Goal: Information Seeking & Learning: Learn about a topic

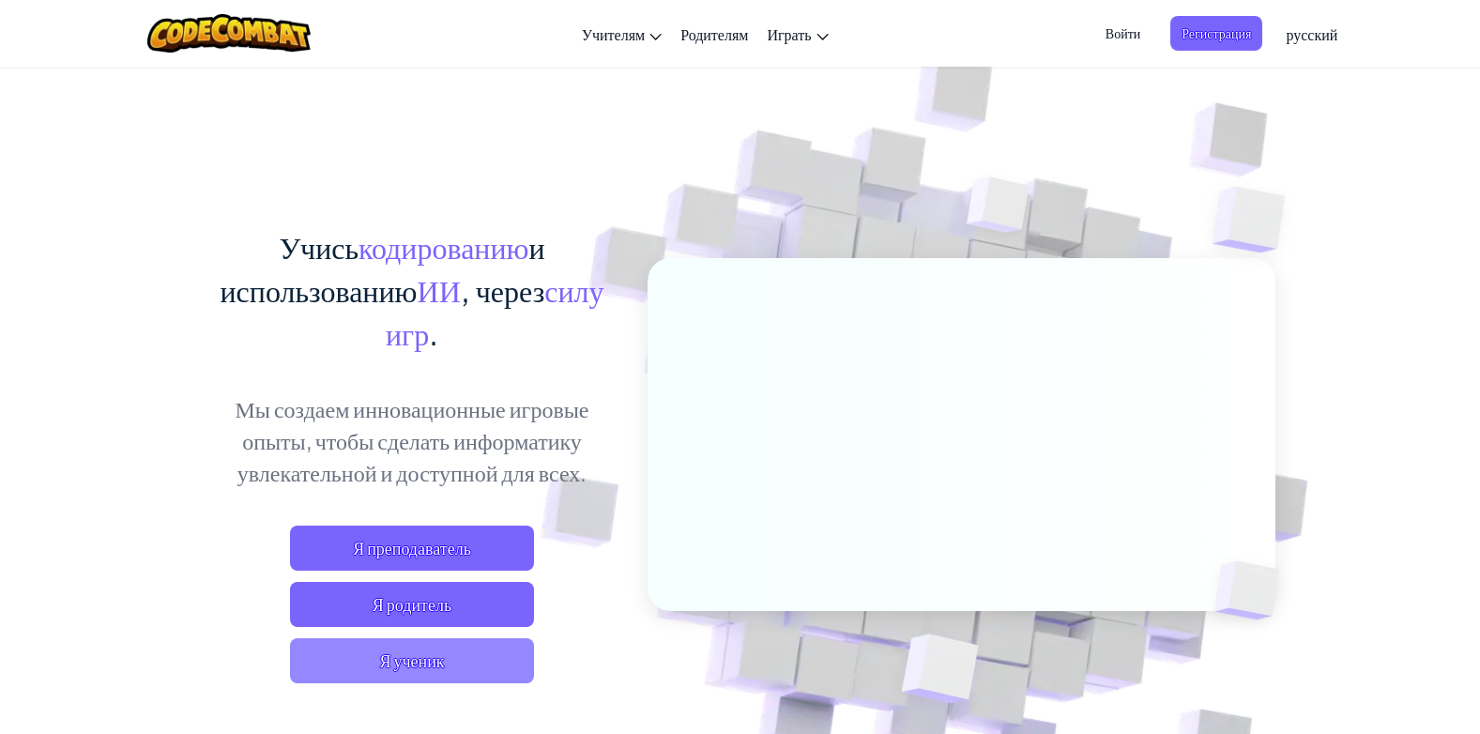
click at [385, 651] on span "Я ученик" at bounding box center [412, 660] width 244 height 45
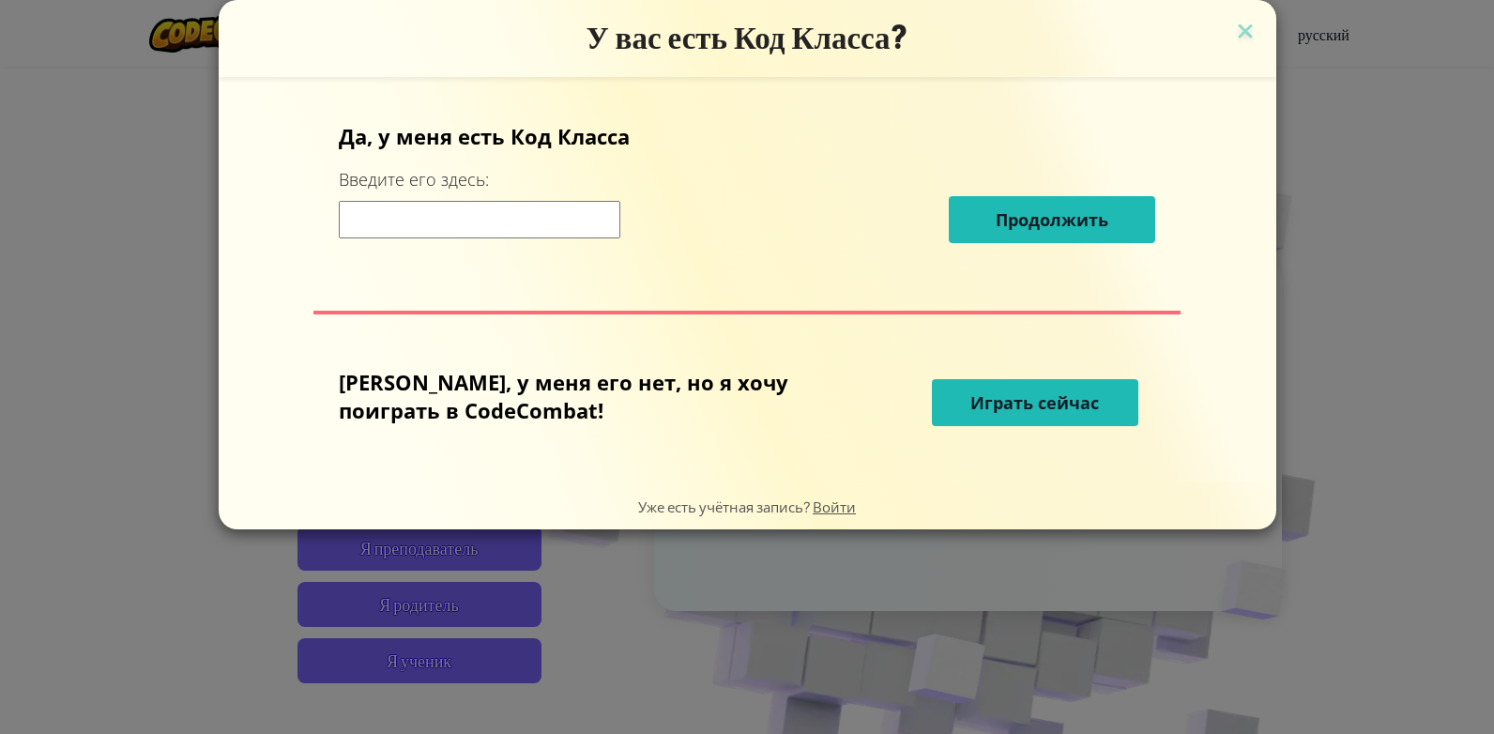
click at [970, 406] on span "Играть сейчас" at bounding box center [1034, 402] width 129 height 23
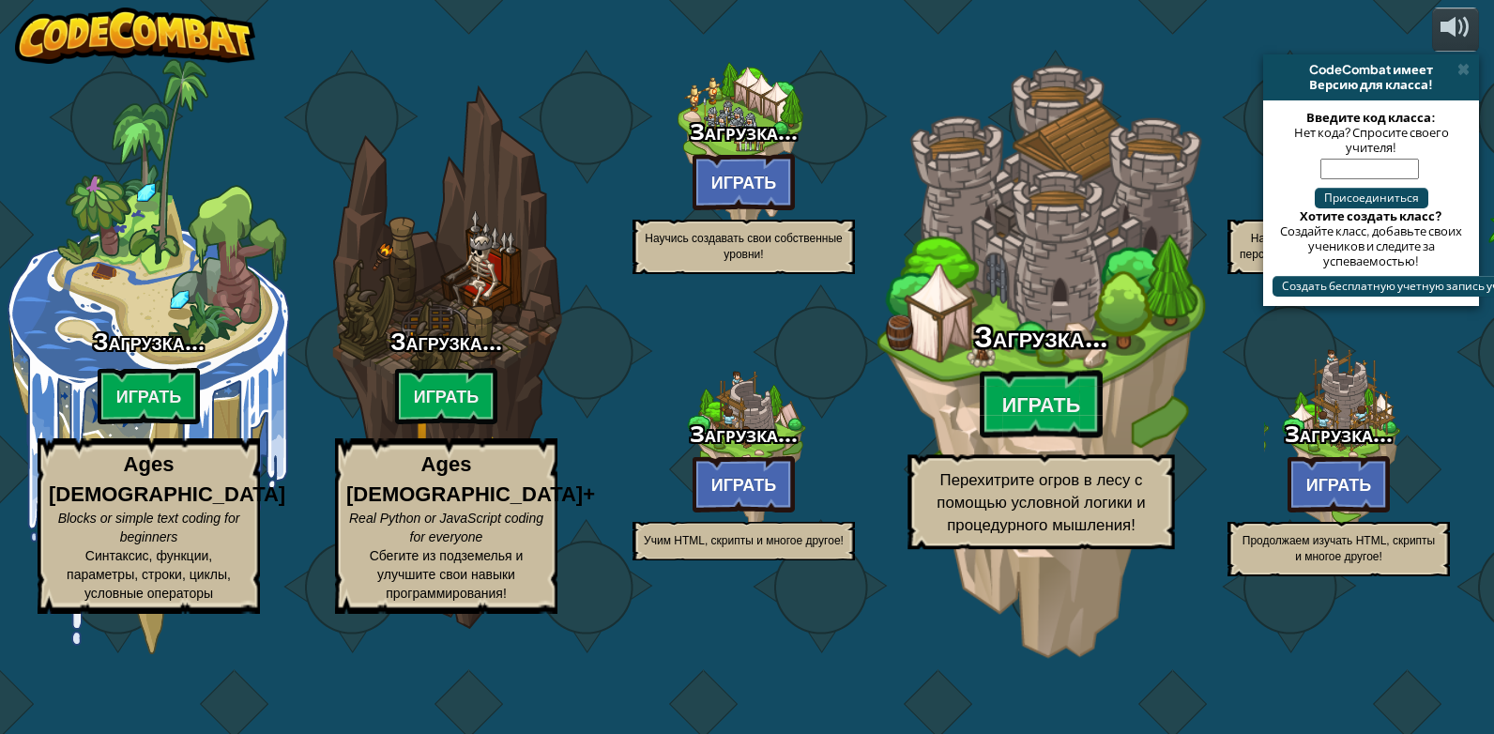
select select "ru"
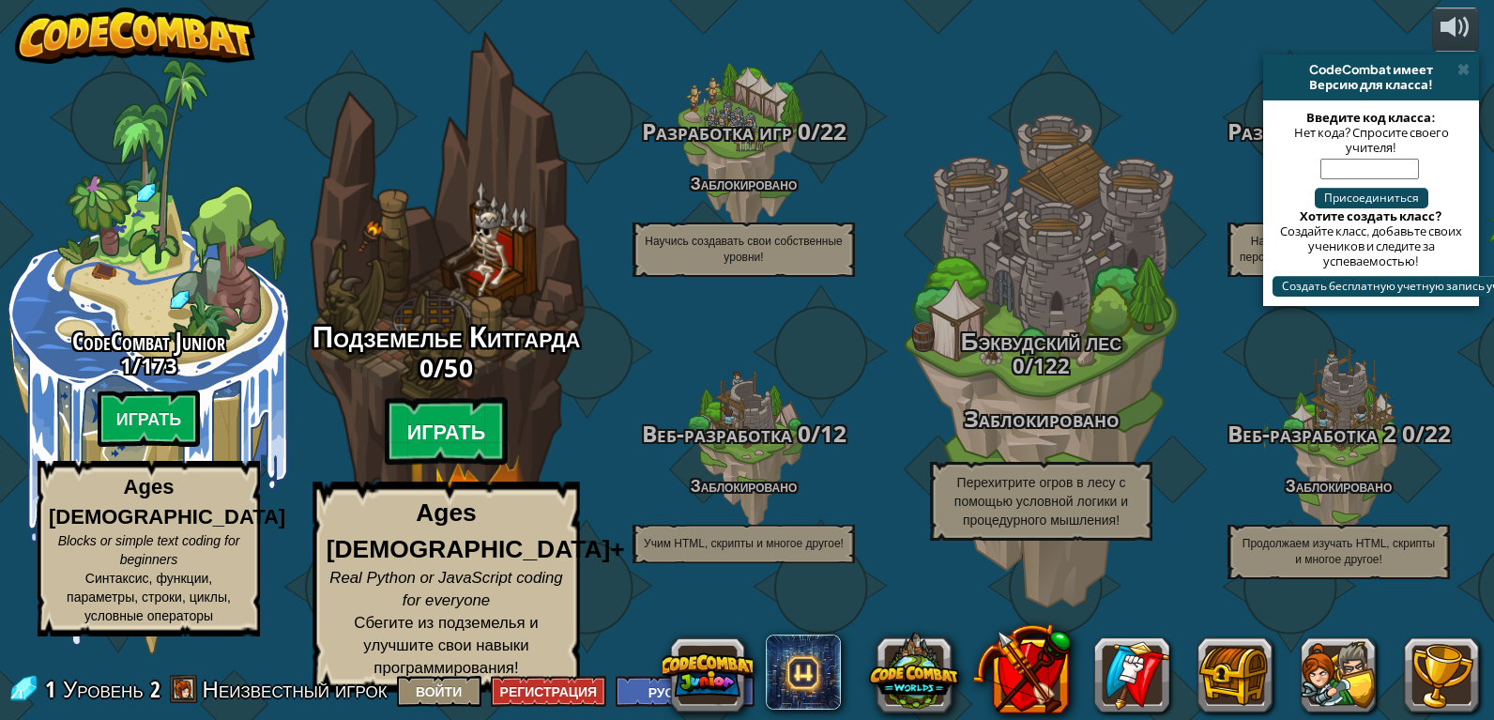
click at [448, 445] on btn "Играть" at bounding box center [447, 432] width 124 height 68
select select "ru"
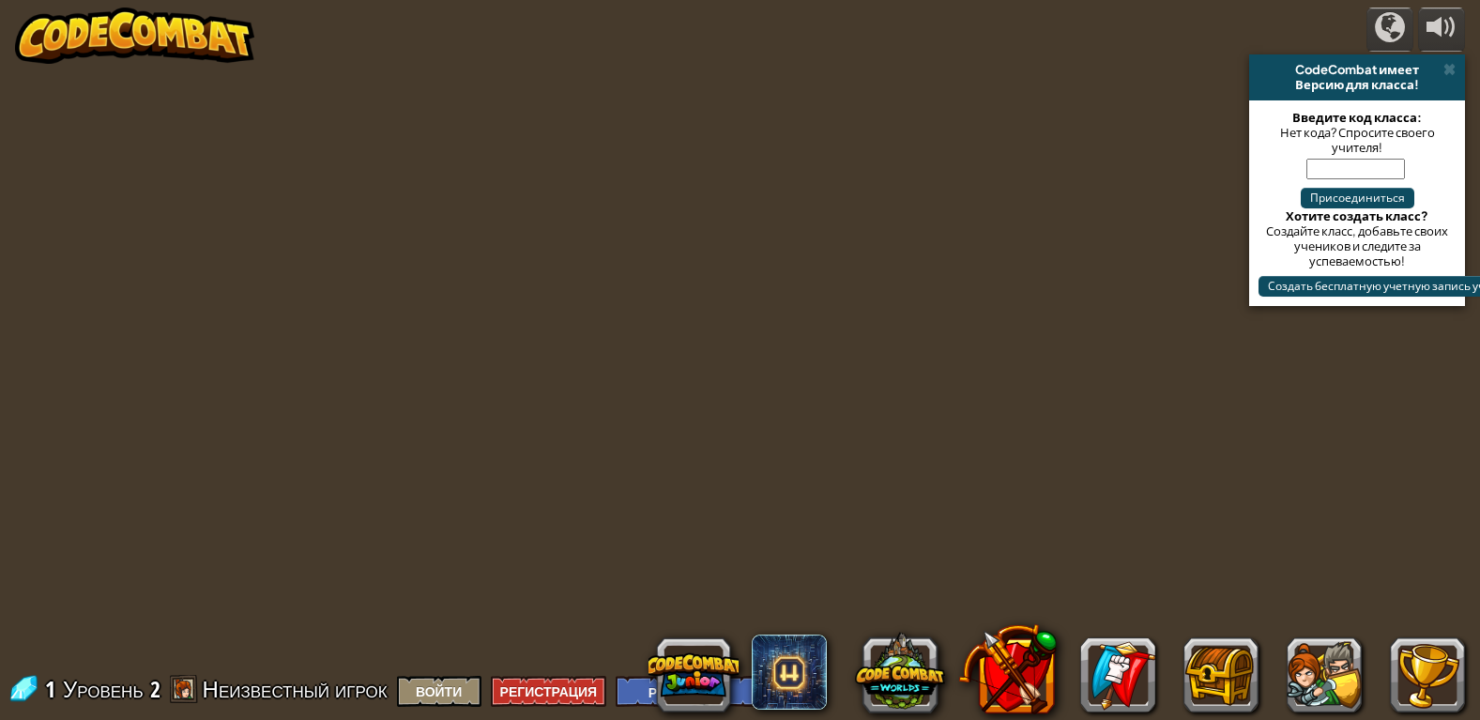
select select "ru"
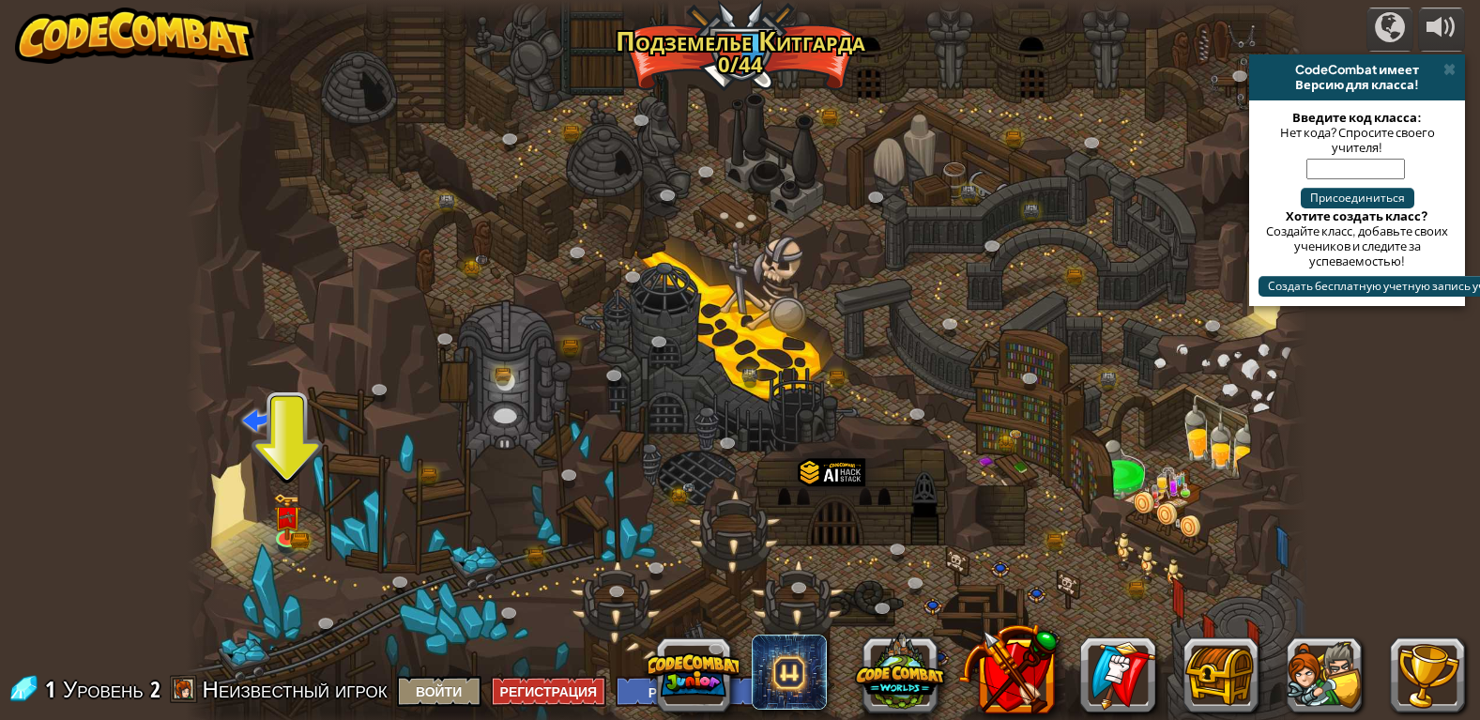
click at [293, 456] on div at bounding box center [747, 367] width 1122 height 734
click at [275, 515] on img at bounding box center [287, 505] width 28 height 63
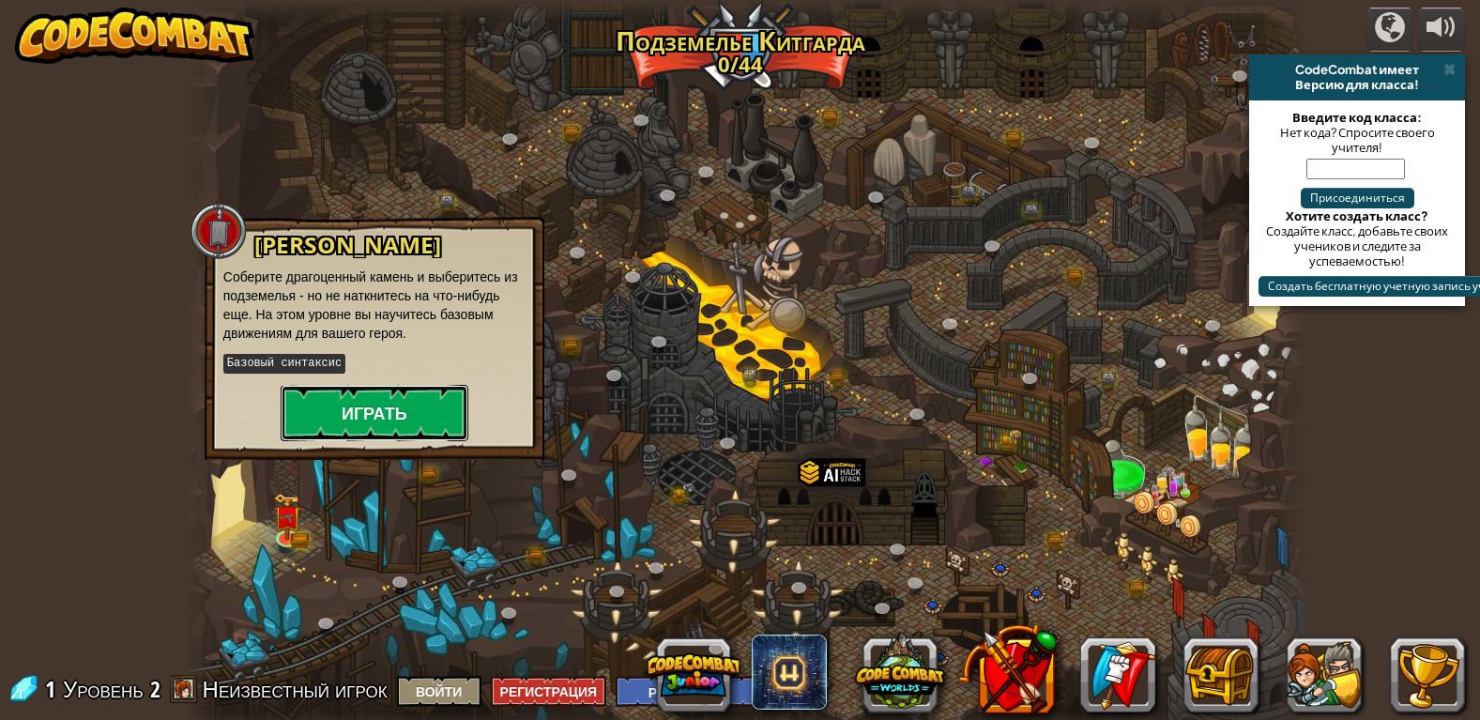
click at [370, 407] on button "Играть" at bounding box center [375, 413] width 188 height 56
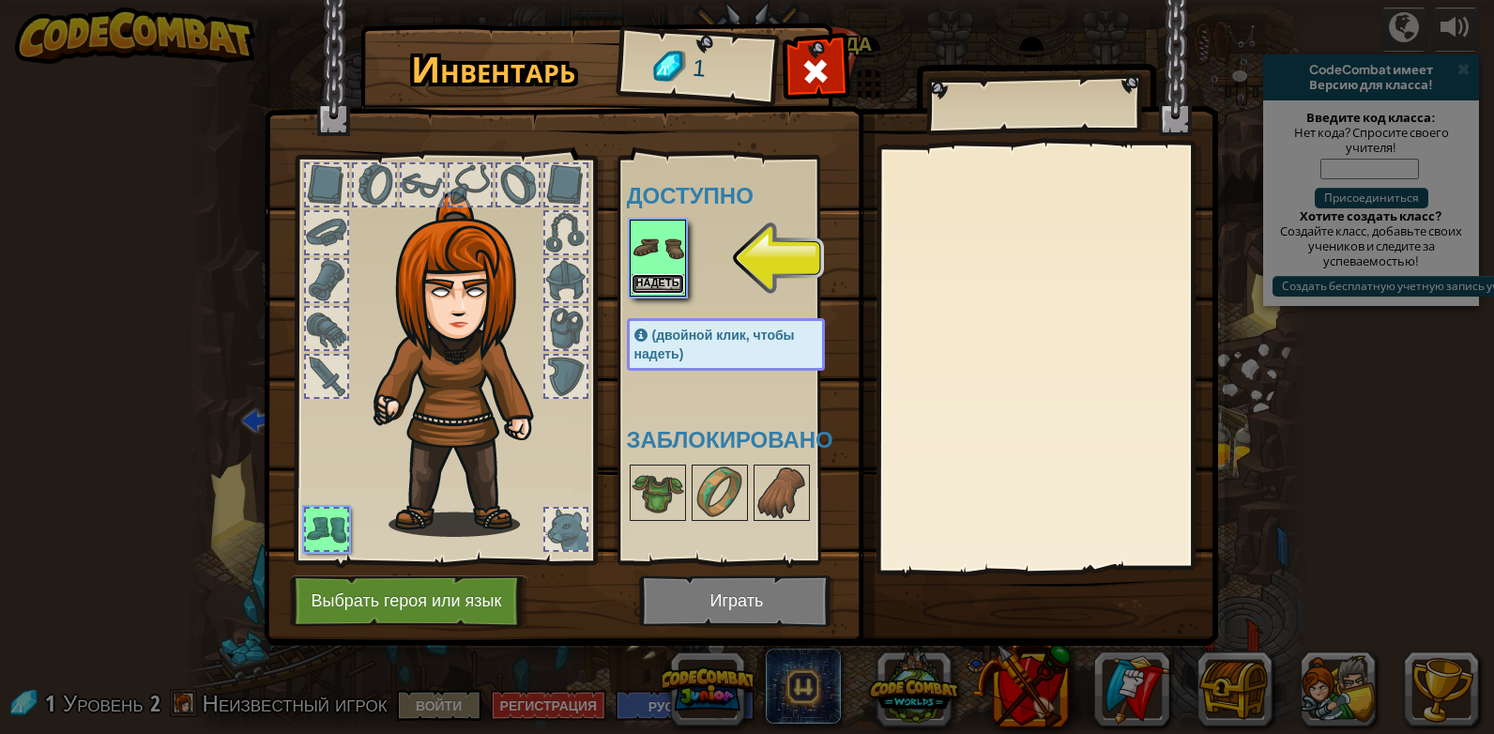
click at [664, 281] on button "Надеть" at bounding box center [657, 284] width 53 height 20
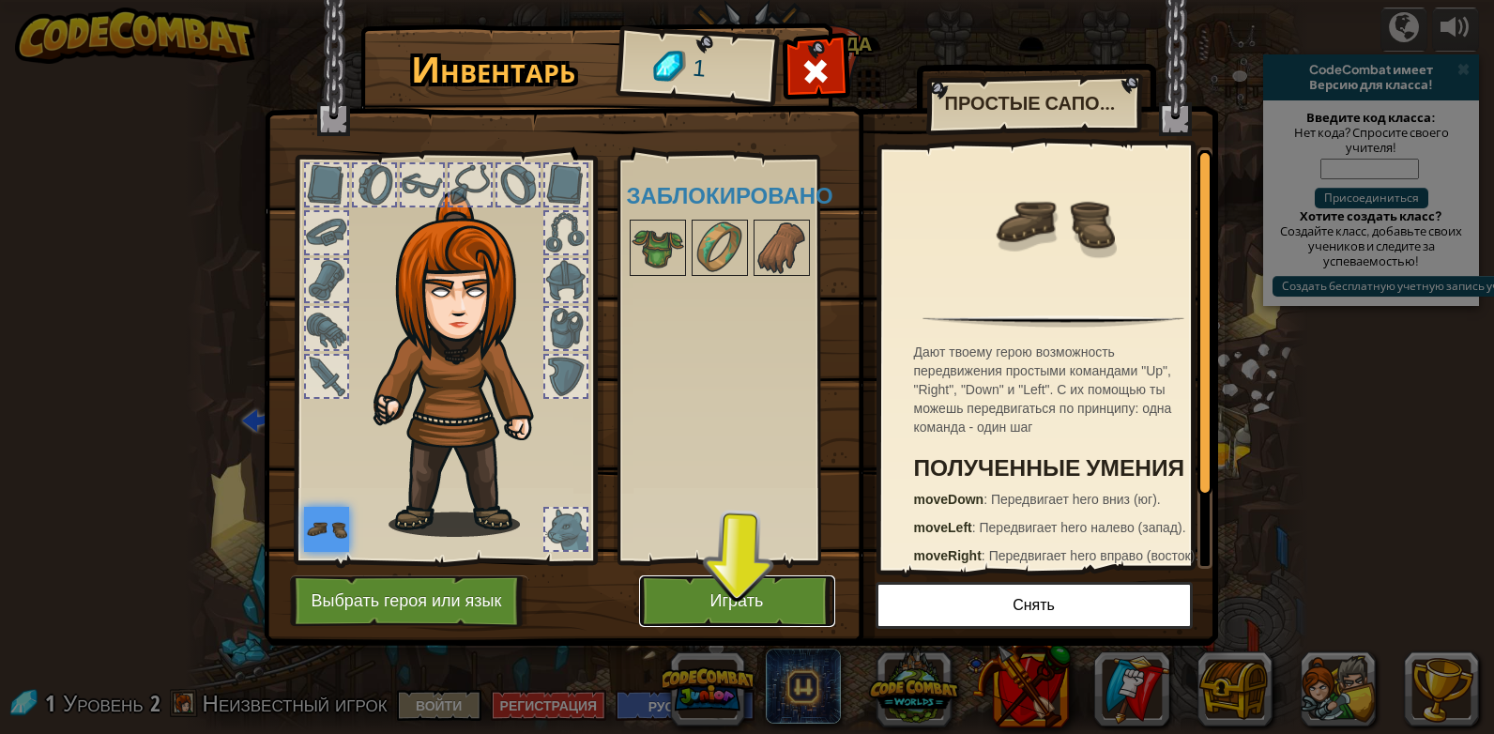
click at [715, 591] on button "Играть" at bounding box center [737, 601] width 196 height 52
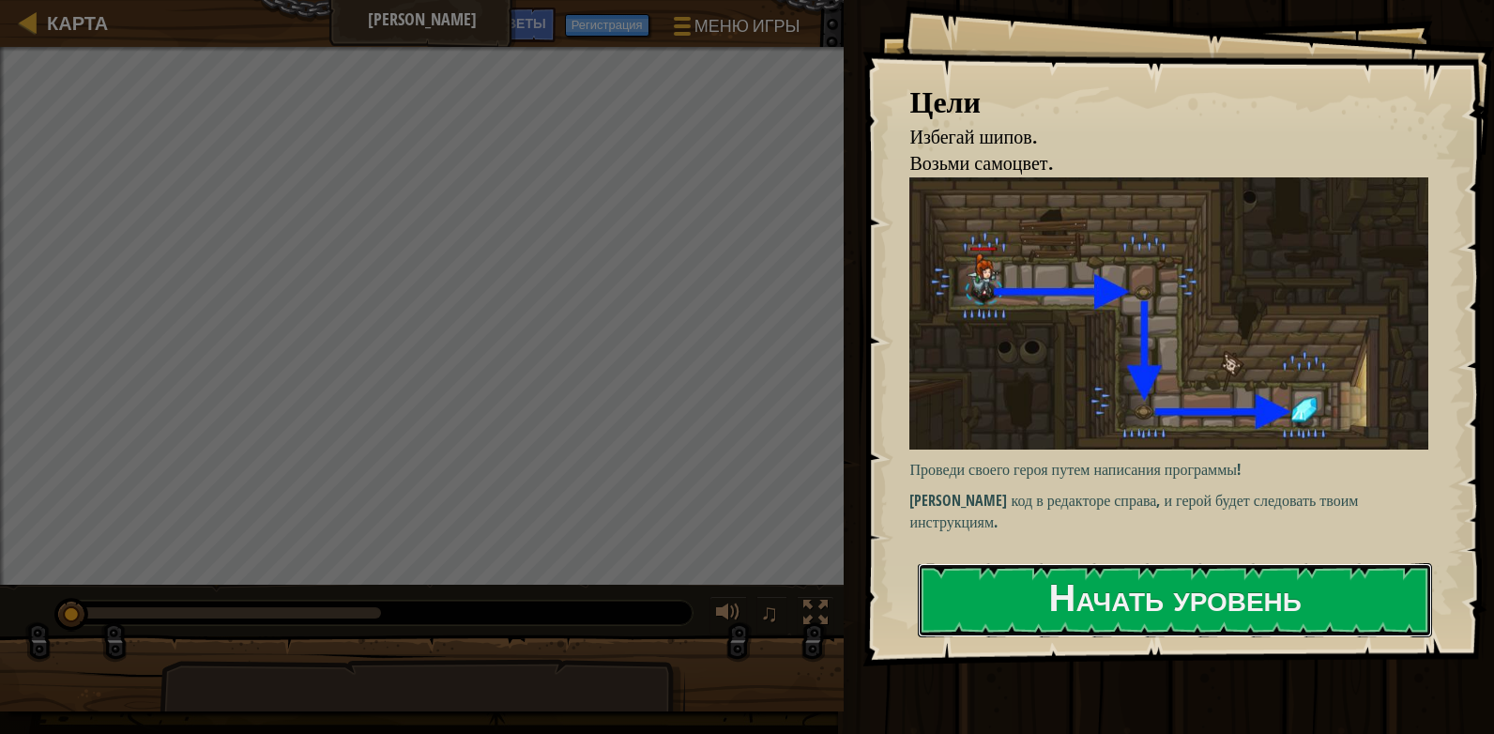
drag, startPoint x: 1092, startPoint y: 591, endPoint x: 1094, endPoint y: 643, distance: 51.6
click at [1093, 590] on button "Начать уровень" at bounding box center [1175, 600] width 514 height 74
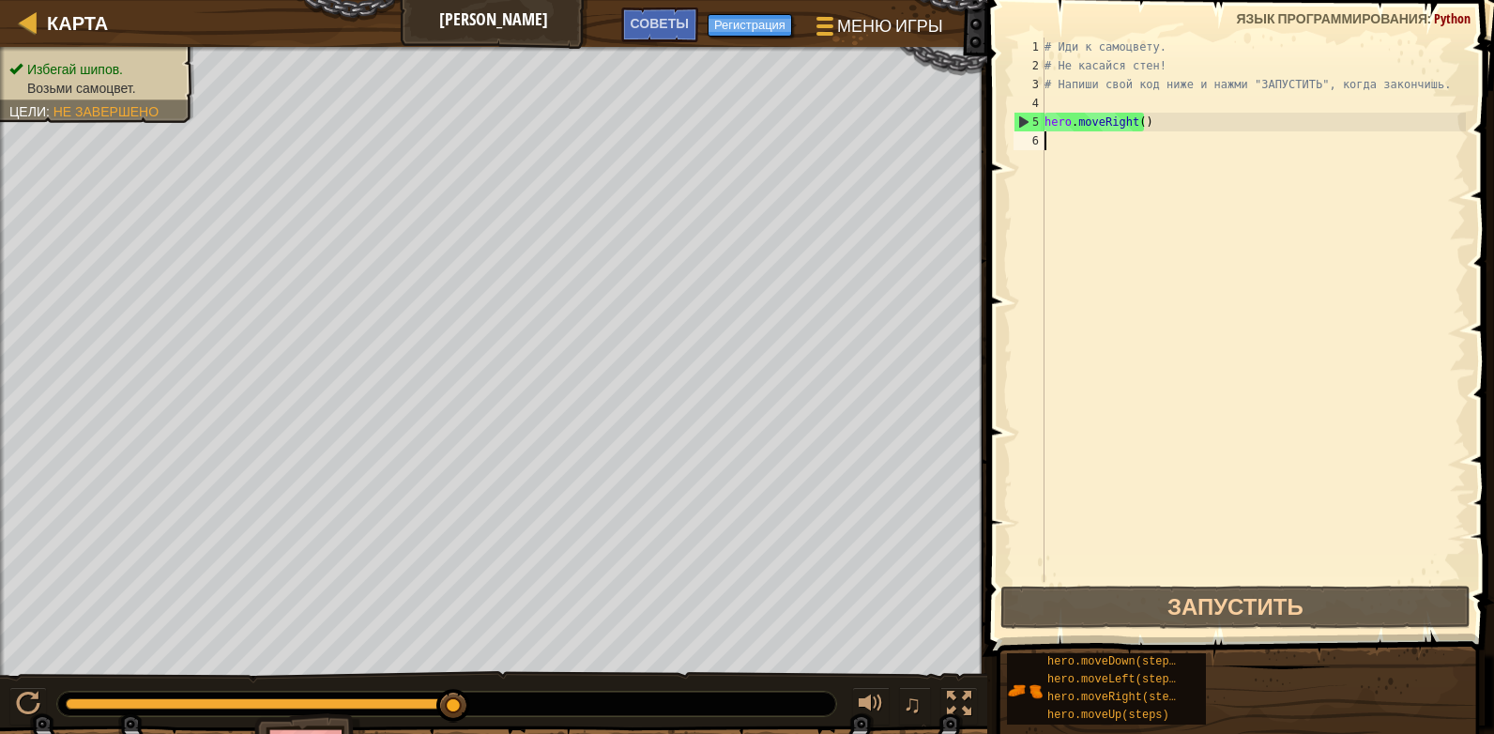
type textarea "he"
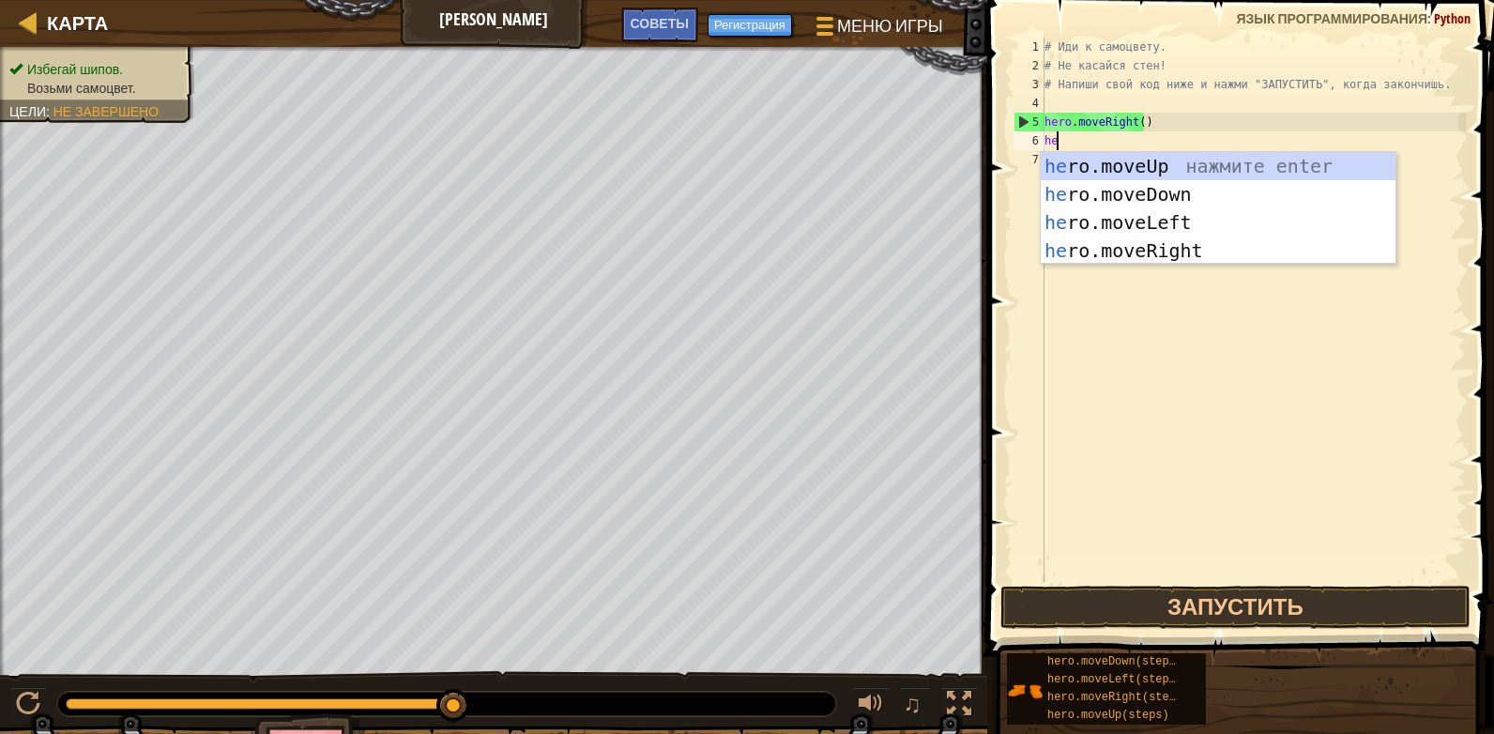
scroll to position [8, 0]
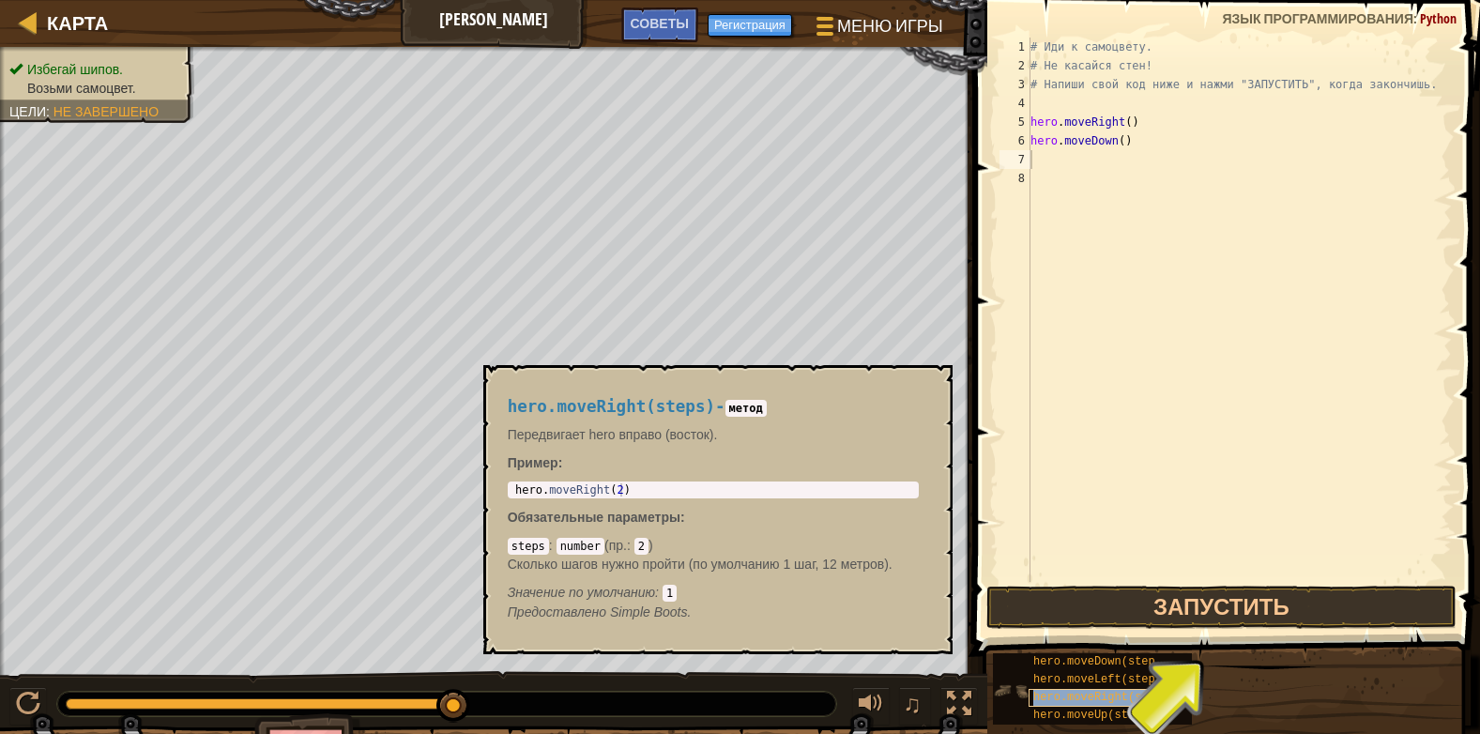
click at [1085, 693] on span "hero.moveRight(steps)" at bounding box center [1104, 696] width 142 height 13
type textarea "hero.moveRight(2)"
click at [805, 484] on div "hero . moveRight ( 2 )" at bounding box center [712, 502] width 403 height 39
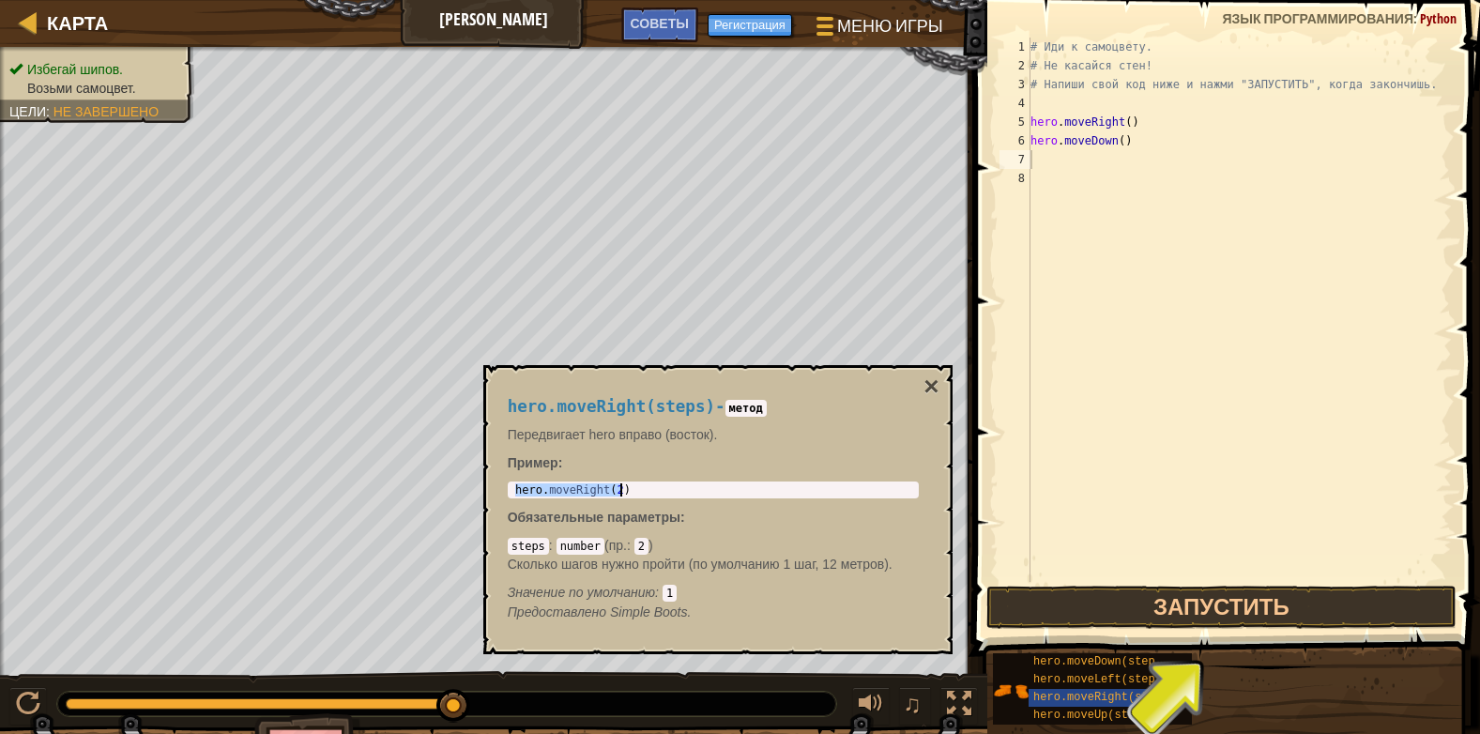
click at [1215, 310] on div "# Иди к самоцвету. # Не касайся стен! # Напиши свой код ниже и нажми "ЗАПУСТИТЬ…" at bounding box center [1238, 329] width 425 height 582
click at [1121, 153] on div "# Иди к самоцвету. # Не касайся стен! # Напиши свой код ниже и нажми "ЗАПУСТИТЬ…" at bounding box center [1238, 329] width 425 height 582
paste textarea "hero.moveRight(2)"
type textarea "hero.moveRight(2)"
click at [1131, 178] on div "# Иди к самоцвету. # Не касайся стен! # Напиши свой код ниже и нажми "ЗАПУСТИТЬ…" at bounding box center [1238, 329] width 425 height 582
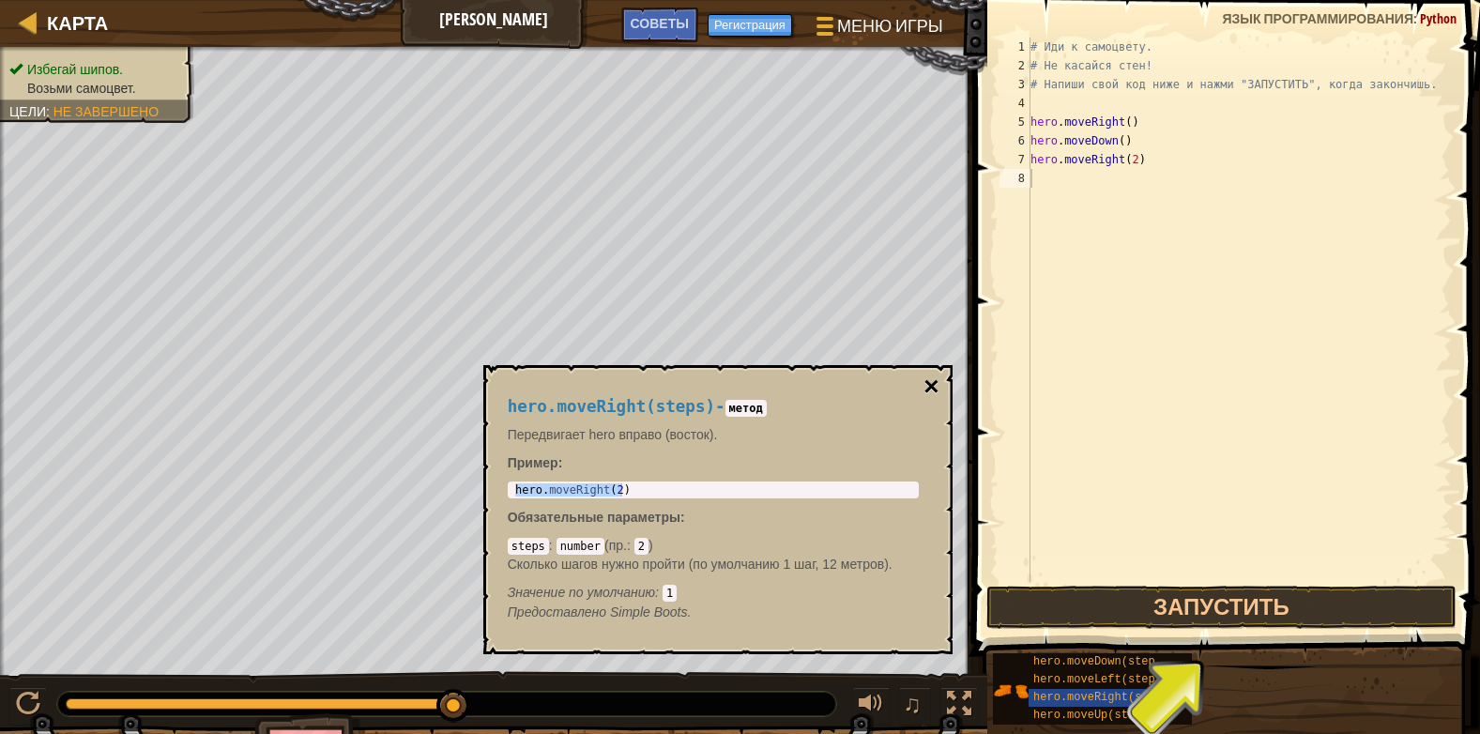
click at [932, 387] on button "×" at bounding box center [930, 386] width 15 height 26
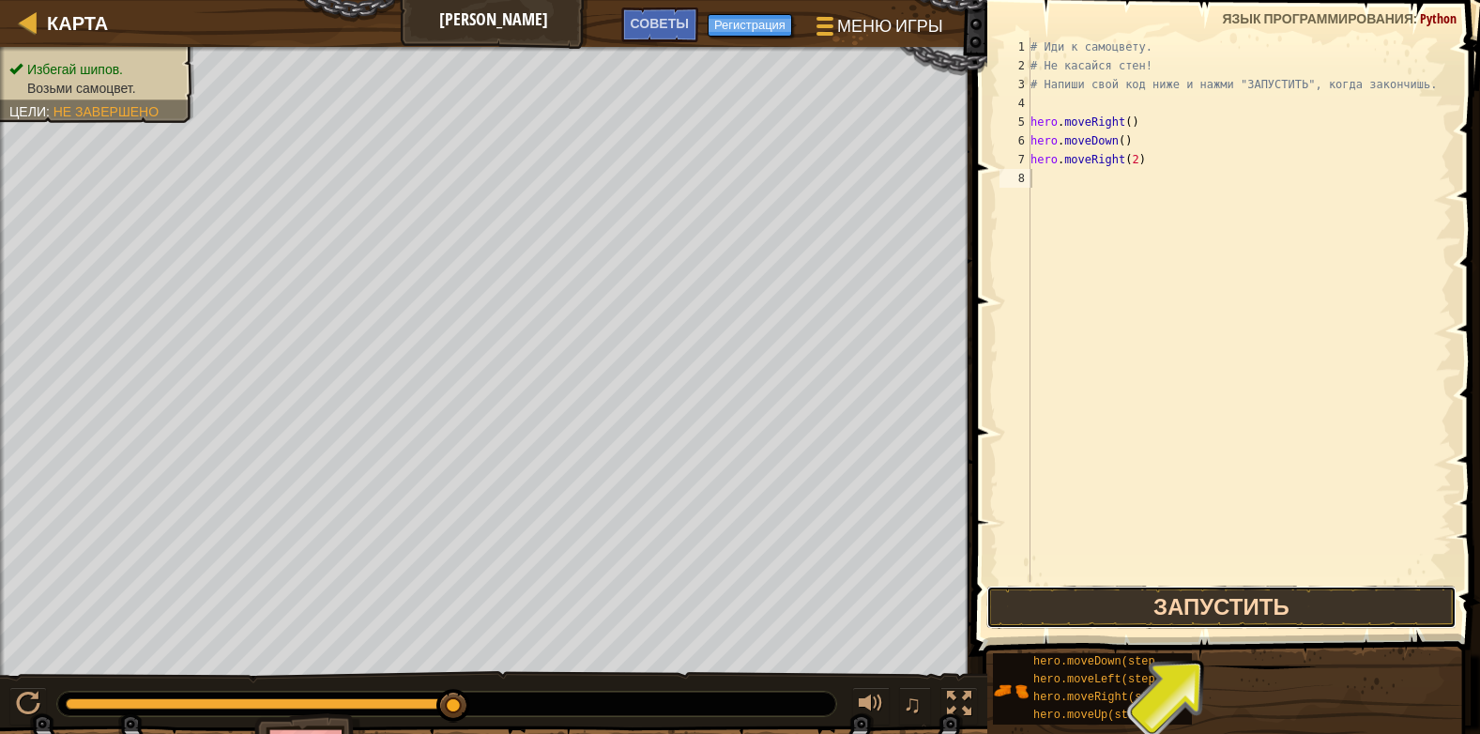
click at [1223, 602] on button "Запустить" at bounding box center [1221, 606] width 470 height 43
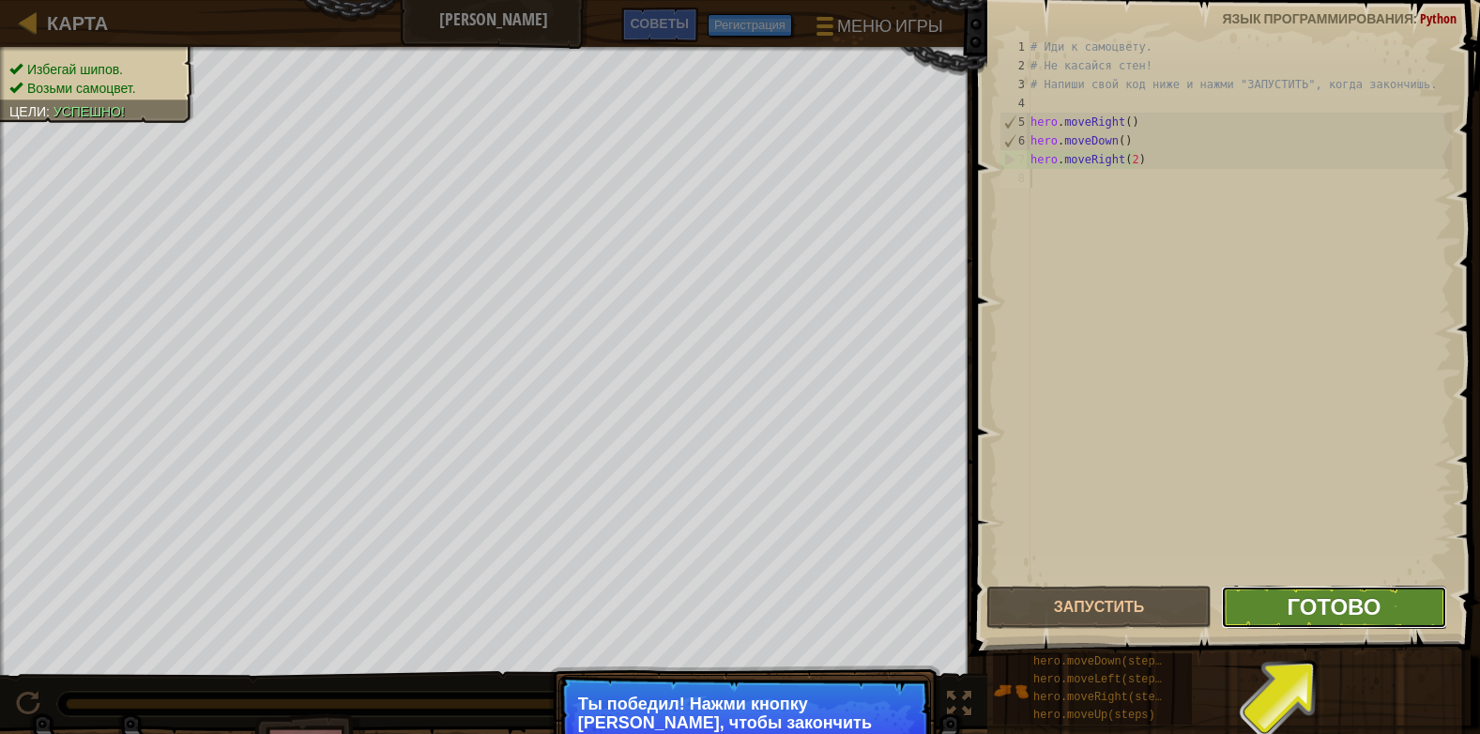
click at [1307, 598] on span "Готово" at bounding box center [1333, 606] width 94 height 30
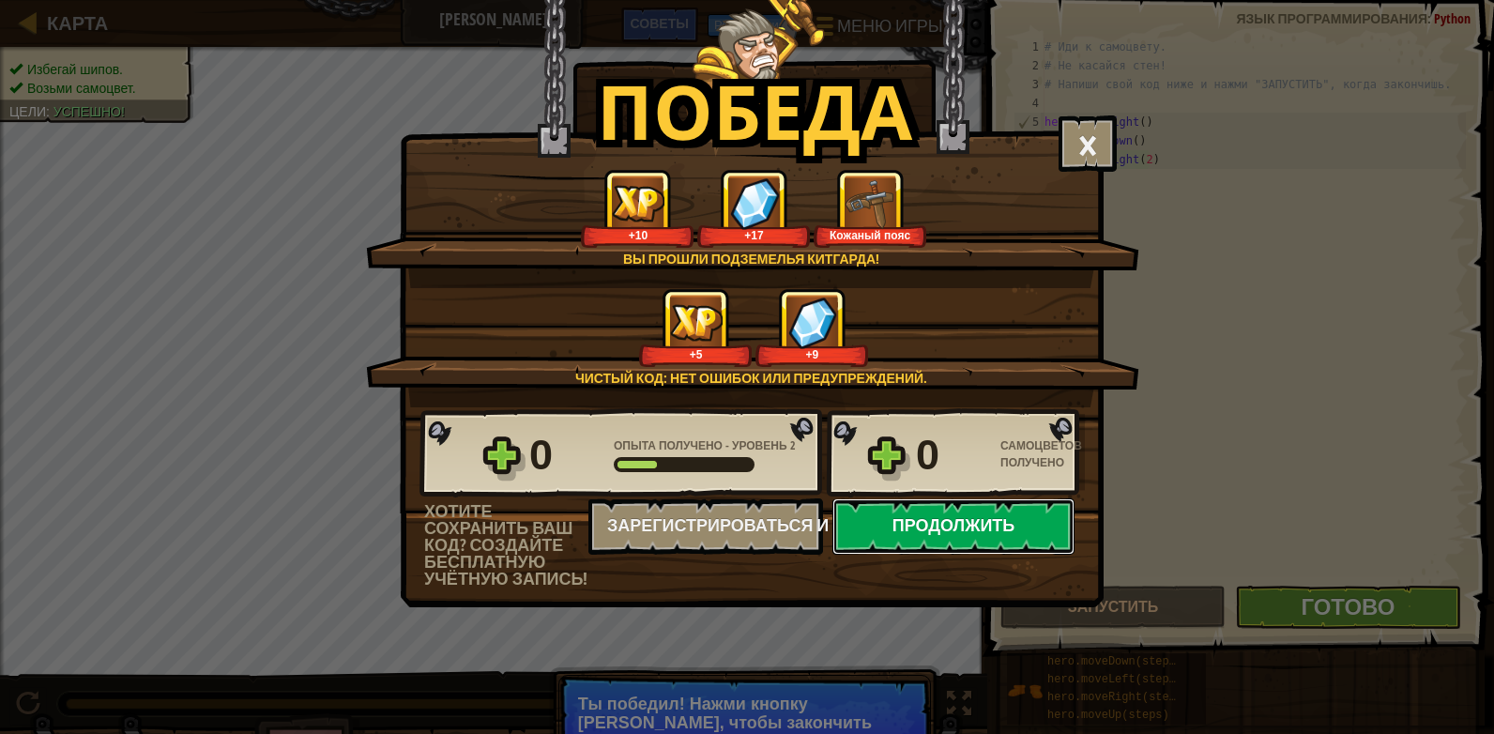
click at [972, 521] on button "Продолжить" at bounding box center [953, 526] width 242 height 56
select select "ru"
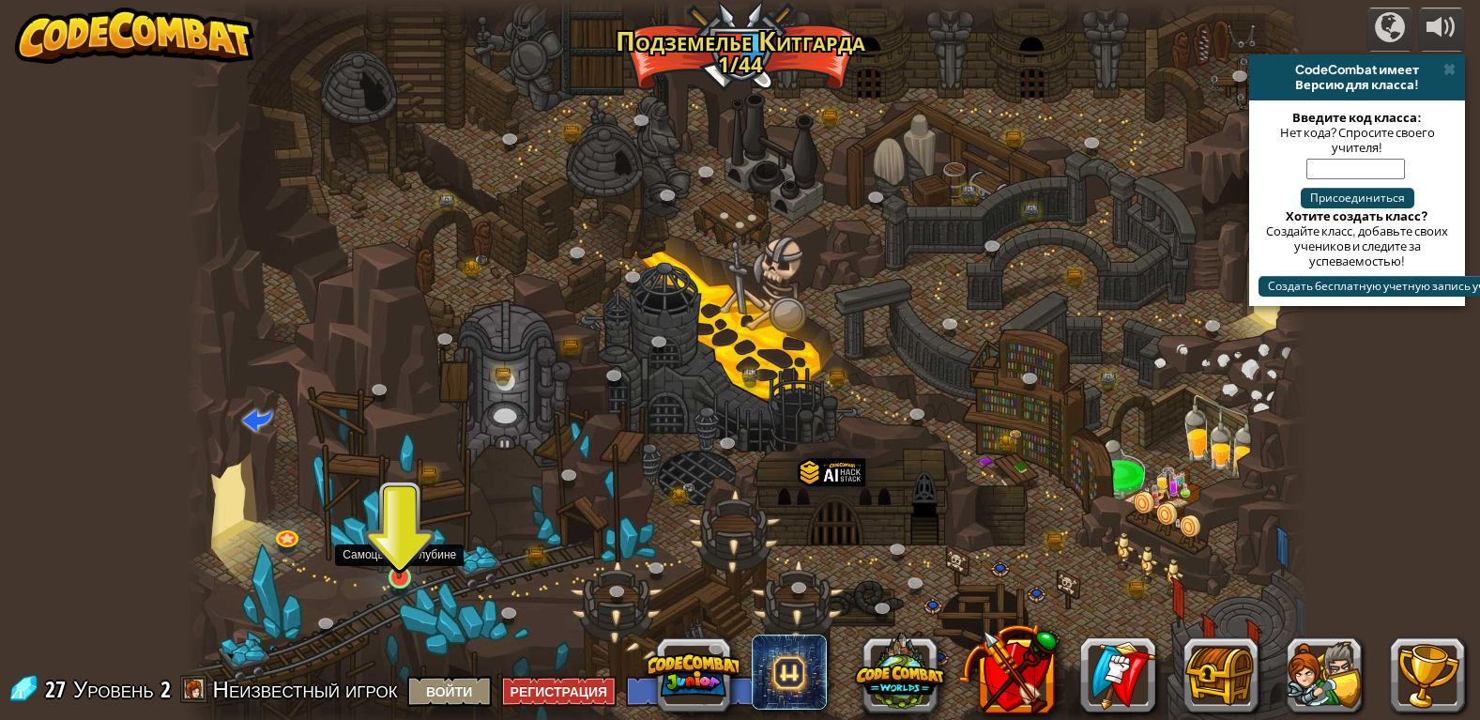
click at [394, 554] on img at bounding box center [399, 547] width 28 height 66
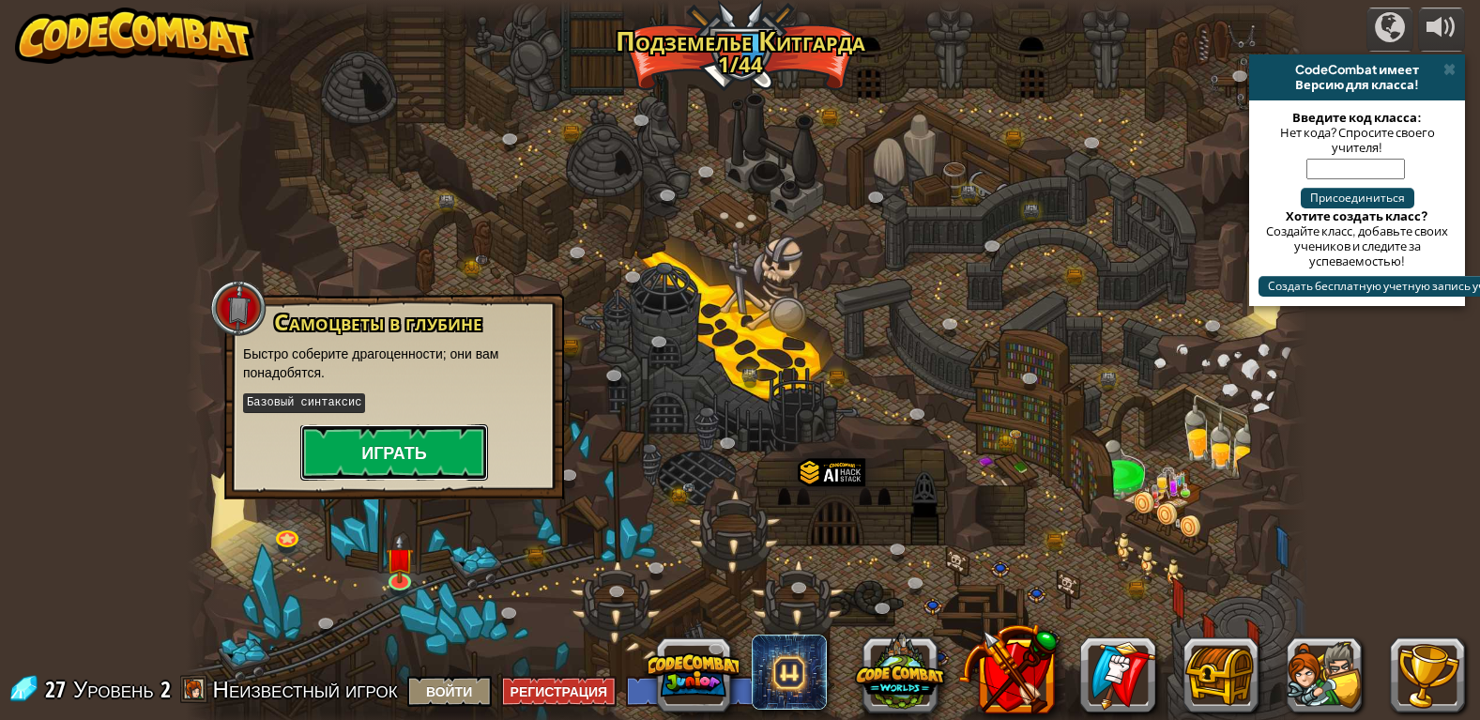
click at [401, 437] on button "Играть" at bounding box center [394, 452] width 188 height 56
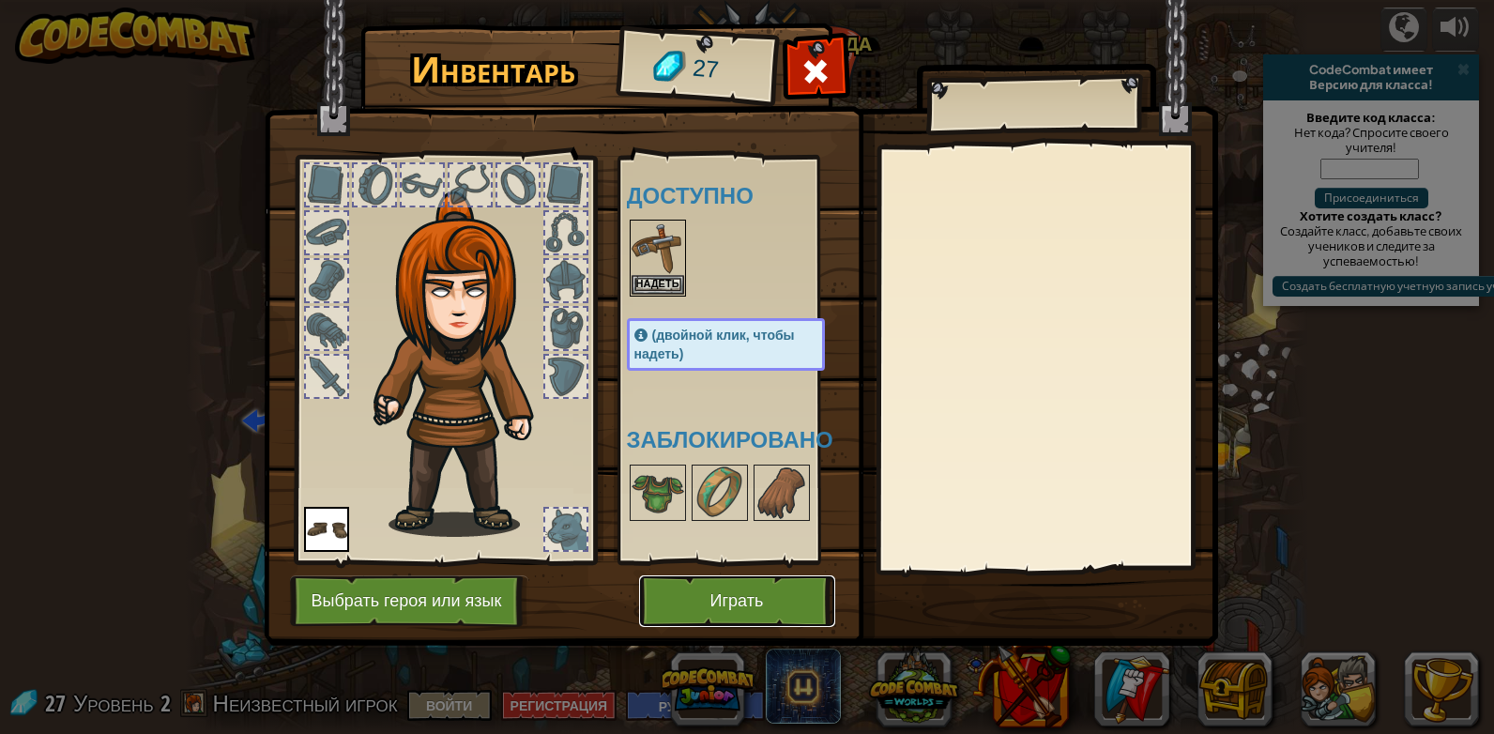
click at [723, 595] on button "Играть" at bounding box center [737, 601] width 196 height 52
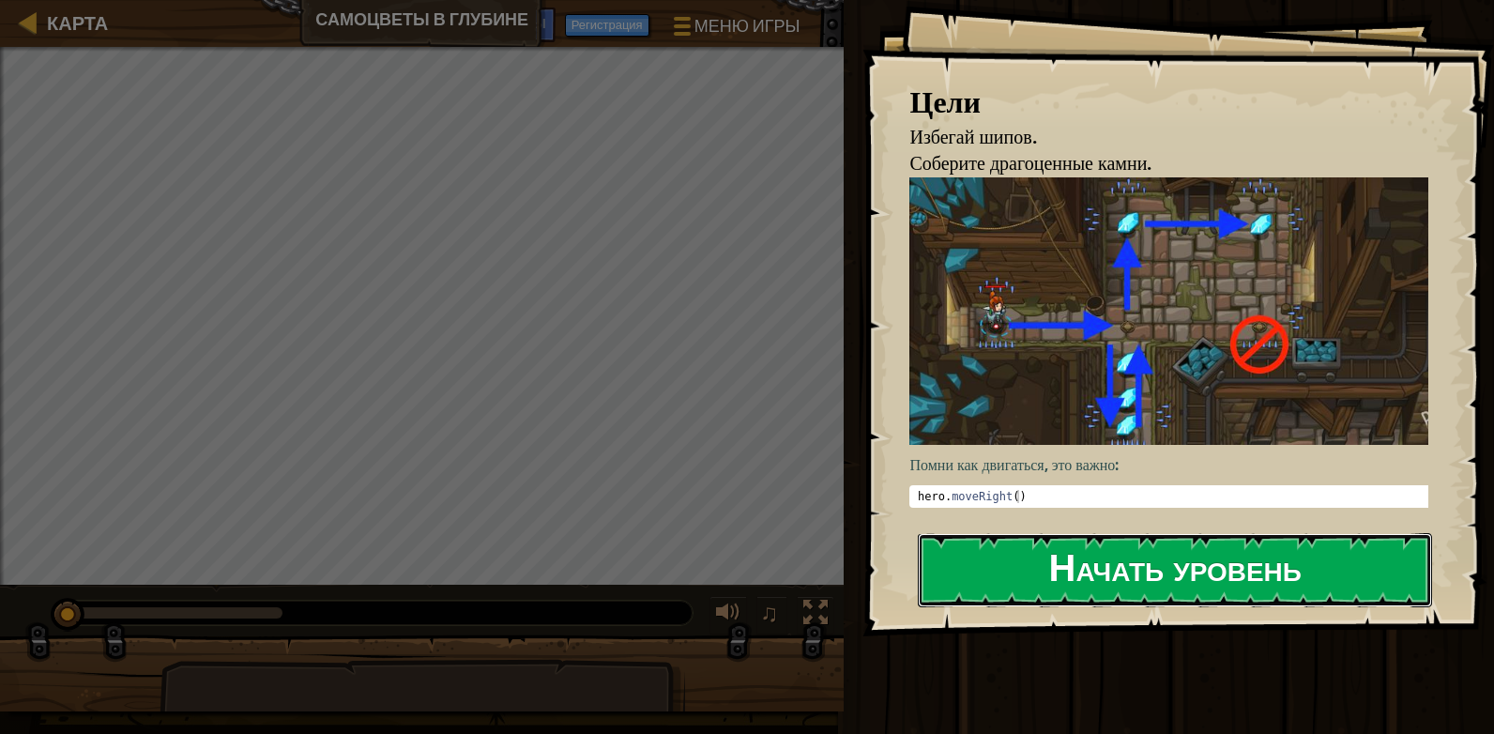
click at [1184, 568] on button "Начать уровень" at bounding box center [1175, 570] width 514 height 74
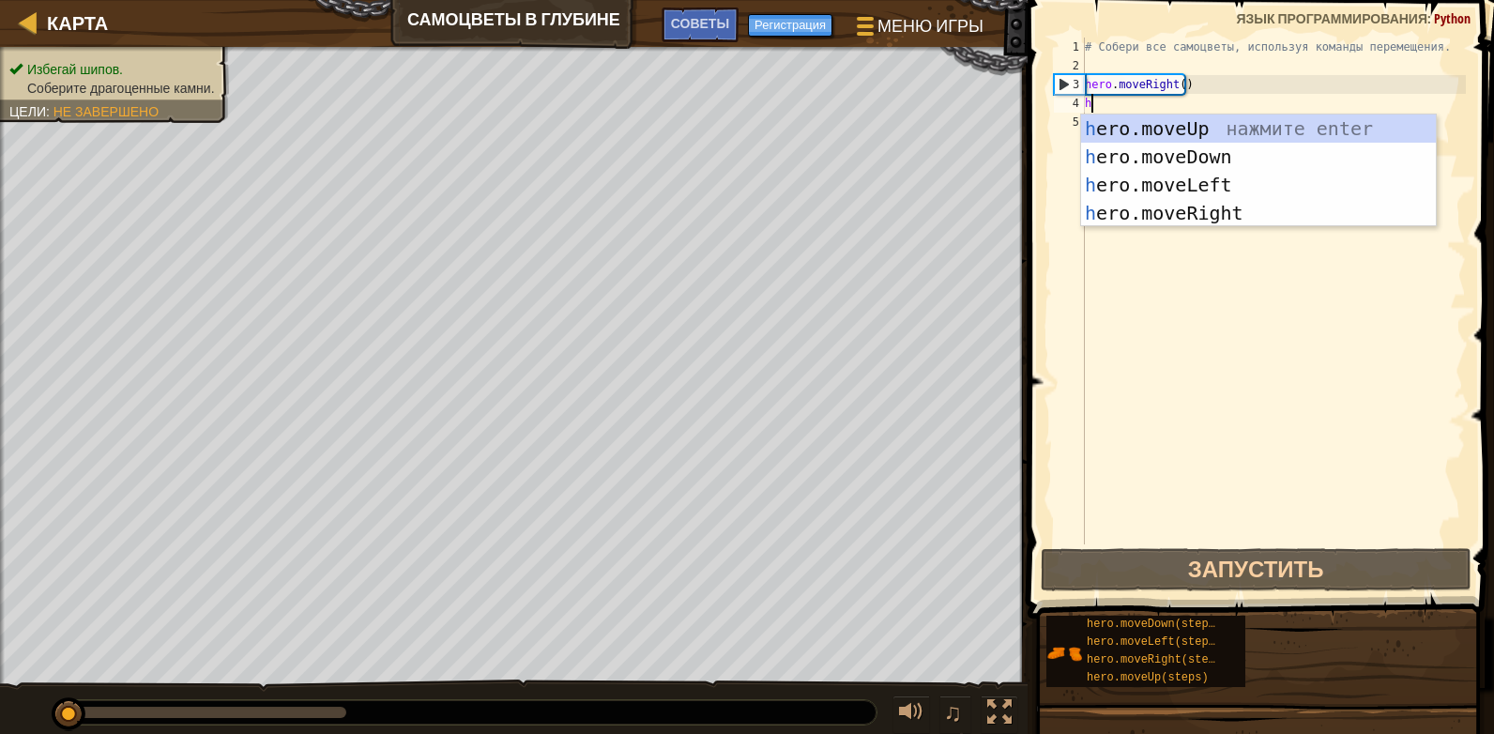
scroll to position [8, 0]
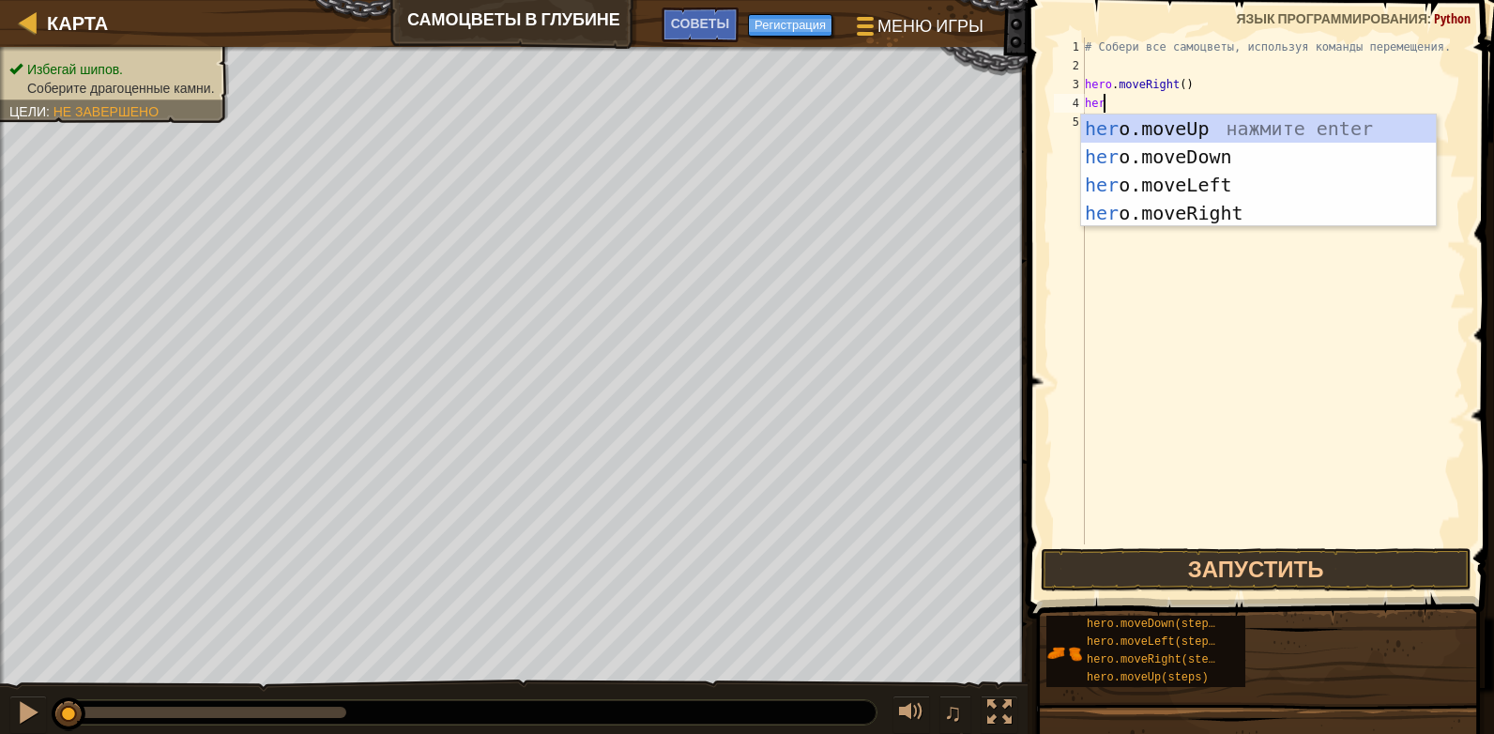
type textarea "her"
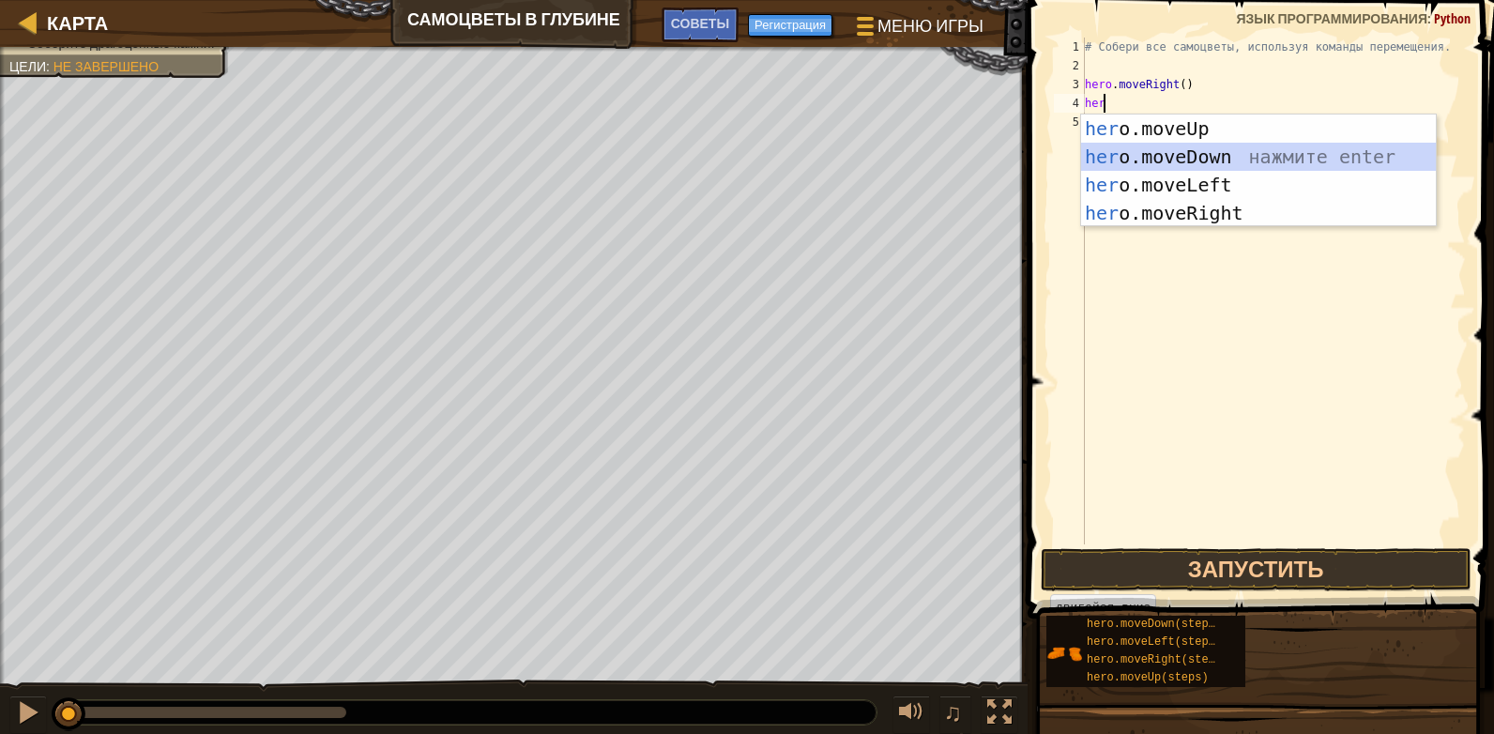
click at [1206, 152] on div "her o.moveUp нажмите enter her o.moveDown нажмите enter her o.moveLeft нажмите …" at bounding box center [1258, 198] width 355 height 169
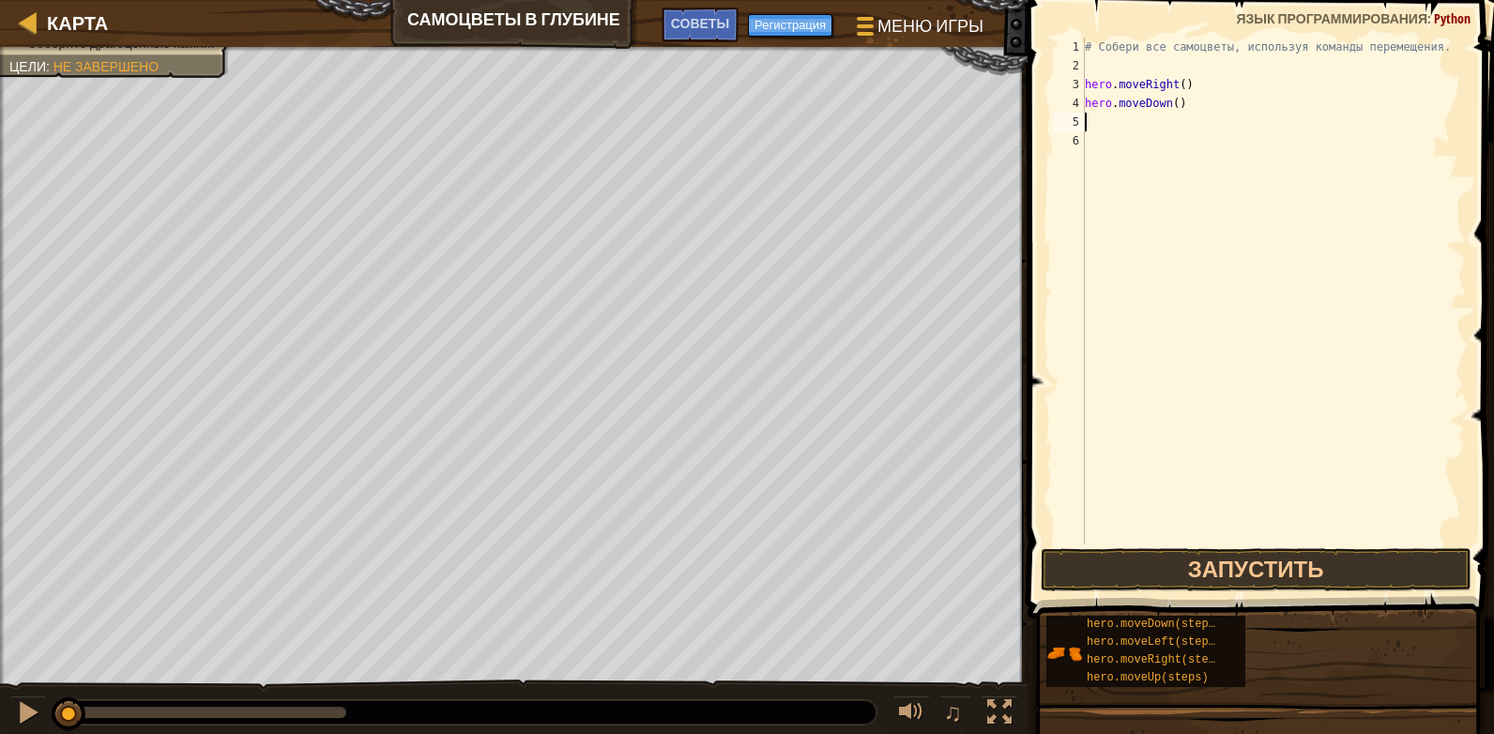
click at [1139, 122] on div "# Собери все самоцветы, используя команды перемещения. hero . moveRight ( ) her…" at bounding box center [1273, 310] width 385 height 544
type textarea "р"
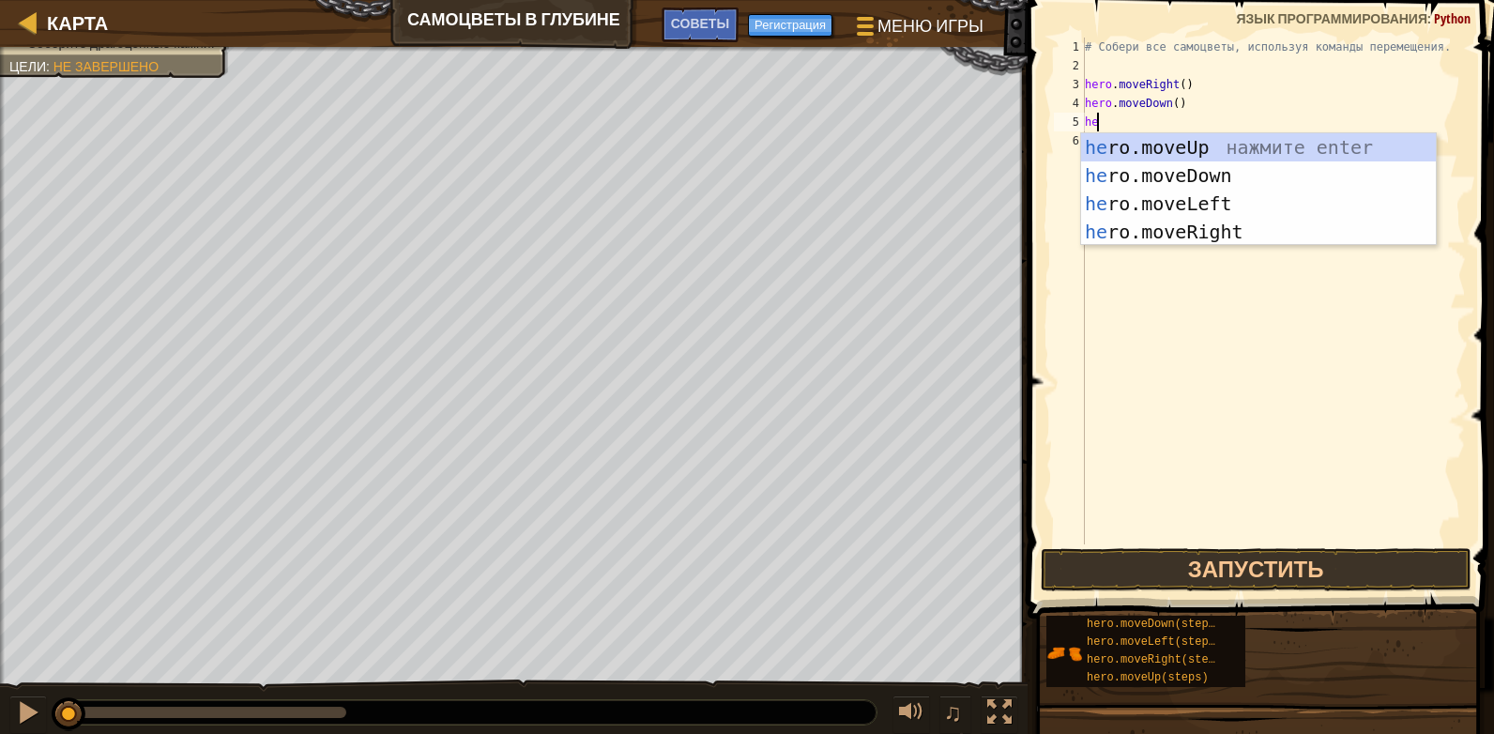
type textarea "her"
click at [1173, 151] on div "her o.moveUp нажмите enter her o.moveDown нажмите enter her o.moveLeft нажмите …" at bounding box center [1258, 217] width 355 height 169
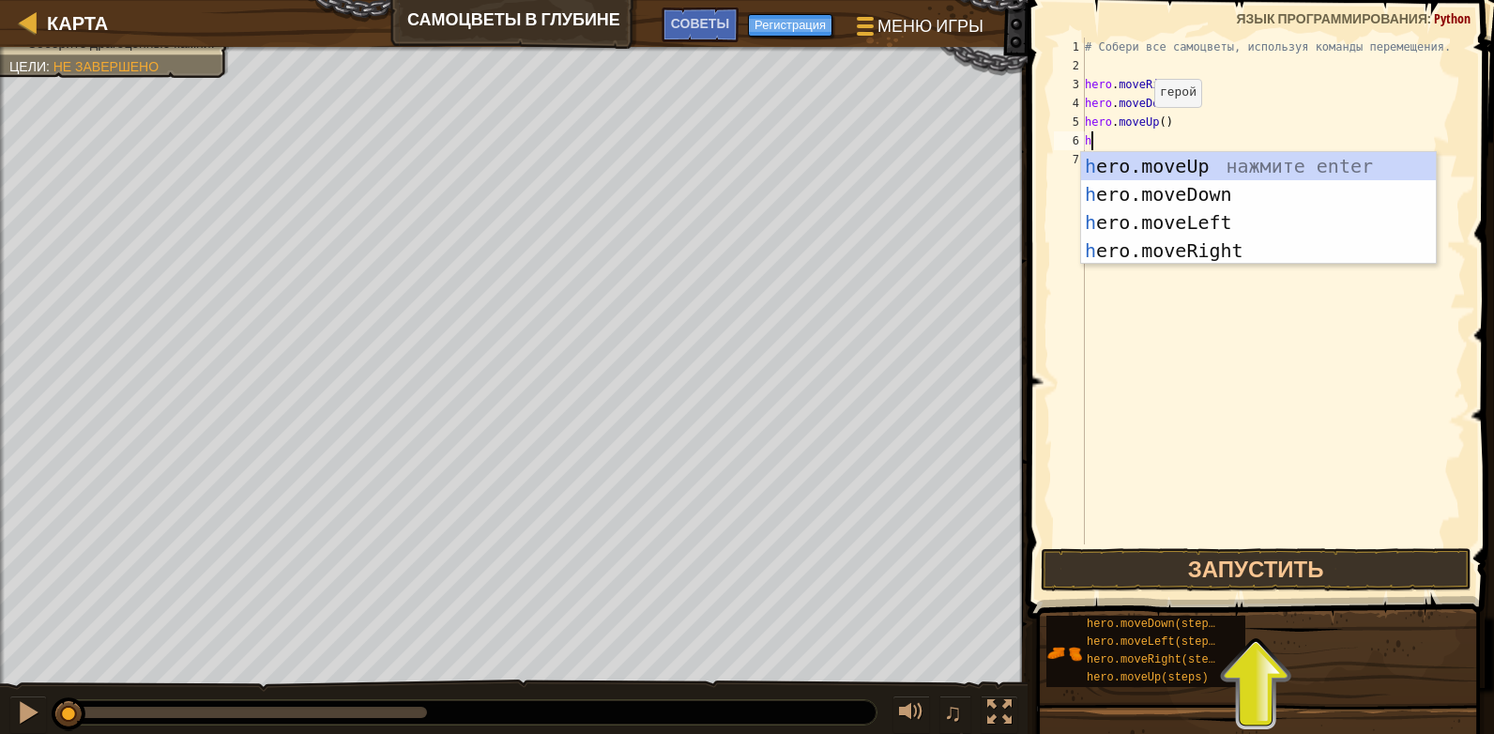
type textarea "her"
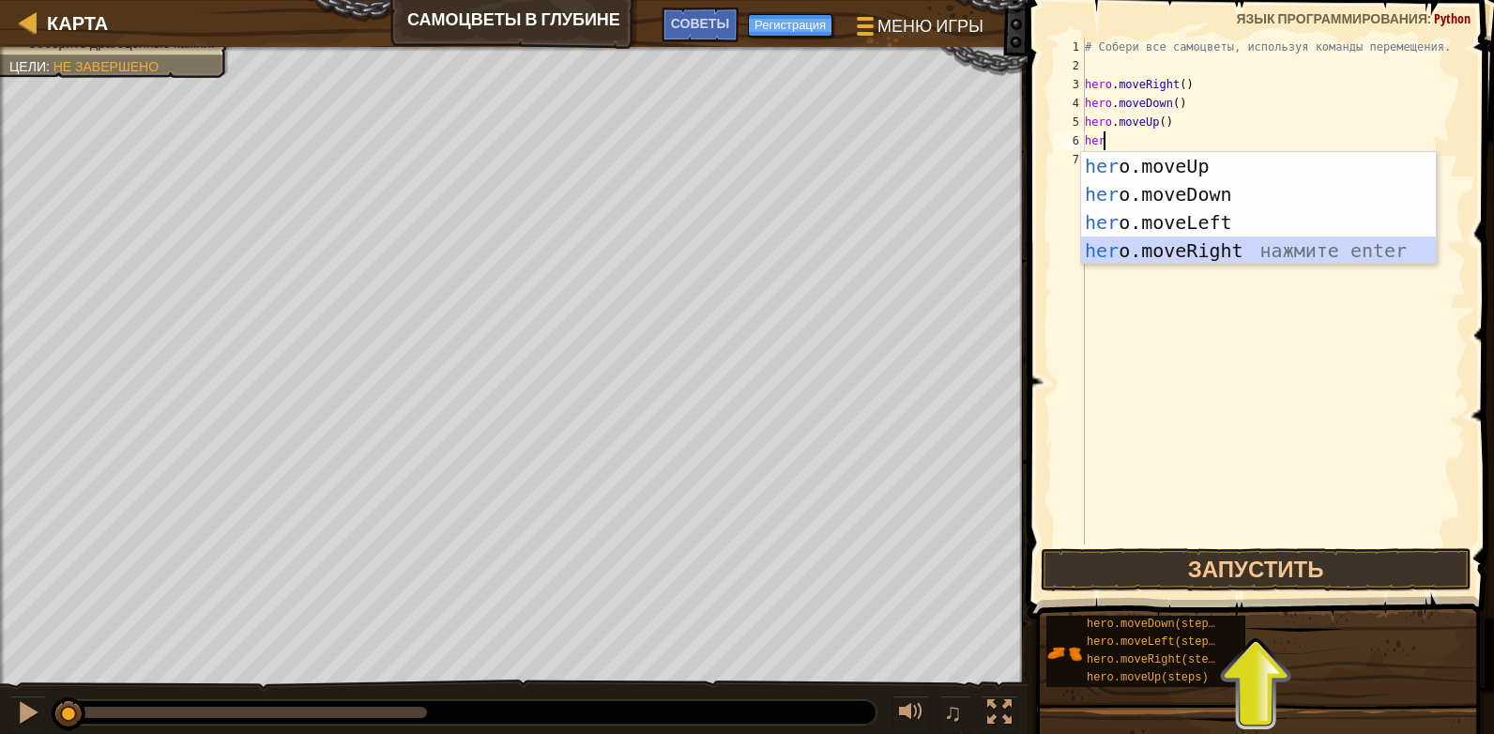
click at [1205, 245] on div "her o.moveUp нажмите enter her o.moveDown нажмите enter her o.moveLeft нажмите …" at bounding box center [1258, 236] width 355 height 169
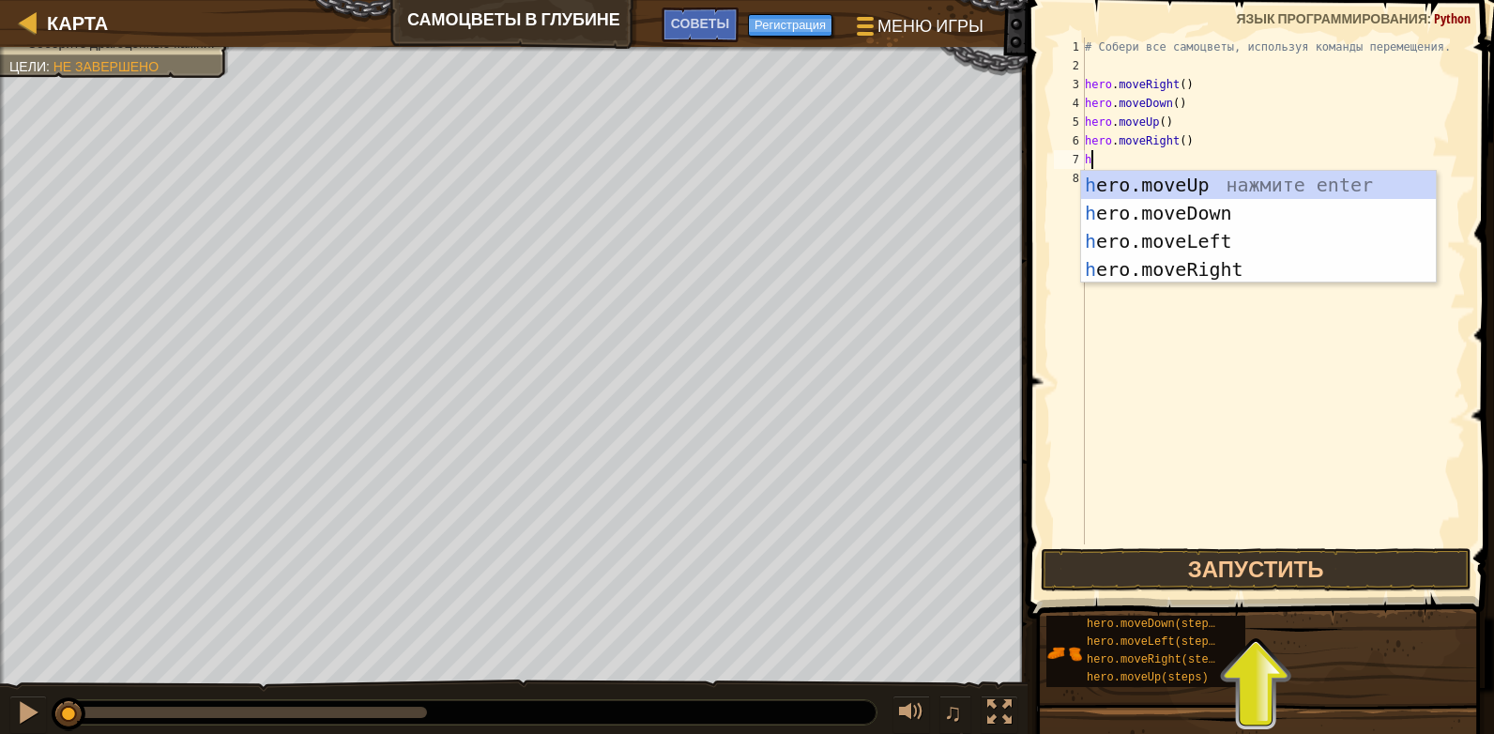
type textarea "hre"
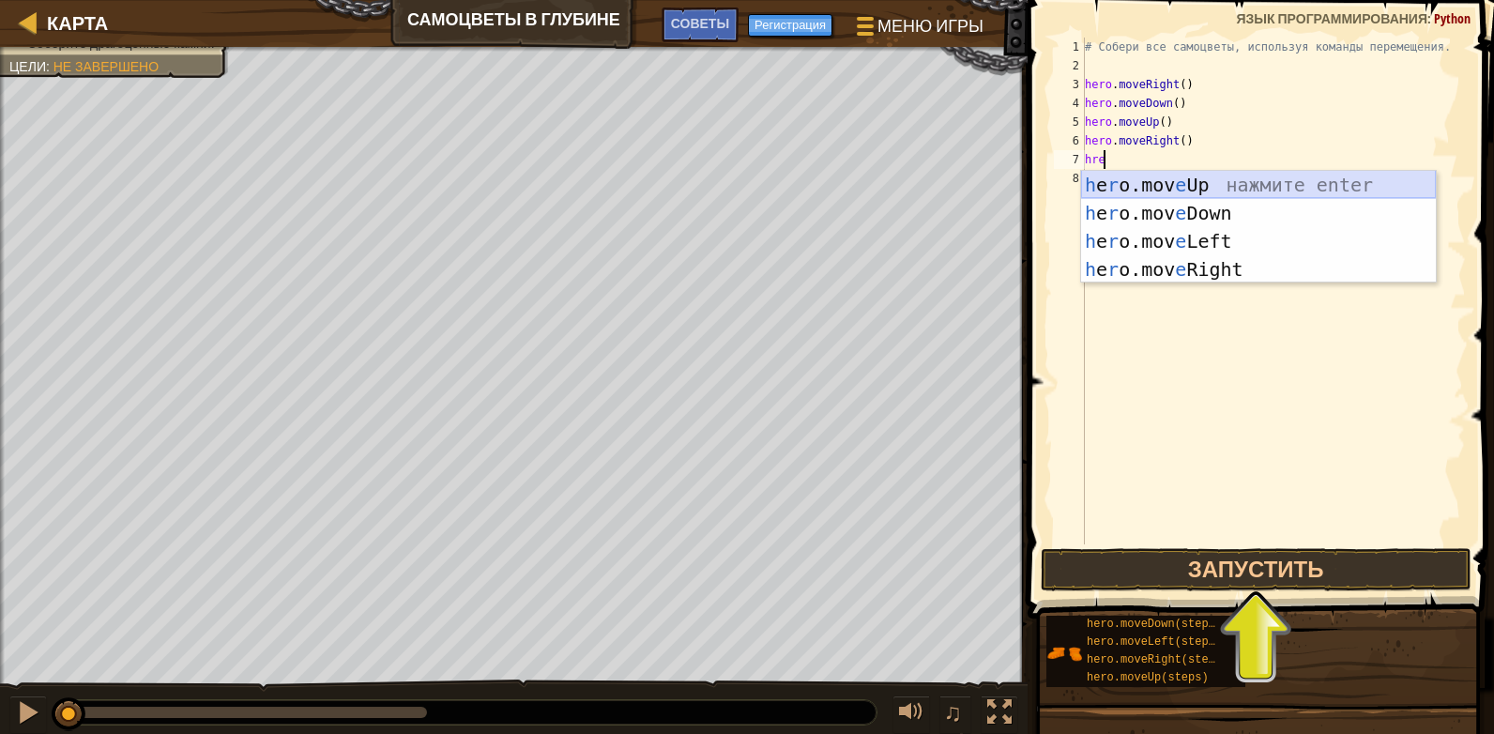
click at [1174, 190] on div "h e r o.mov e Up нажмите enter h e r o.mov e Down нажмите enter h e r o.mov e L…" at bounding box center [1258, 255] width 355 height 169
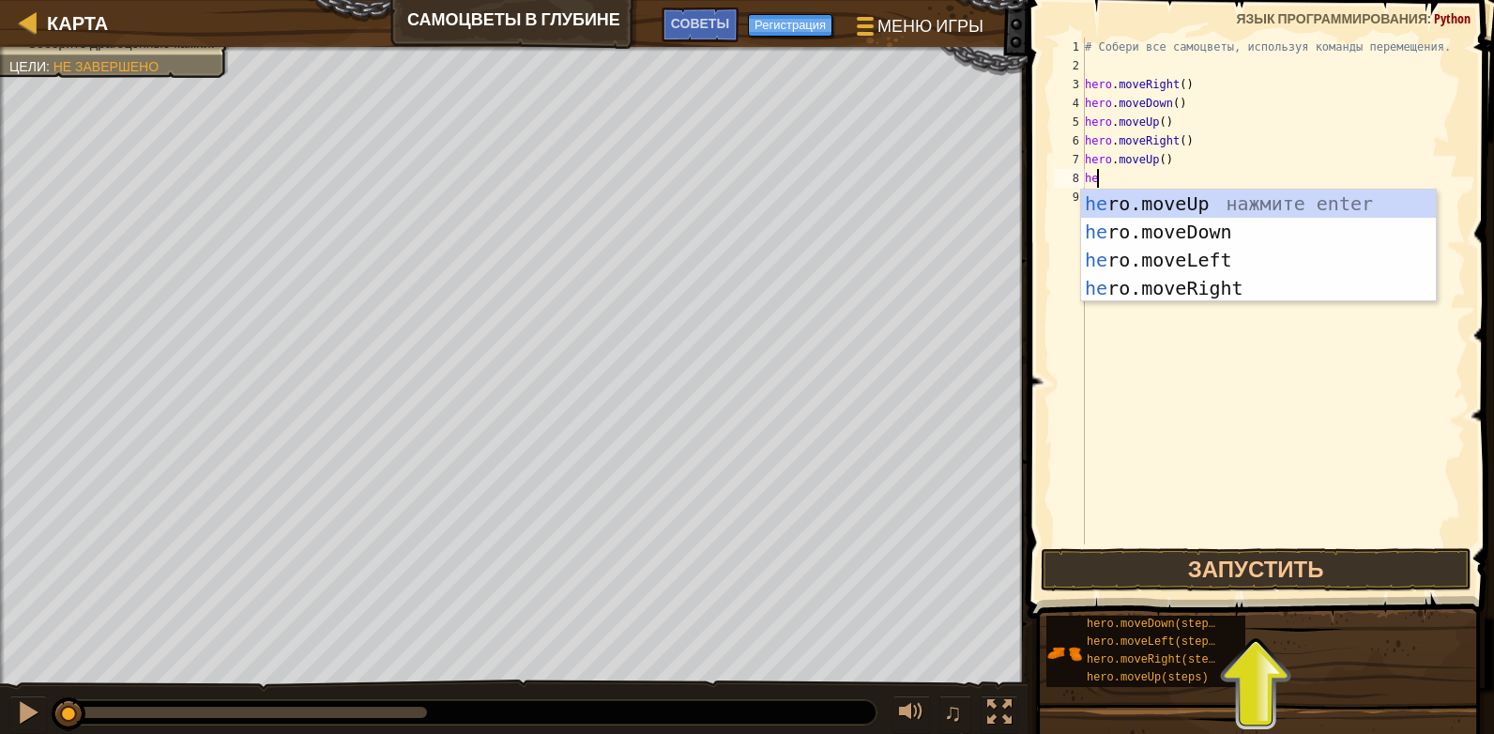
type textarea "her"
click at [1209, 263] on div "her o.moveUp нажмите enter her o.moveDown нажмите enter her o.moveLeft нажмите …" at bounding box center [1258, 274] width 355 height 169
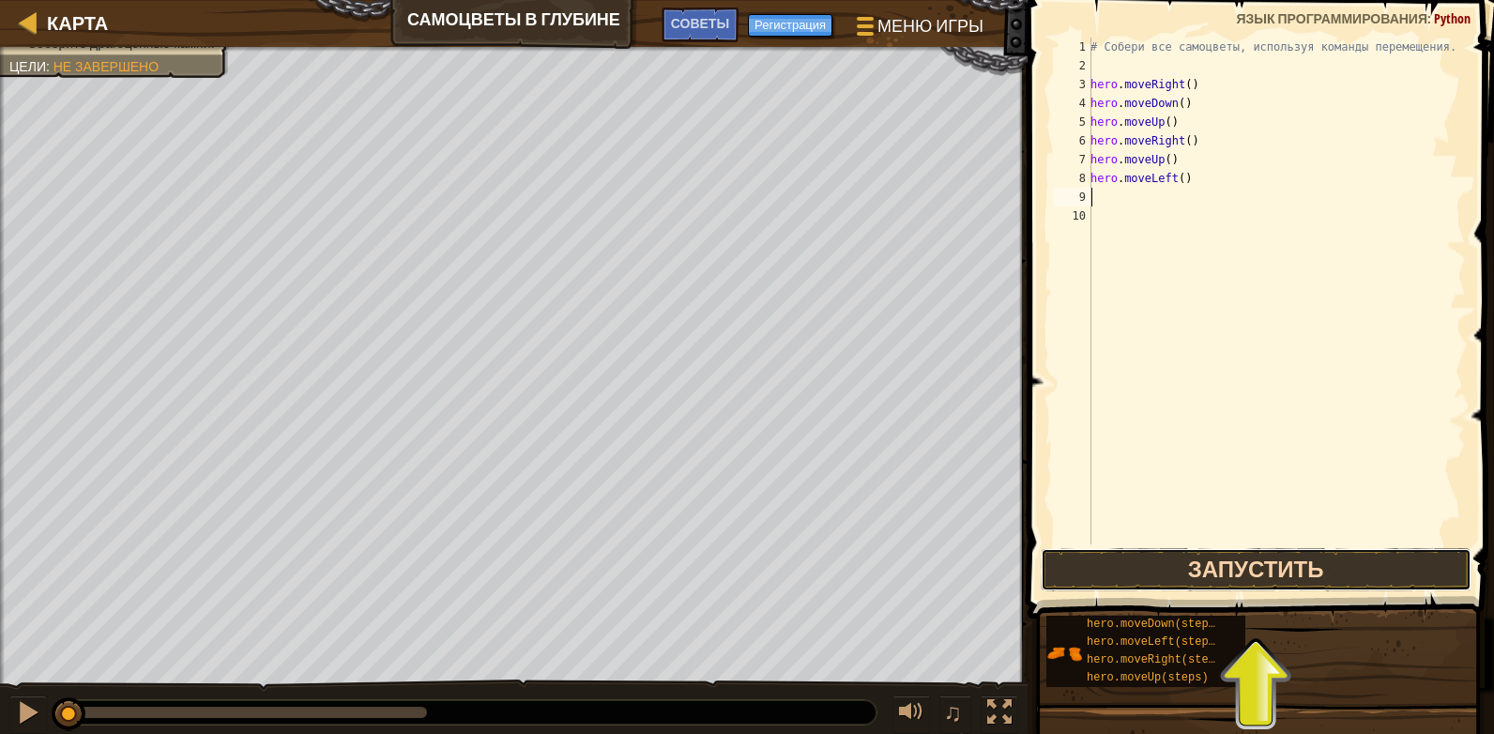
click at [1198, 569] on button "Запустить" at bounding box center [1255, 569] width 431 height 43
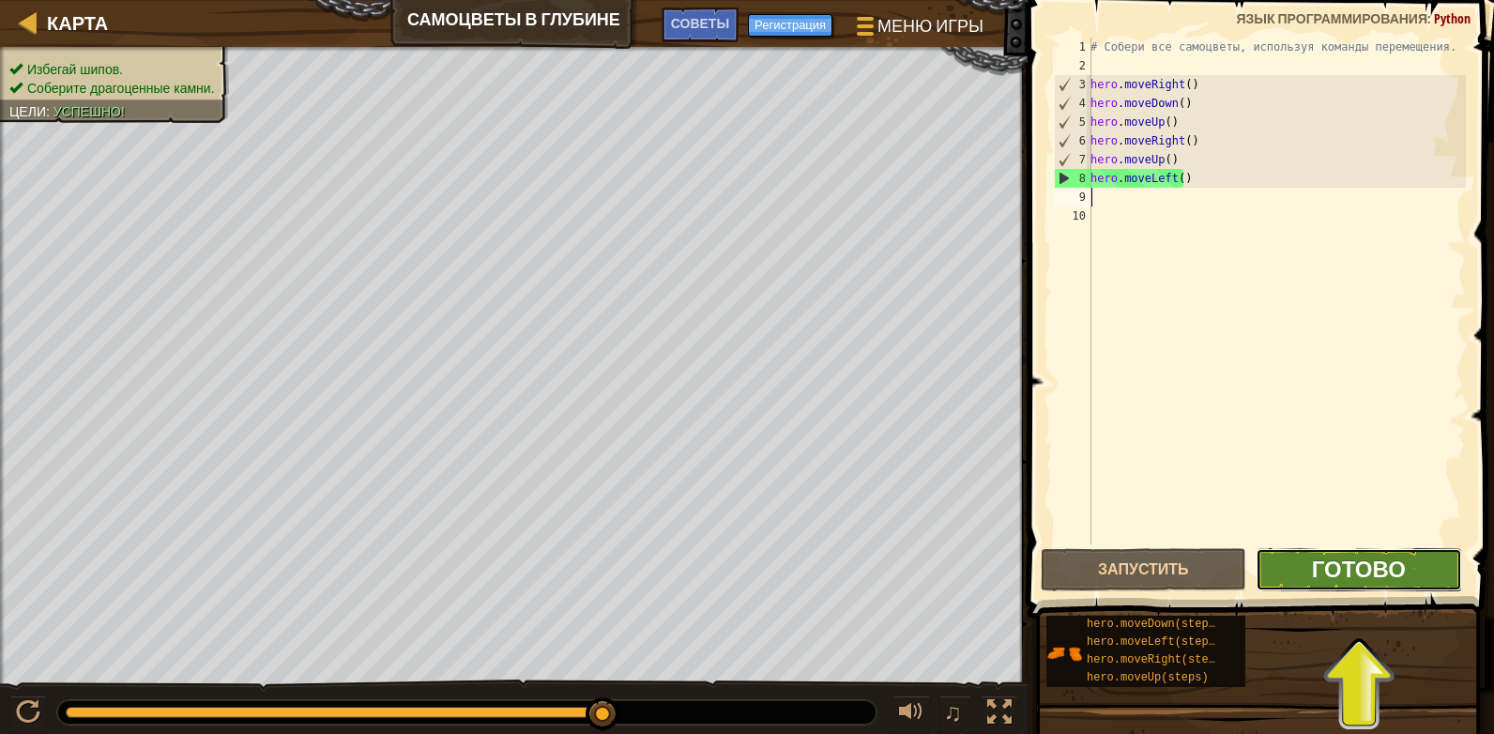
click at [1372, 560] on span "Готово" at bounding box center [1359, 569] width 94 height 30
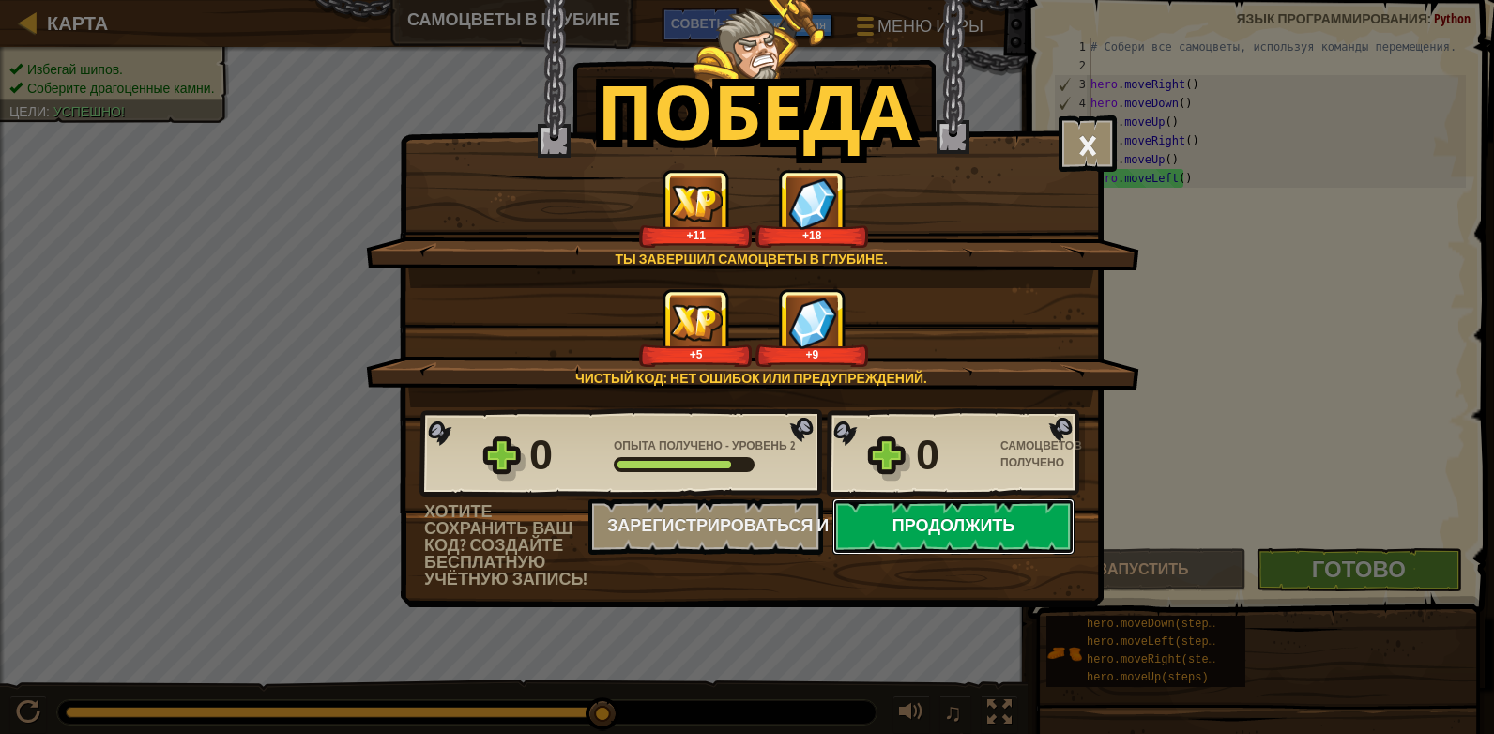
click at [941, 530] on button "Продолжить" at bounding box center [953, 526] width 242 height 56
select select "ru"
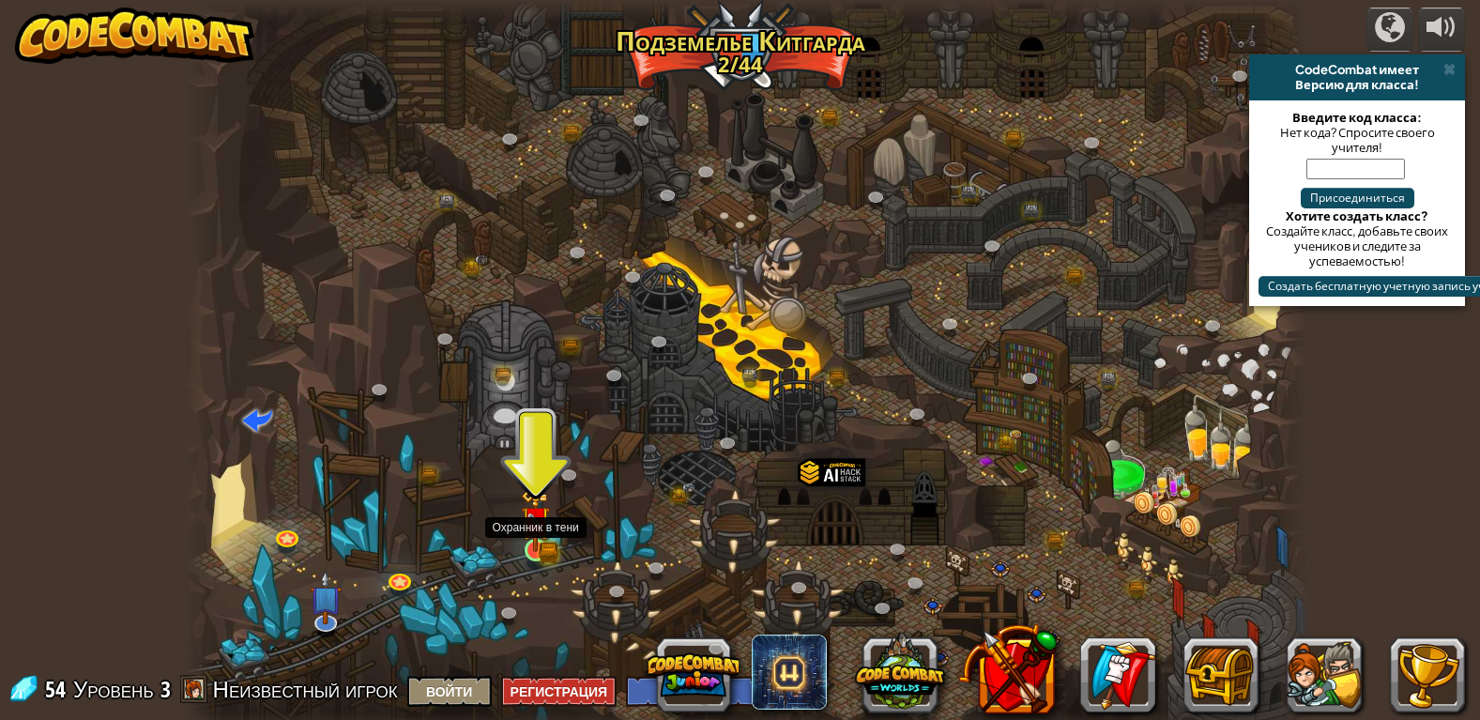
click at [538, 524] on img at bounding box center [535, 521] width 17 height 17
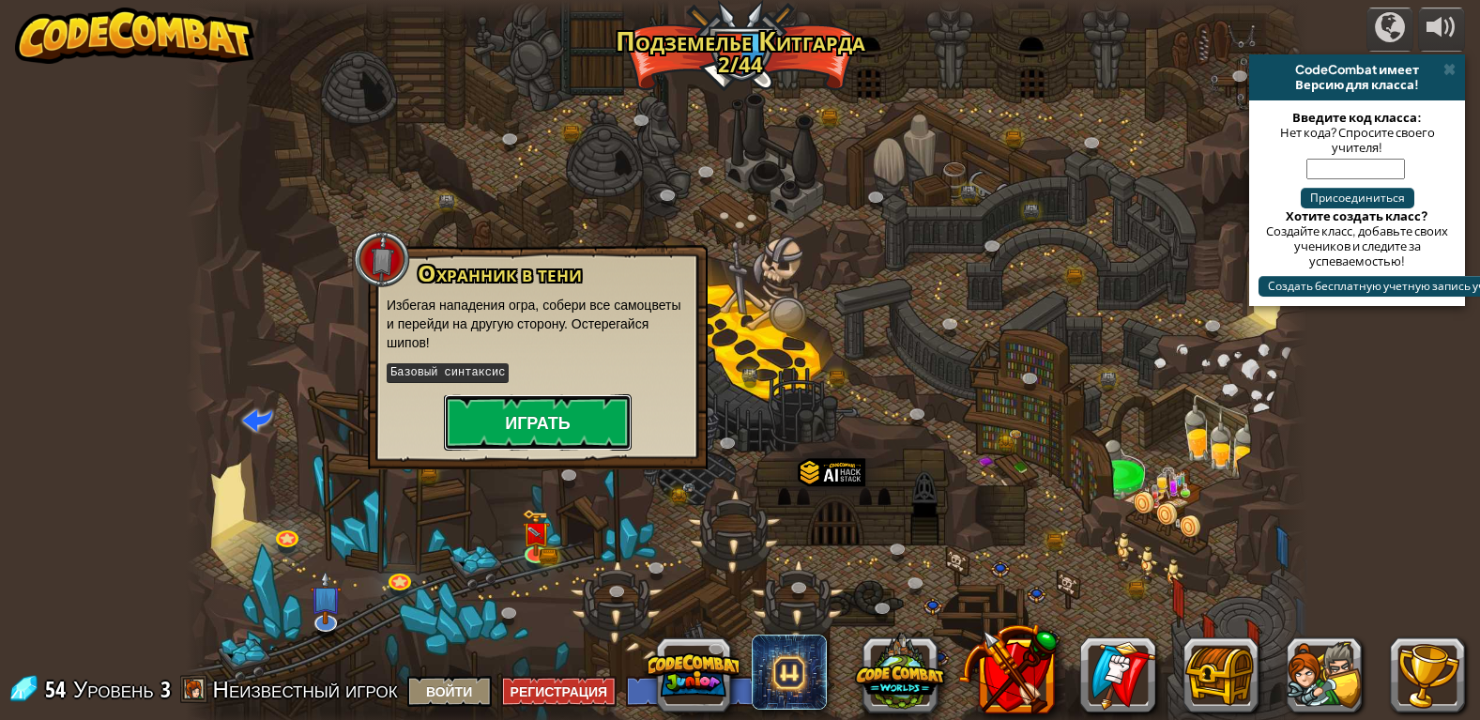
click at [578, 431] on button "Играть" at bounding box center [538, 422] width 188 height 56
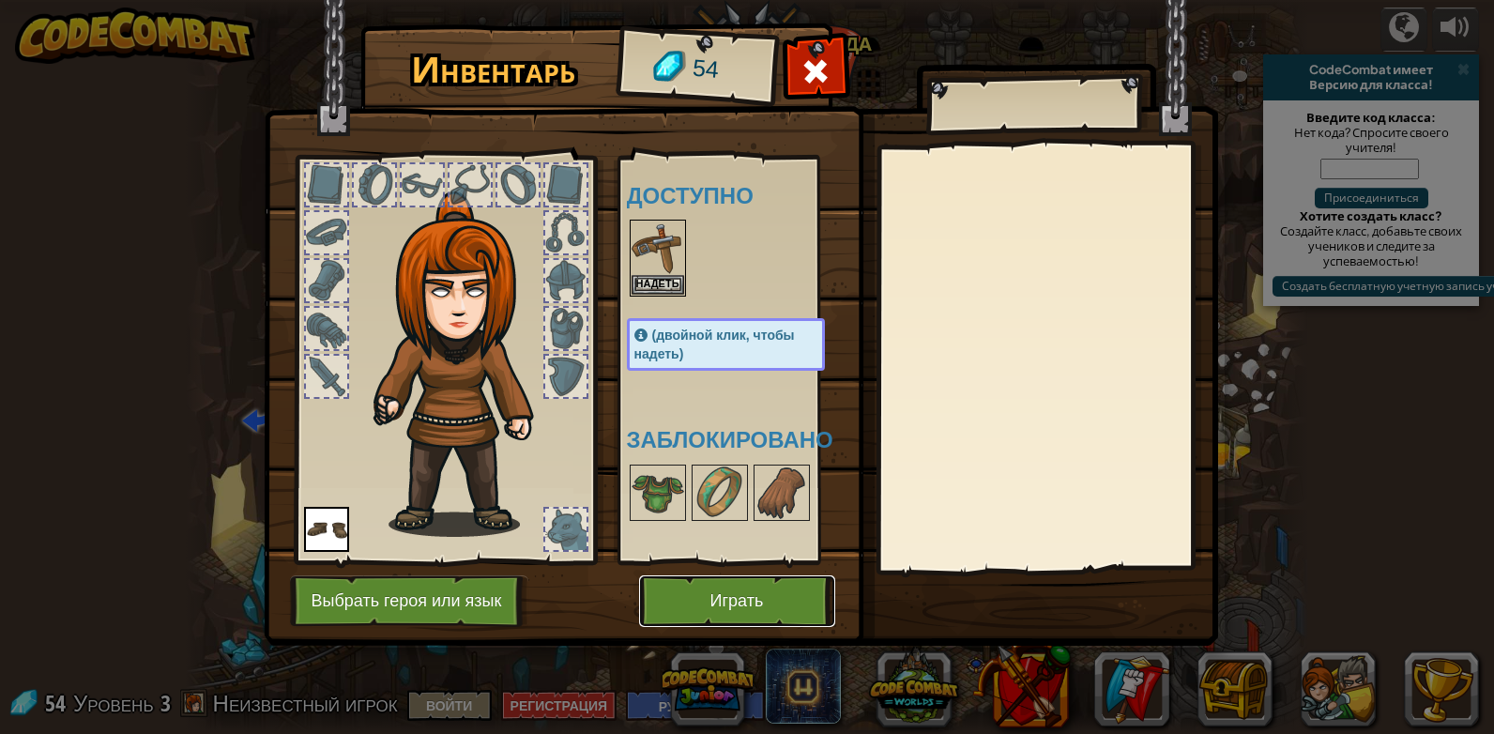
click at [726, 598] on button "Играть" at bounding box center [737, 601] width 196 height 52
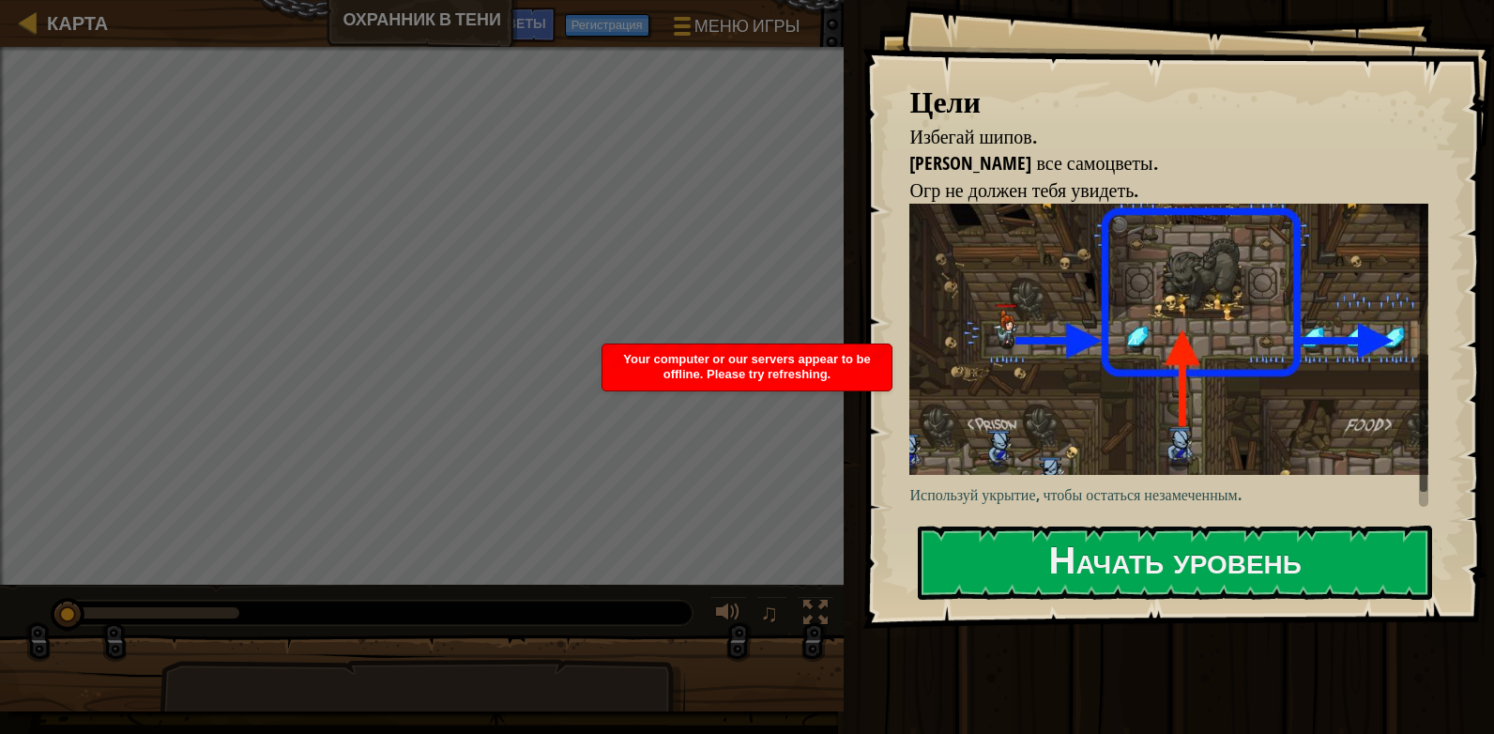
click at [782, 356] on span "Your computer or our servers appear to be offline. Please try refreshing." at bounding box center [746, 366] width 247 height 29
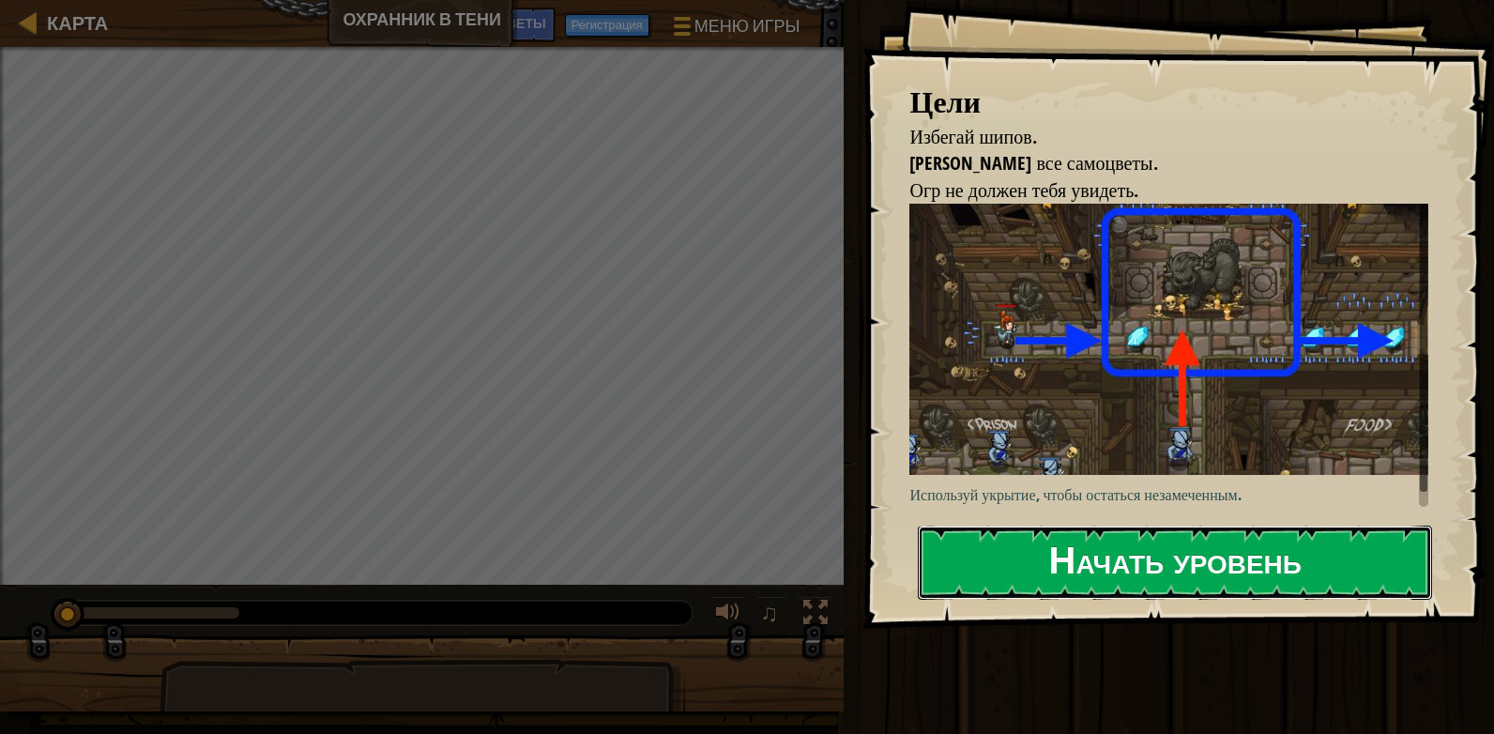
click at [1025, 549] on button "Начать уровень" at bounding box center [1175, 562] width 514 height 74
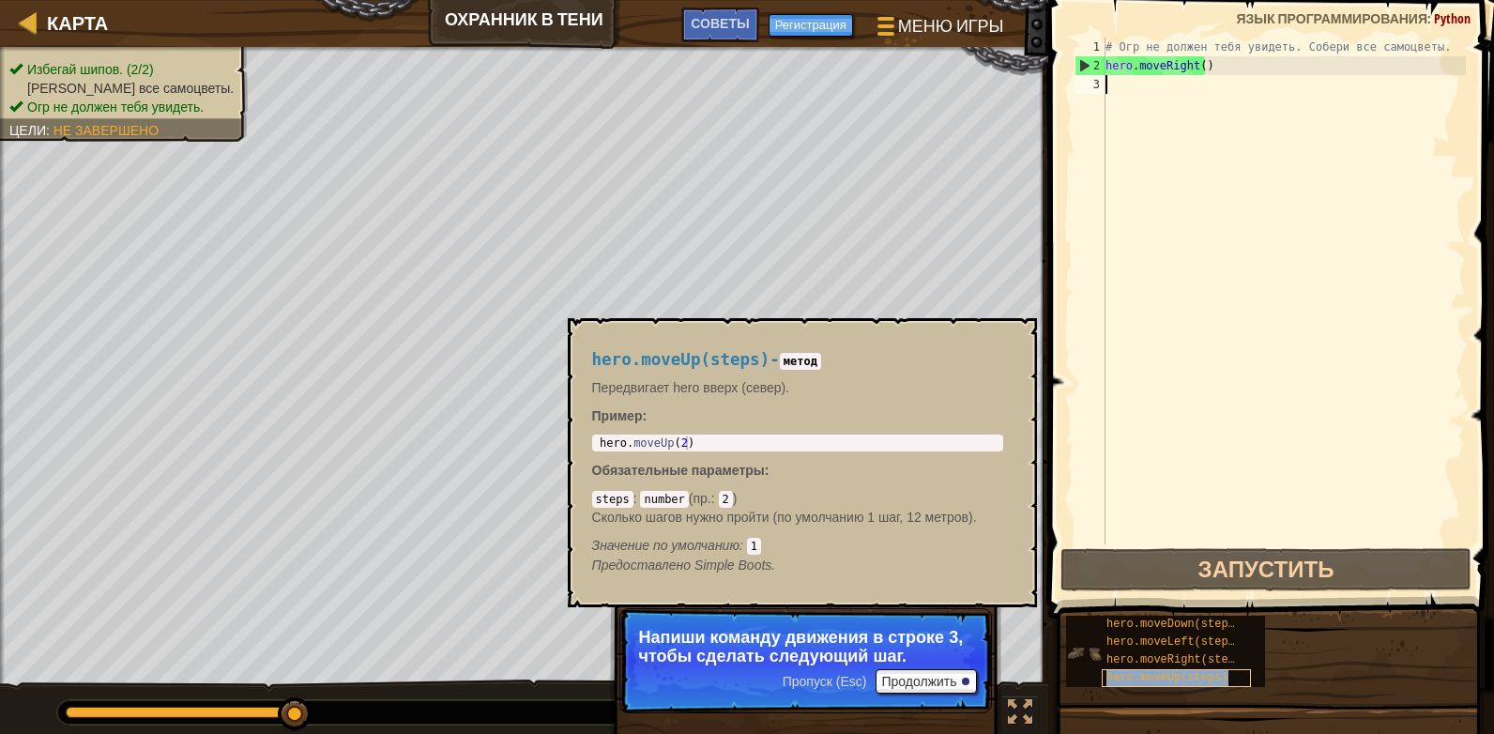
click at [1168, 675] on span "hero.moveUp(steps)" at bounding box center [1167, 677] width 122 height 13
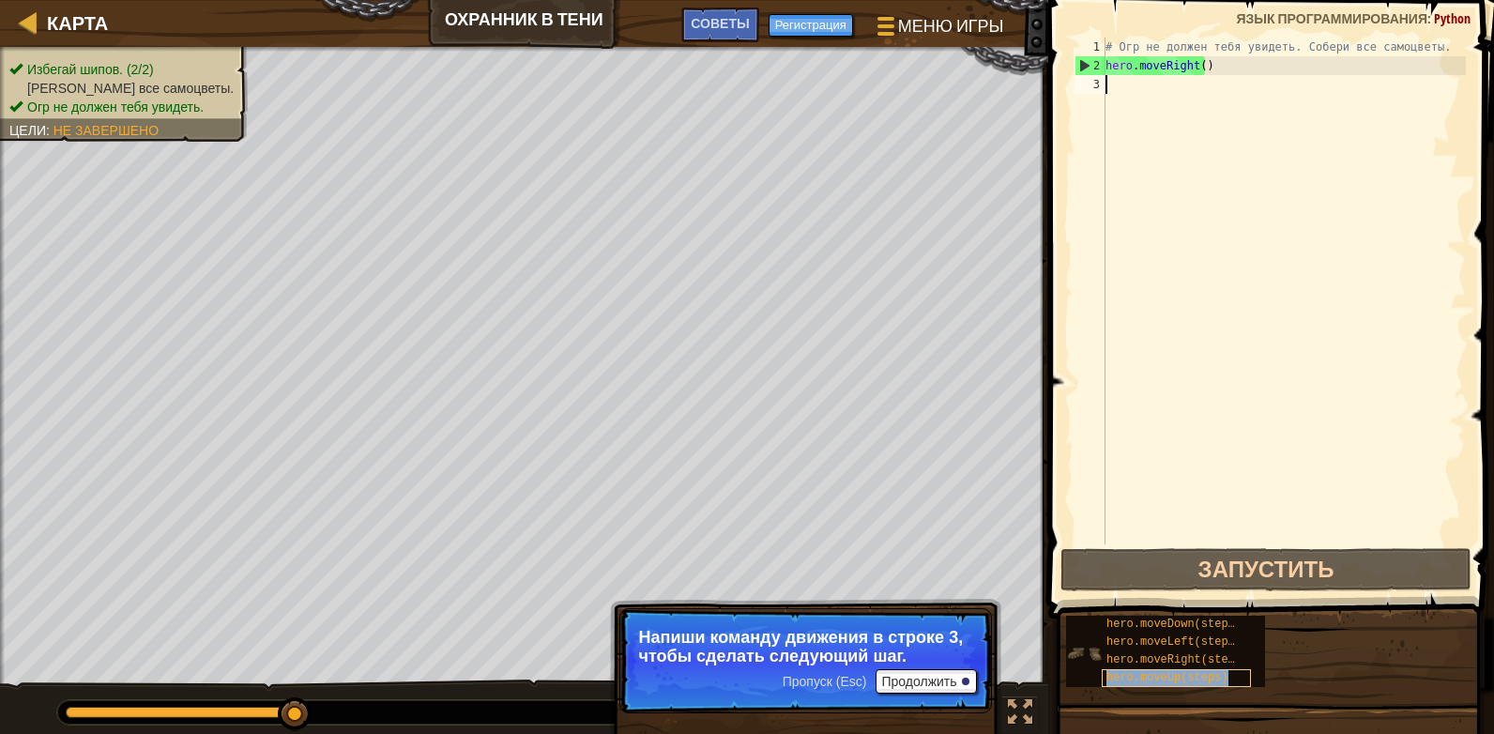
click at [1168, 675] on span "hero.moveUp(steps)" at bounding box center [1167, 677] width 122 height 13
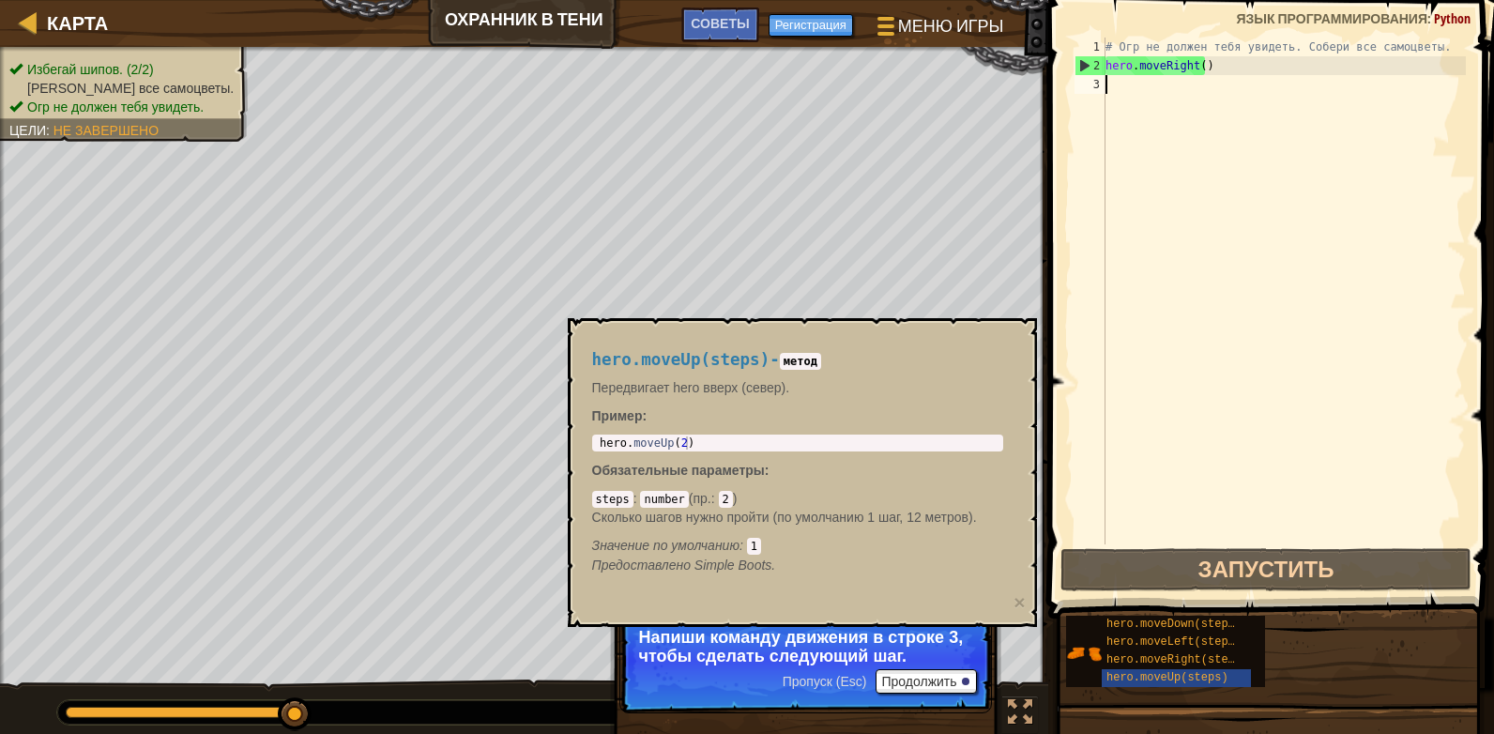
click at [1204, 79] on div "# Огр не должен тебя увидеть. Собери все самоцветы. hero . moveRight ( )" at bounding box center [1283, 310] width 364 height 544
paste textarea "hero.moveRight(2)"
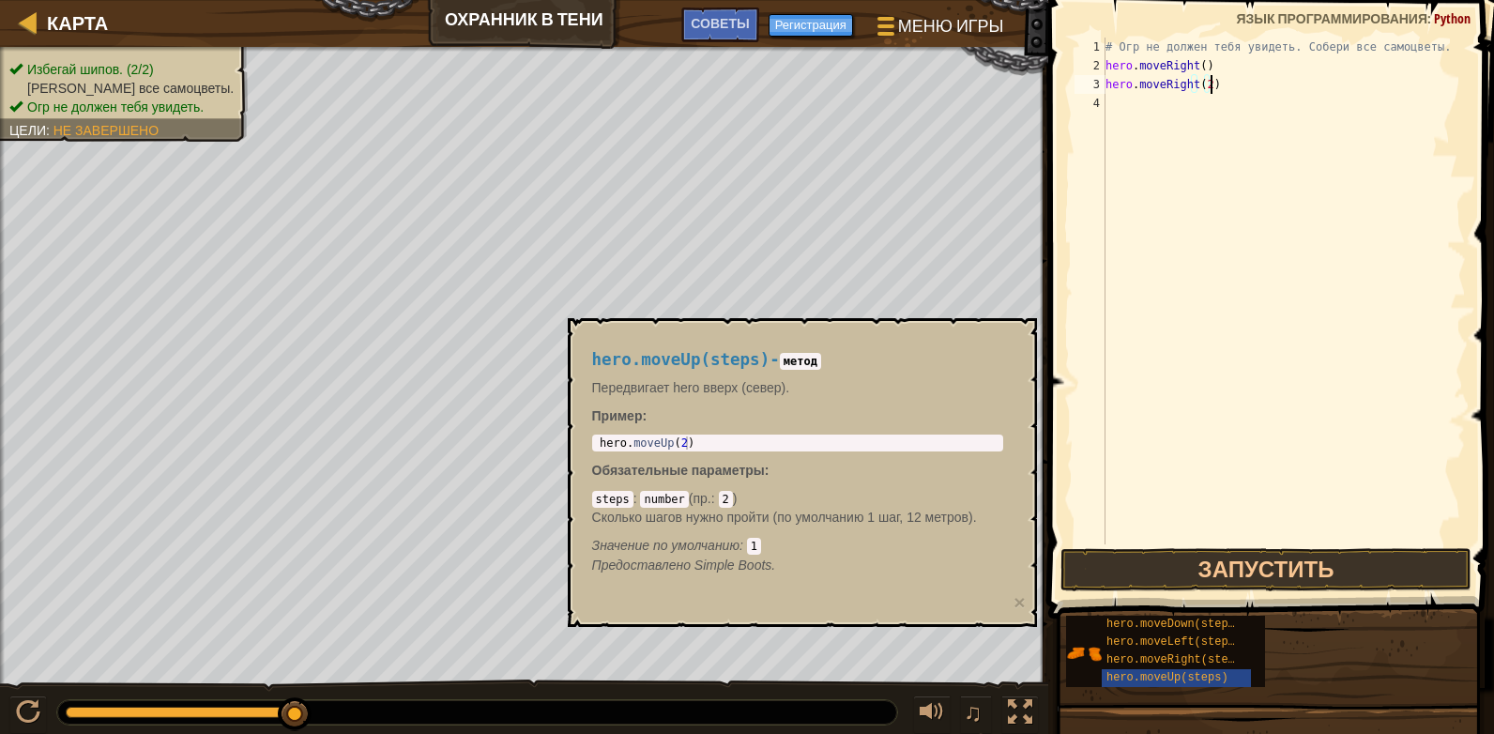
click at [1207, 89] on div "# Огр не должен тебя увидеть. Собери все самоцветы. hero . moveRight ( ) hero .…" at bounding box center [1283, 310] width 364 height 544
type textarea "hero.moveUP"
click at [1211, 99] on div "hero.moveUp нажмите enter" at bounding box center [1278, 138] width 355 height 84
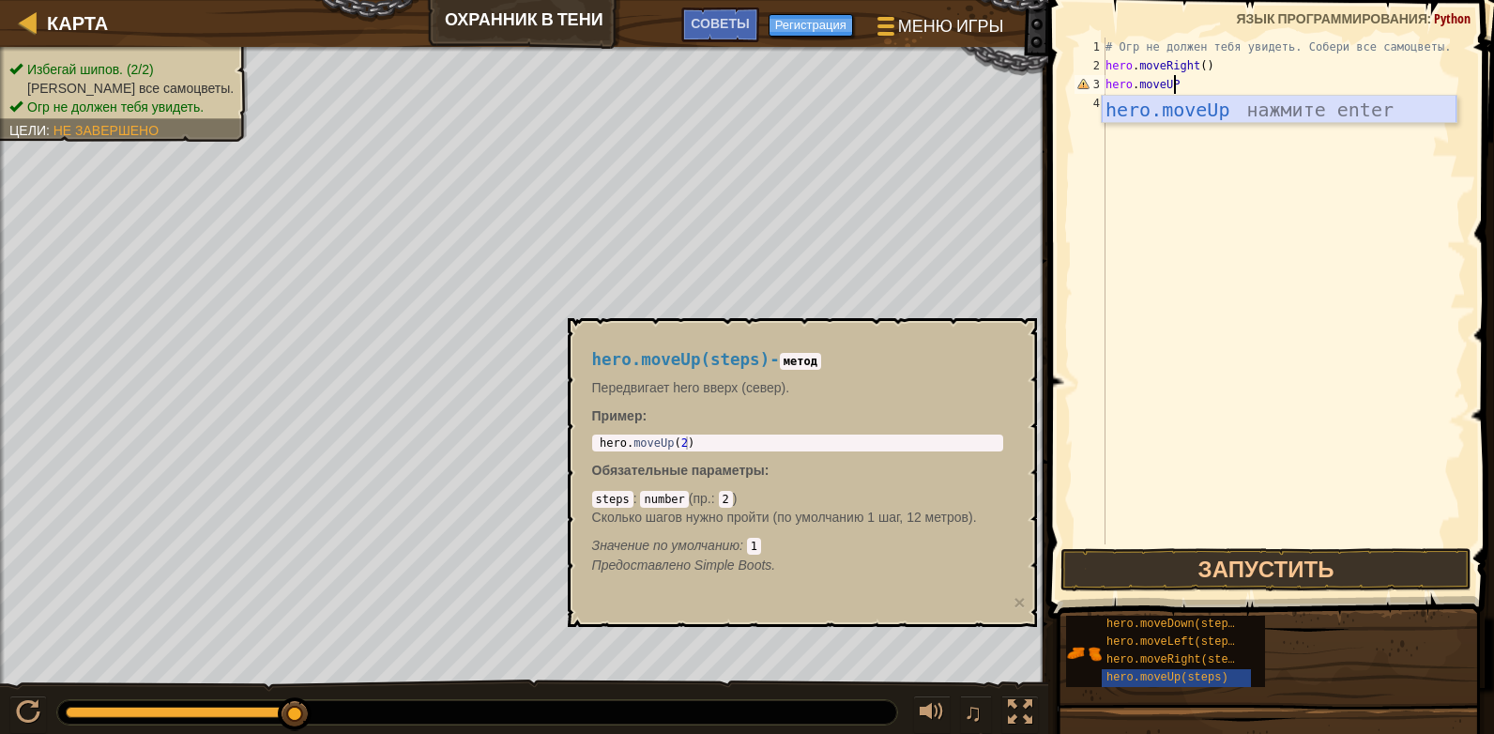
scroll to position [8, 0]
click at [1169, 99] on div "# Огр не должен тебя увидеть. Собери все самоцветы. hero . moveRight ( ) hero .…" at bounding box center [1283, 310] width 364 height 544
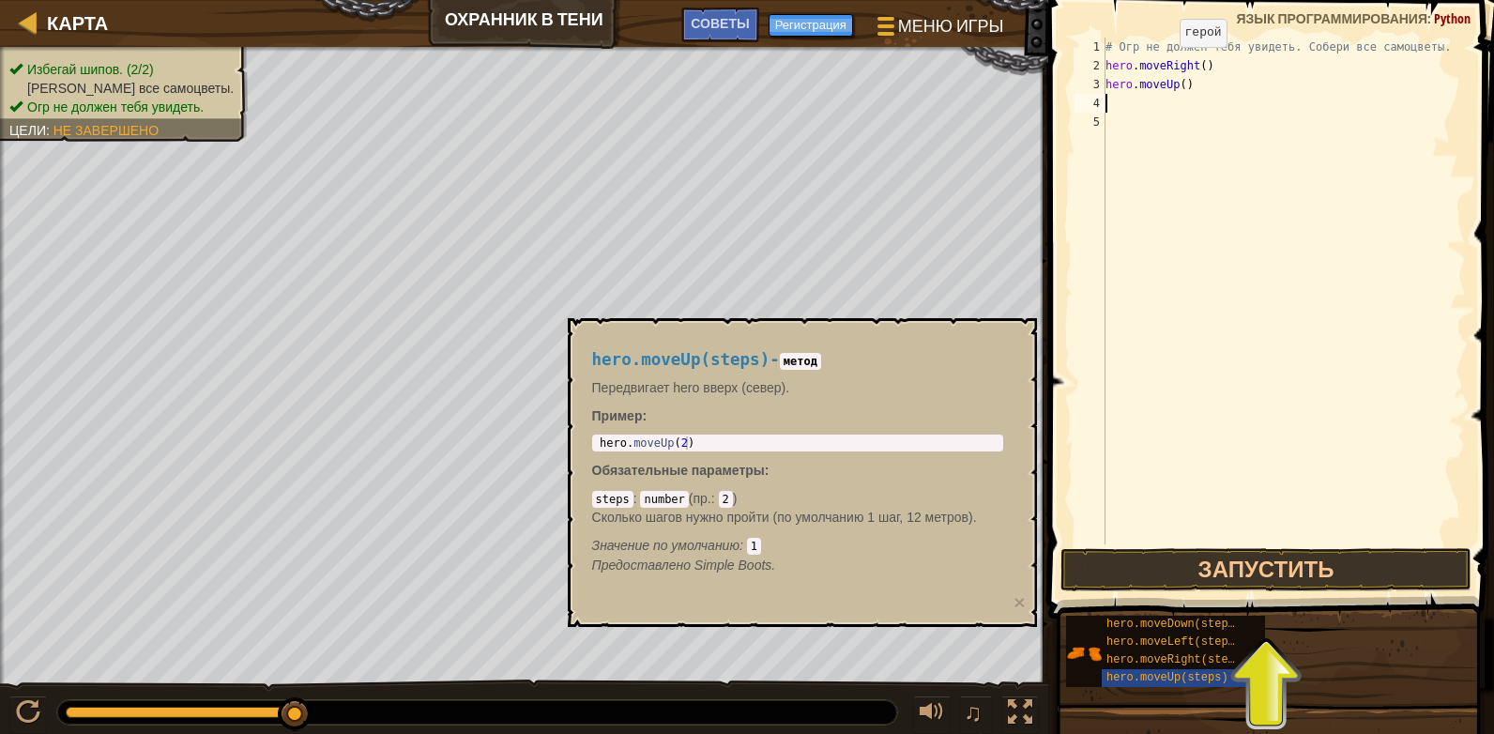
click at [1163, 66] on div "# Огр не должен тебя увидеть. Собери все самоцветы. hero . moveRight ( ) hero .…" at bounding box center [1283, 310] width 364 height 544
click at [1163, 66] on div "# Огр не должен тебя увидеть. Собери все самоцветы. hero . moveRight ( ) hero .…" at bounding box center [1283, 291] width 364 height 507
click at [1163, 65] on div "# Огр не должен тебя увидеть. Собери все самоцветы. hero . moveRight ( ) hero .…" at bounding box center [1283, 310] width 364 height 544
click at [1163, 65] on div "# Огр не должен тебя увидеть. Собери все самоцветы. hero . moveRight ( ) hero .…" at bounding box center [1283, 291] width 364 height 507
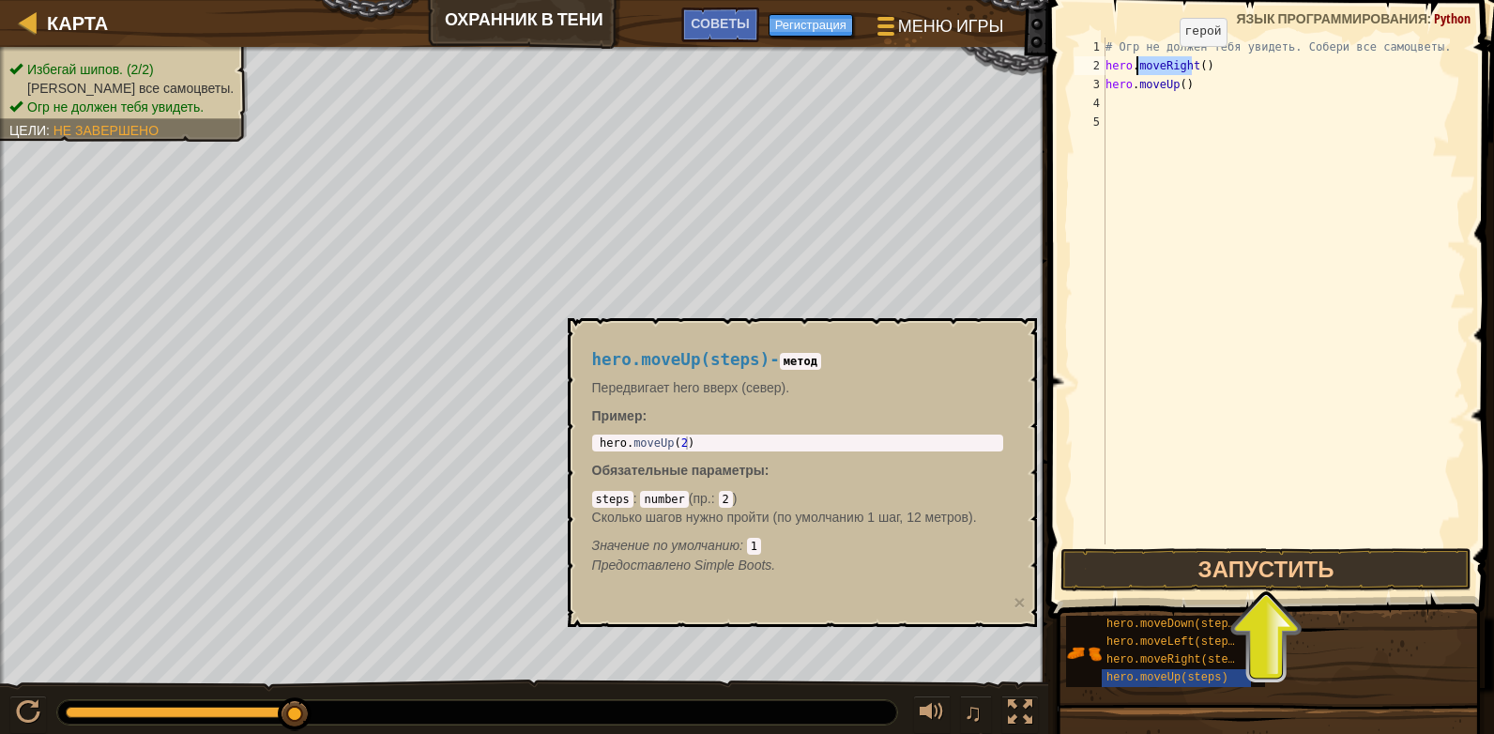
click at [1163, 65] on div "# Огр не должен тебя увидеть. Собери все самоцветы. hero . moveRight ( ) hero .…" at bounding box center [1283, 310] width 364 height 544
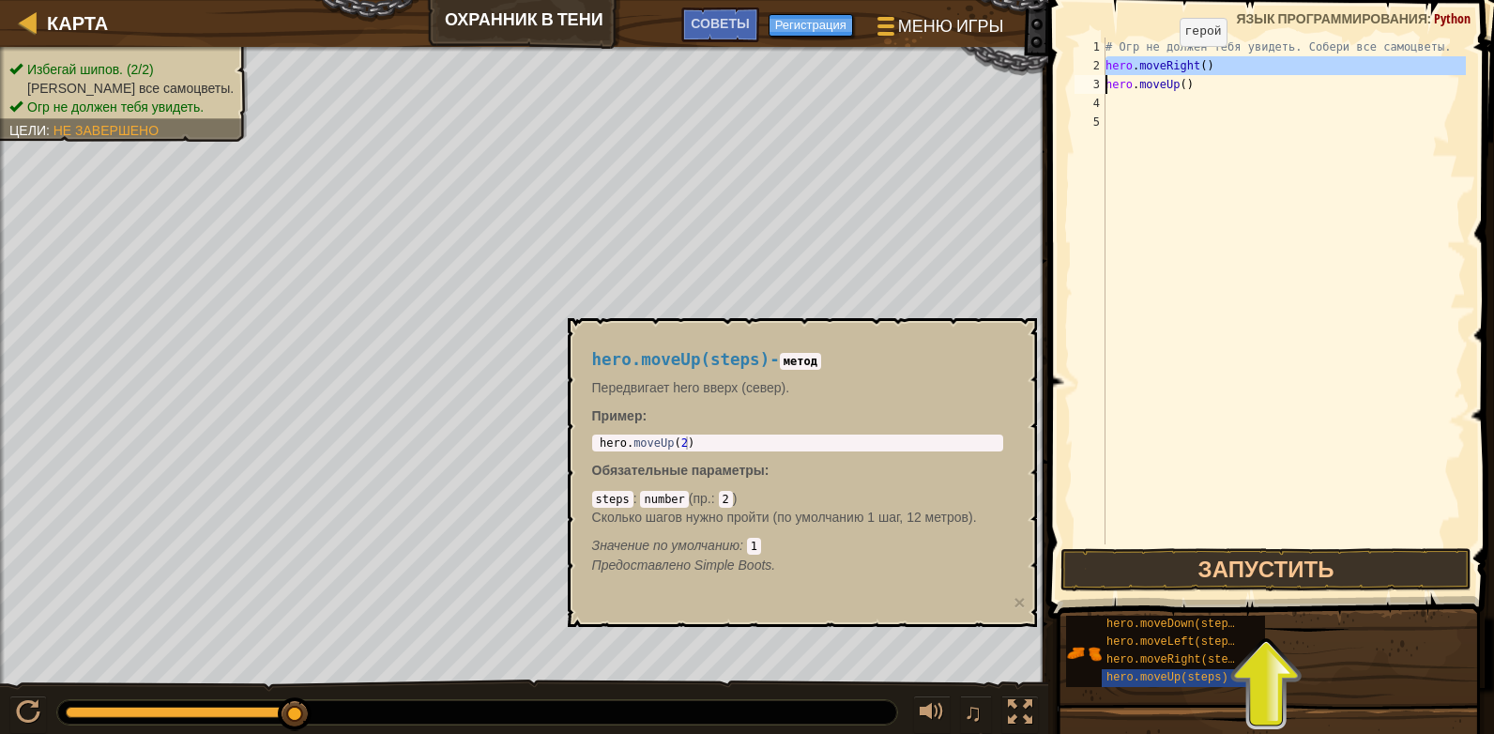
click at [1163, 65] on div "# Огр не должен тебя увидеть. Собери все самоцветы. hero . moveRight ( ) hero .…" at bounding box center [1283, 310] width 364 height 544
click at [1166, 93] on div "# Огр не должен тебя увидеть. Собери все самоцветы. hero . moveRight ( ) hero .…" at bounding box center [1283, 310] width 364 height 544
type textarea "hero.moveUp()"
click at [1171, 113] on div "# Огр не должен тебя увидеть. Собери все самоцветы. hero . moveRight ( ) hero .…" at bounding box center [1283, 310] width 364 height 544
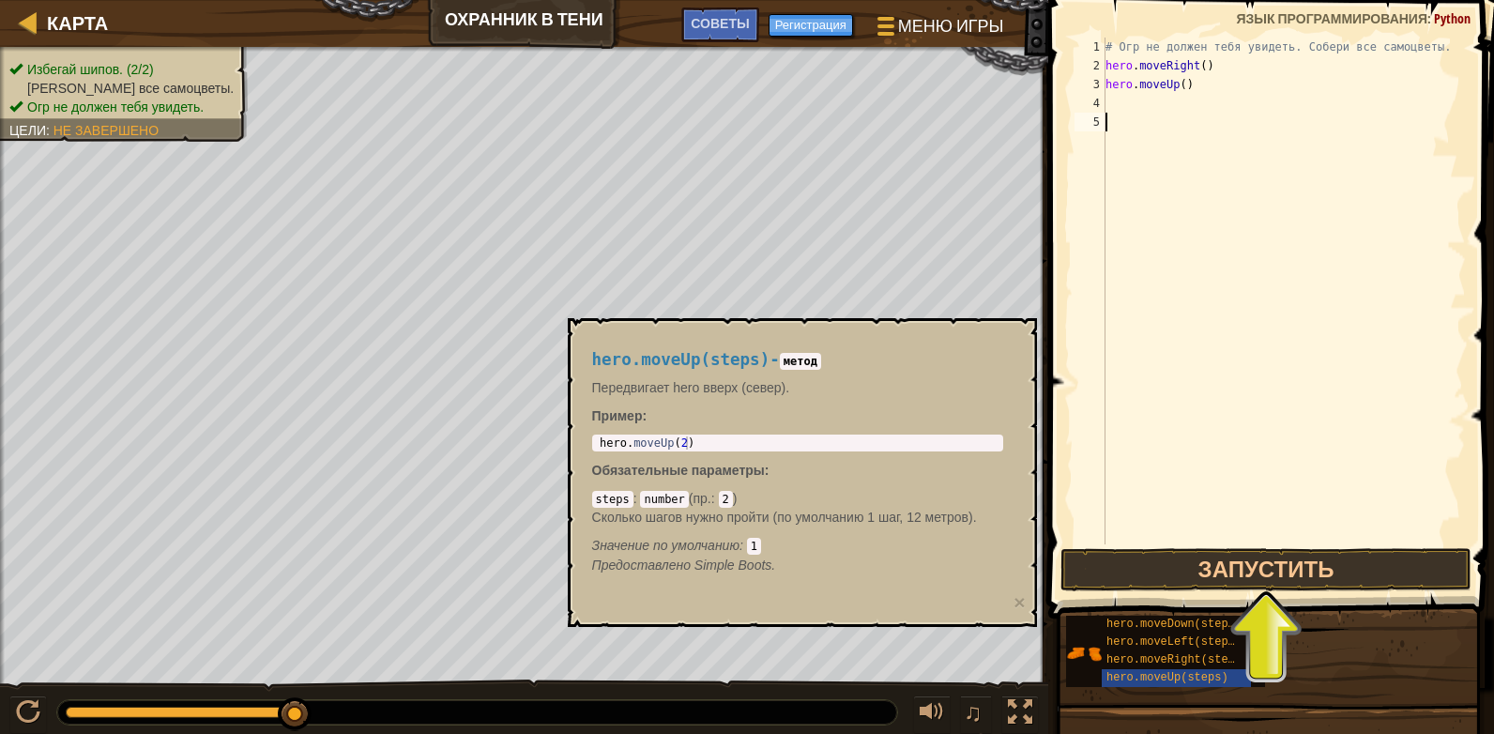
click at [1166, 102] on div "# Огр не должен тебя увидеть. Собери все самоцветы. hero . moveRight ( ) hero .…" at bounding box center [1283, 310] width 364 height 544
click at [840, 608] on div "hero.moveUp(steps) - метод Передвигает hero вверх (север). Пример : 1 hero . mo…" at bounding box center [802, 472] width 469 height 309
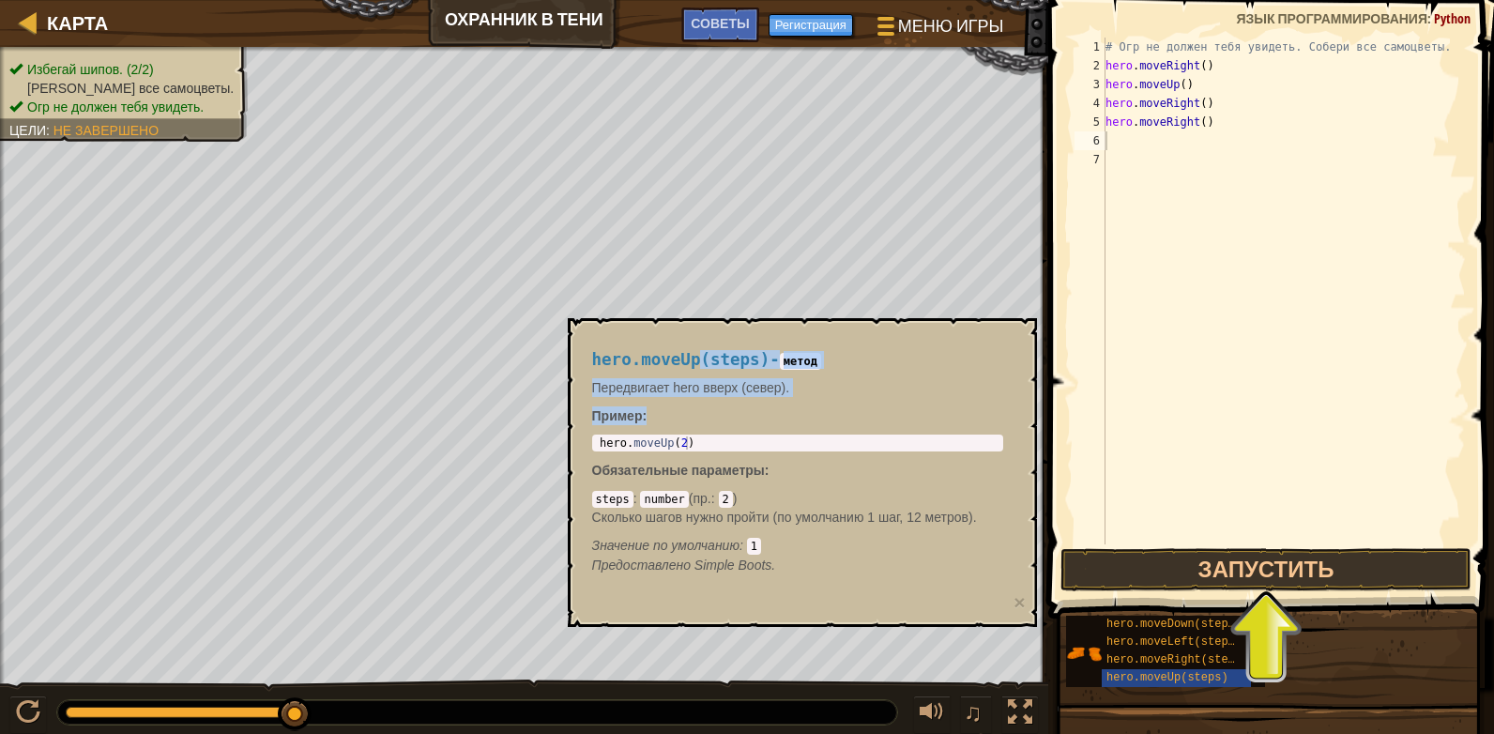
drag, startPoint x: 690, startPoint y: 353, endPoint x: 655, endPoint y: 421, distance: 77.2
click at [644, 412] on div "hero.moveUp(steps) - метод Передвигает hero вверх (север). Пример : 1 hero . mo…" at bounding box center [797, 462] width 437 height 259
type textarea "hero.moveUp(2)"
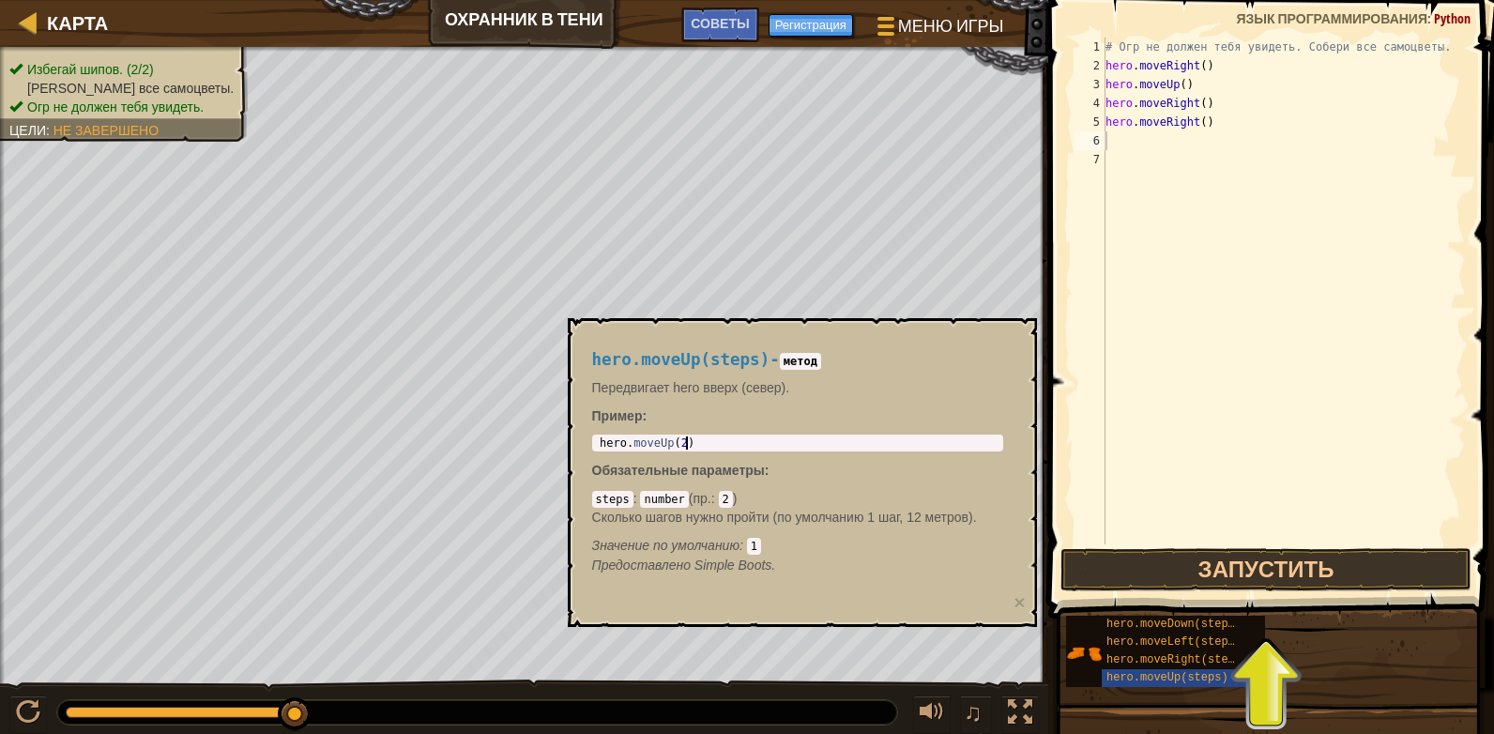
click at [730, 439] on div "hero . moveUp ( 2 )" at bounding box center [797, 455] width 403 height 39
click at [1019, 603] on button "×" at bounding box center [1018, 602] width 11 height 20
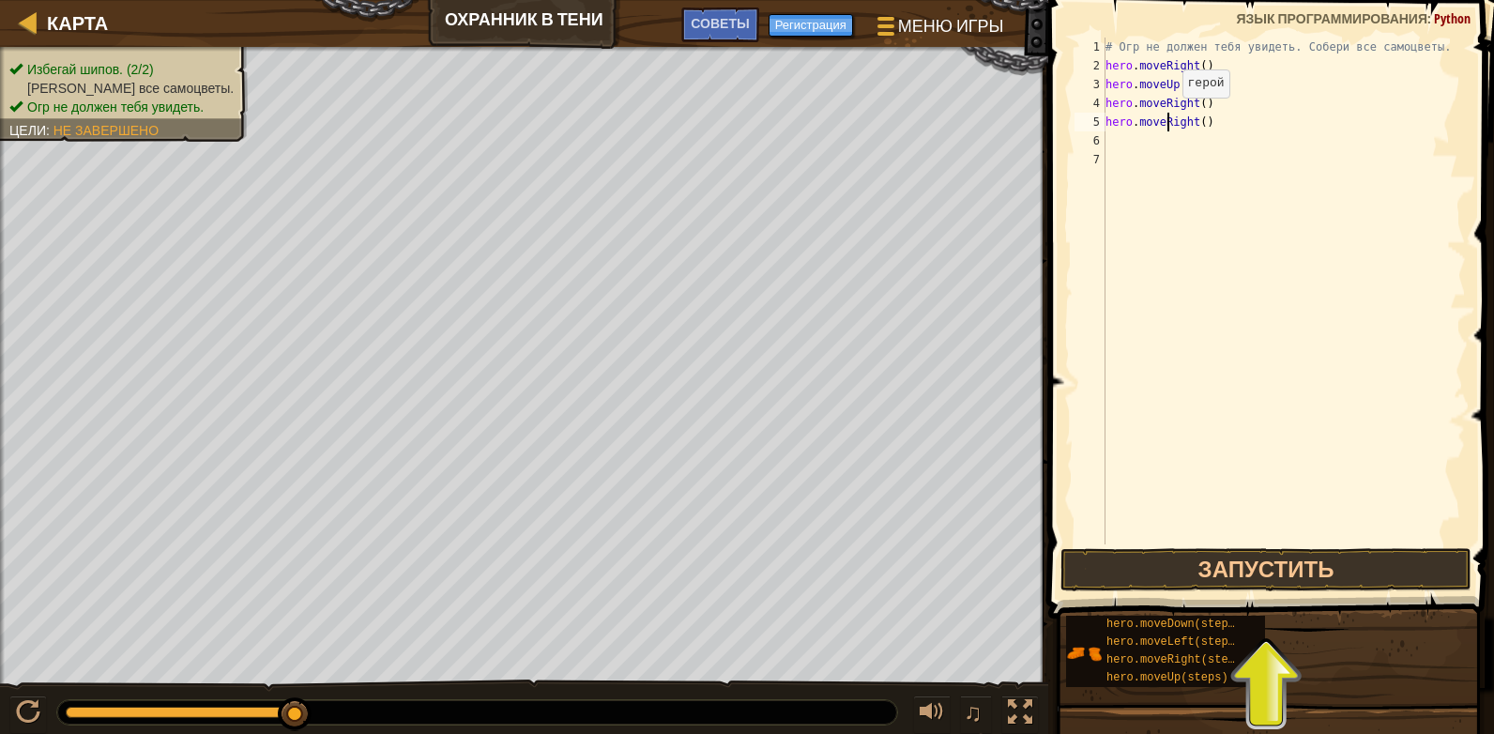
click at [1166, 116] on div "# Огр не должен тебя увидеть. Собери все самоцветы. hero . moveRight ( ) hero .…" at bounding box center [1283, 310] width 364 height 544
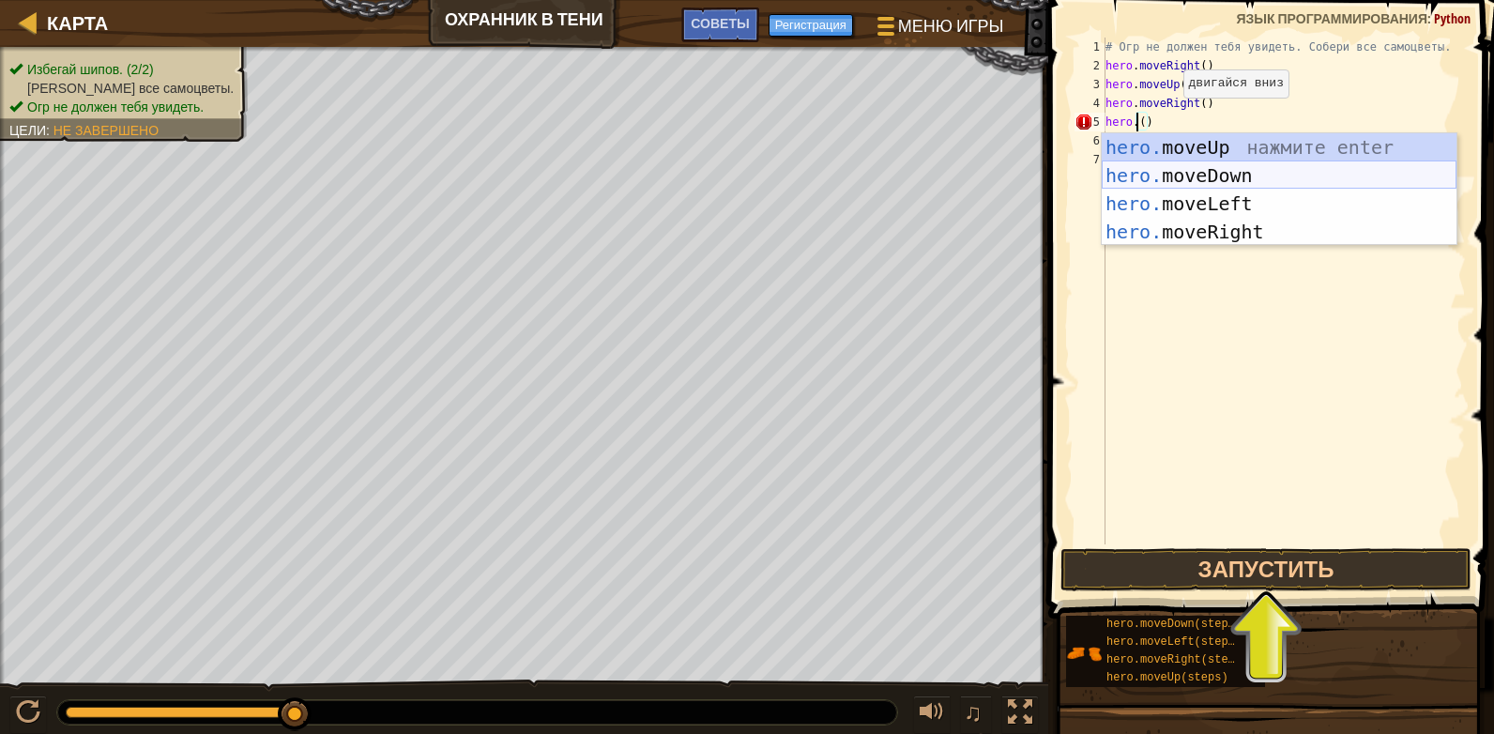
click at [1217, 171] on div "hero. moveUp нажмите enter hero. moveDown нажмите enter hero. moveLeft нажмите …" at bounding box center [1278, 217] width 355 height 169
type textarea "hero.moveDown"
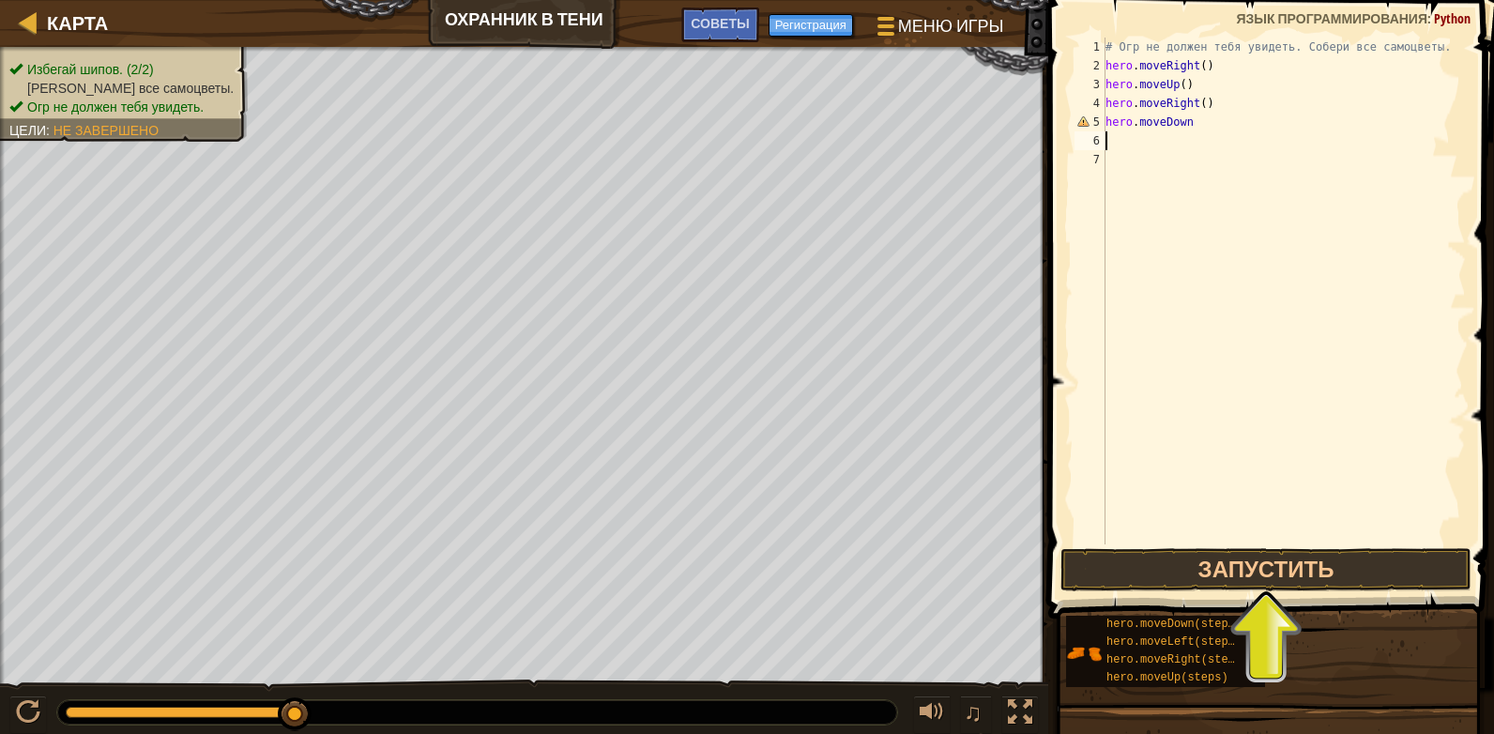
click at [1167, 140] on div "# Огр не должен тебя увидеть. Собери все самоцветы. hero . moveRight ( ) hero .…" at bounding box center [1283, 310] width 364 height 544
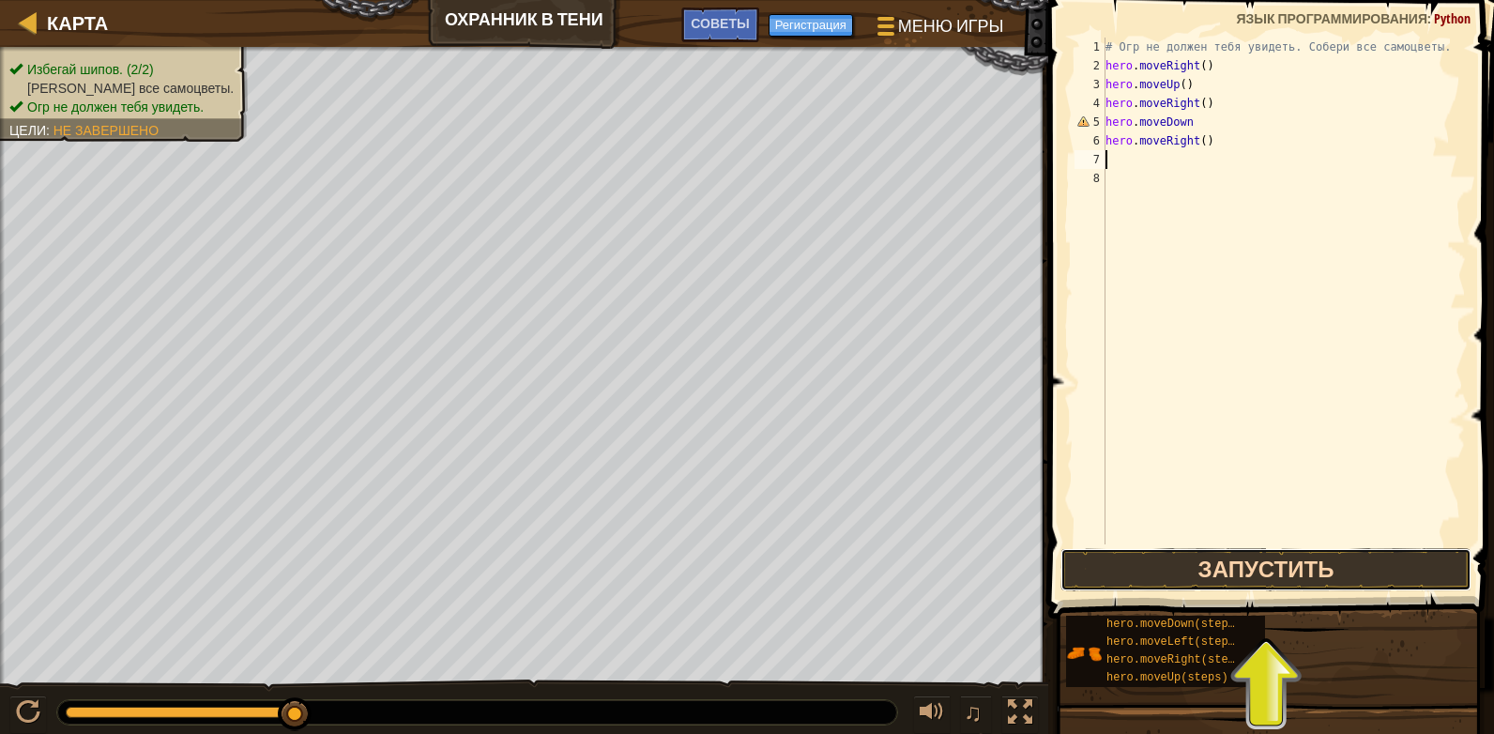
click at [1234, 558] on button "Запустить" at bounding box center [1265, 569] width 411 height 43
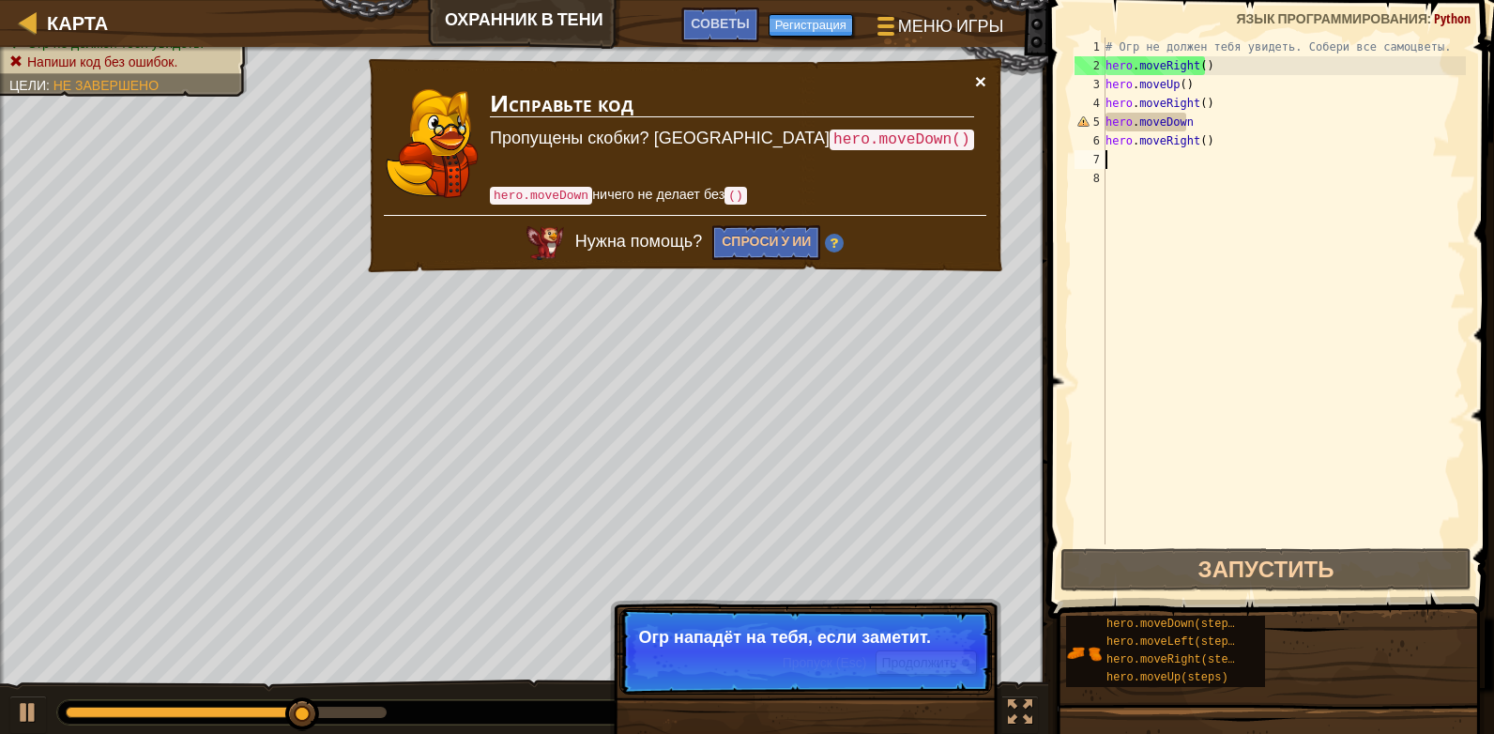
click at [979, 75] on button "×" at bounding box center [980, 81] width 11 height 20
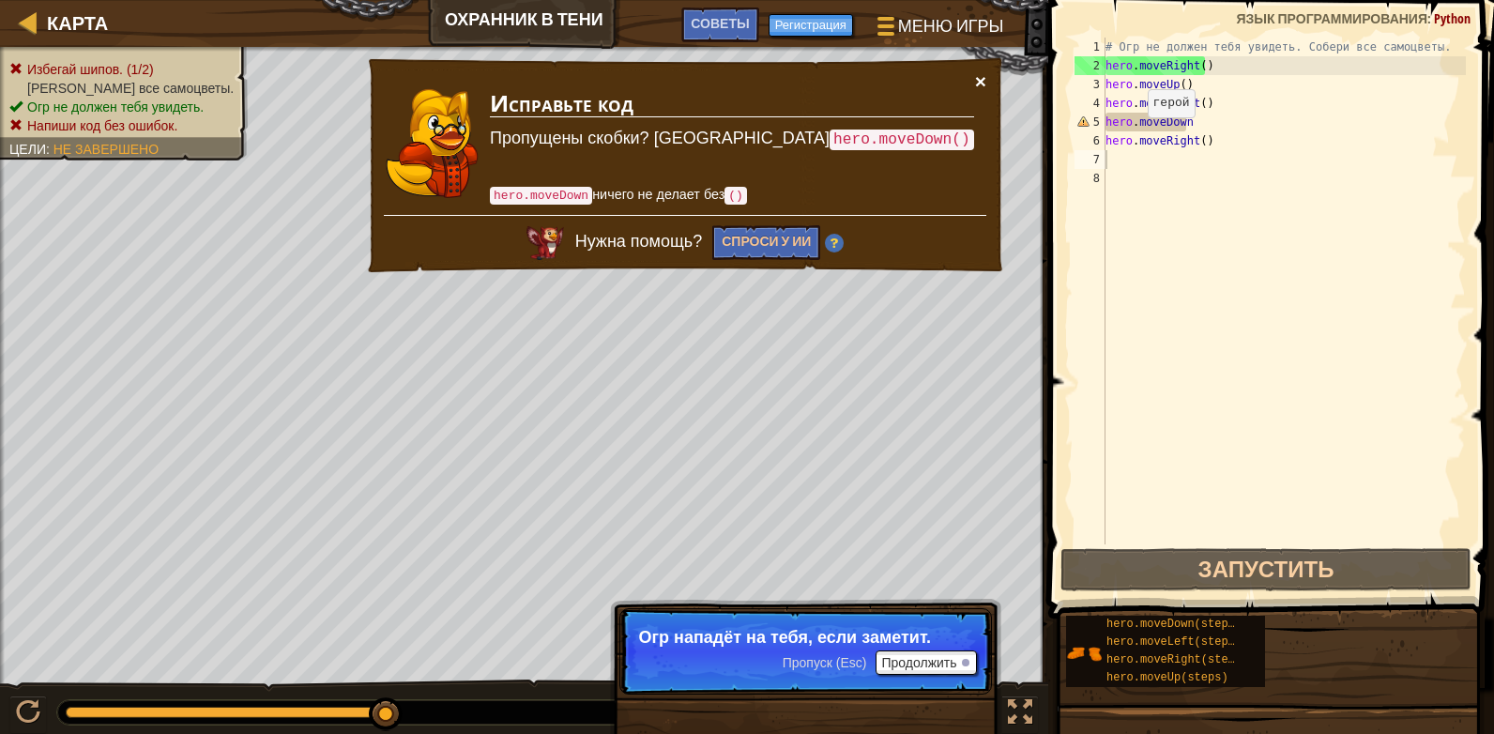
click at [981, 75] on button "×" at bounding box center [980, 81] width 11 height 20
click at [1190, 122] on div "# Огр не должен тебя увидеть. Собери все самоцветы. hero . moveRight ( ) hero .…" at bounding box center [1283, 310] width 364 height 544
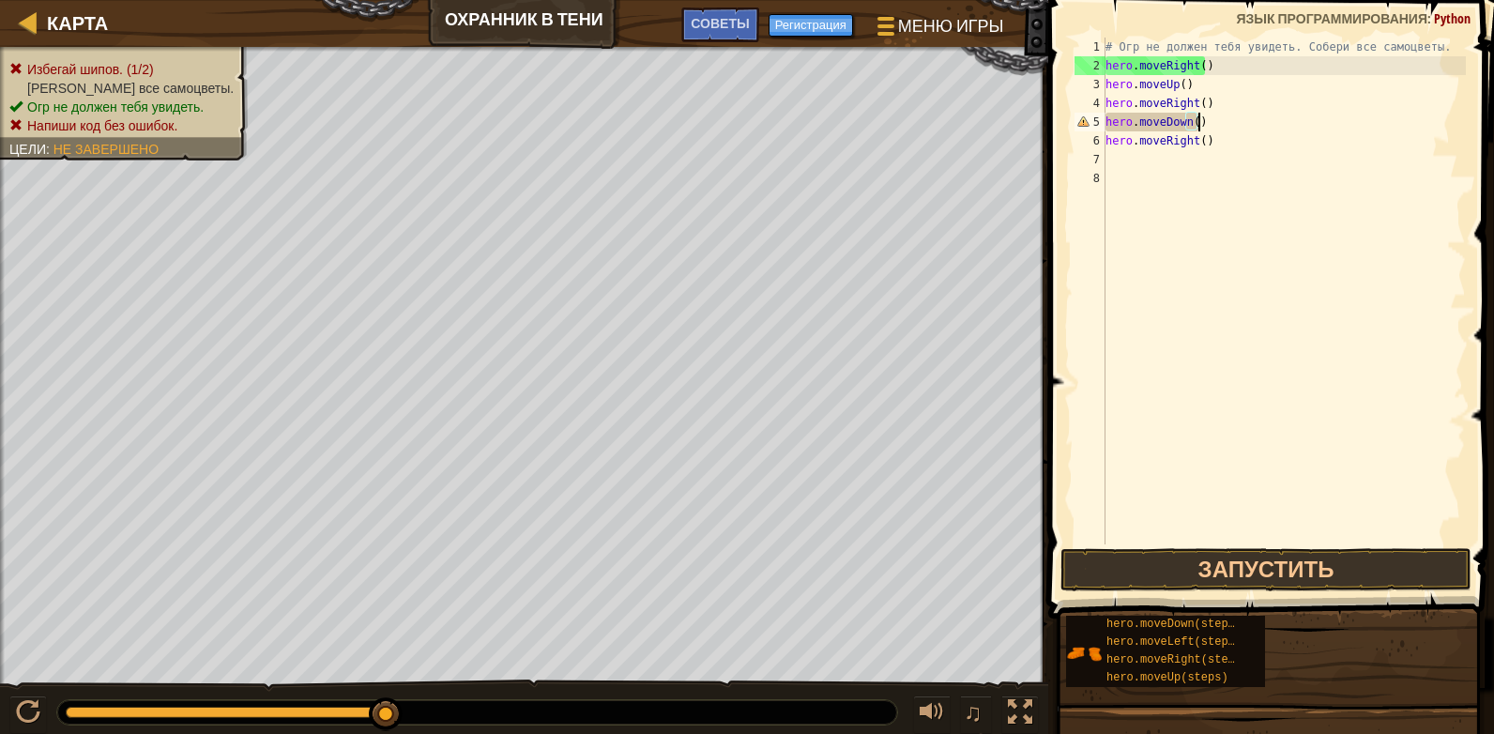
scroll to position [8, 7]
type textarea "hero.moveDown()"
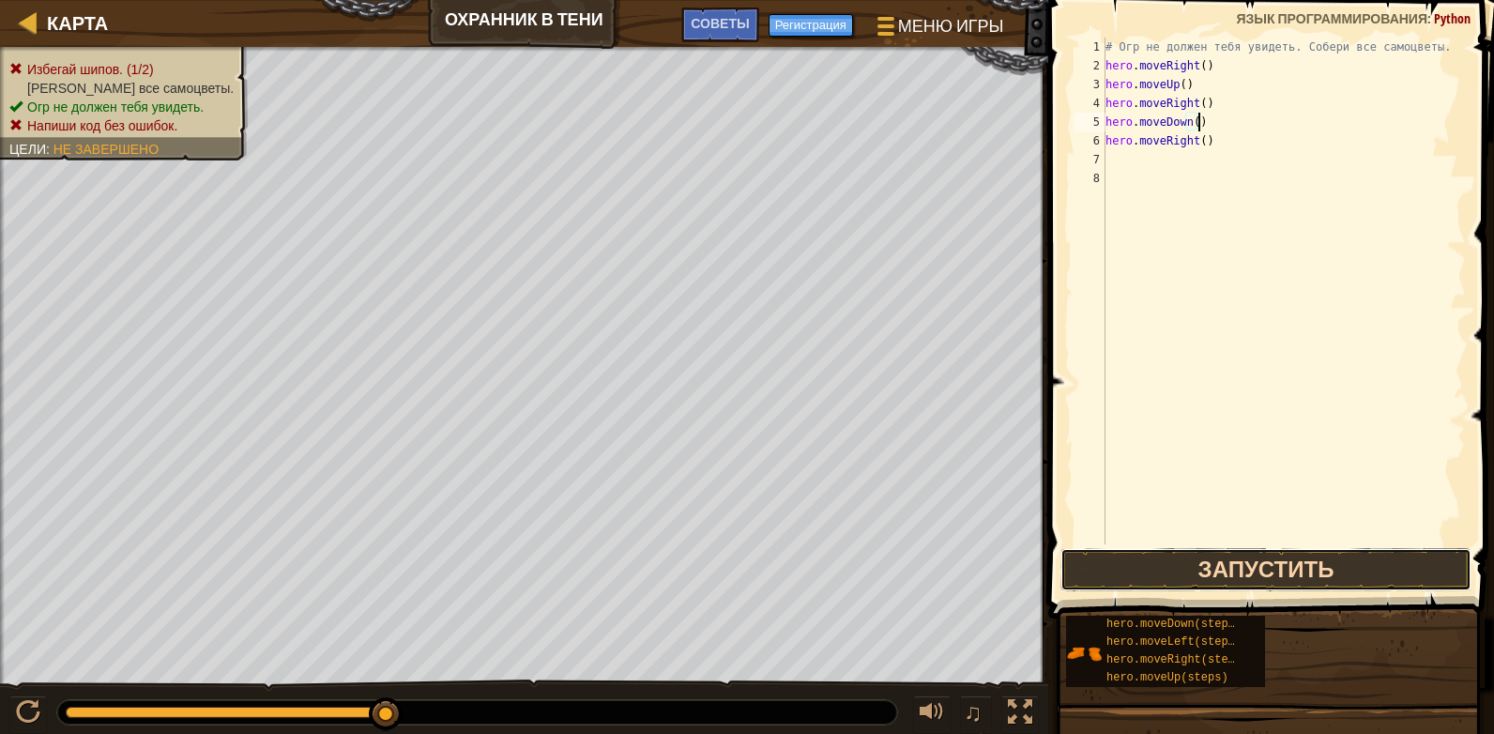
click at [1244, 566] on button "Запустить" at bounding box center [1265, 569] width 411 height 43
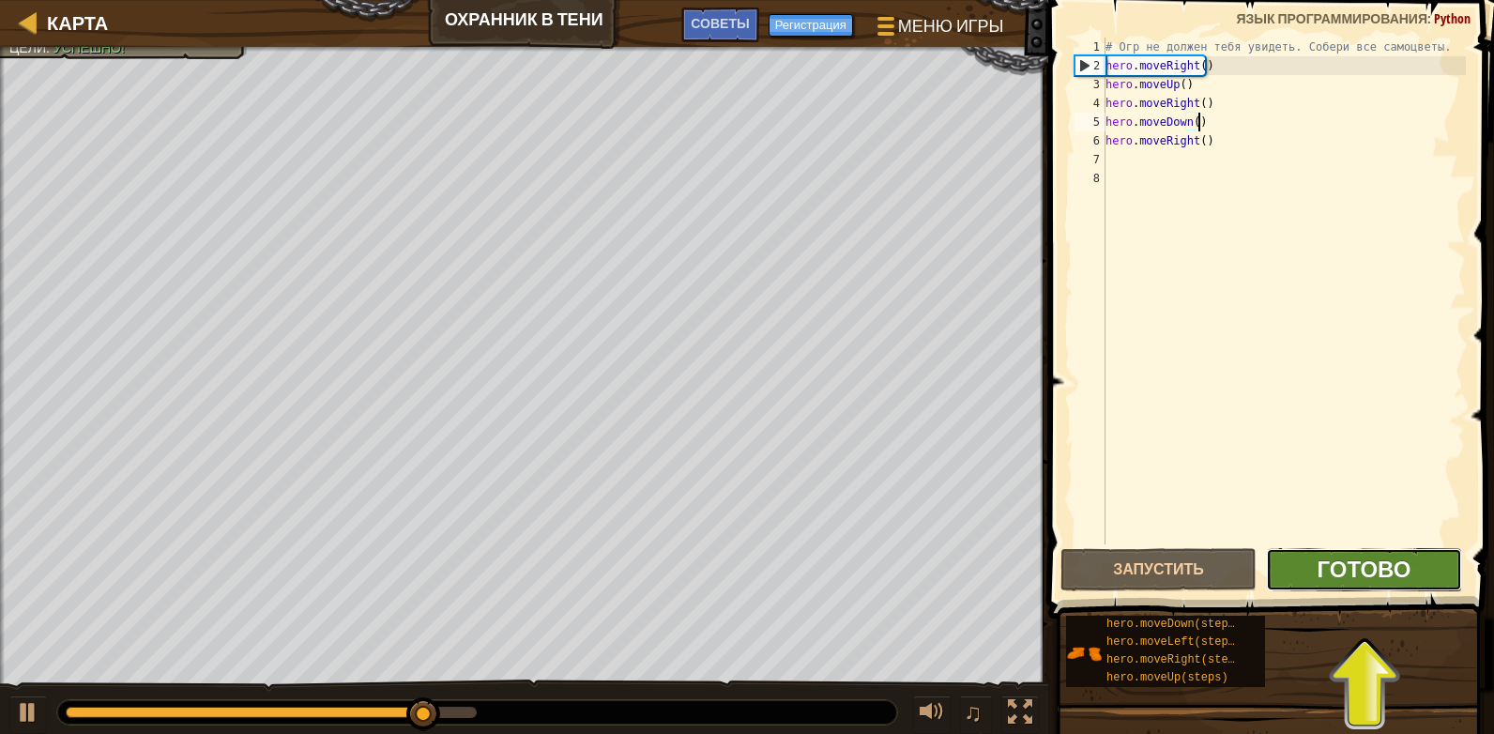
click at [1375, 563] on span "Готово" at bounding box center [1363, 569] width 94 height 30
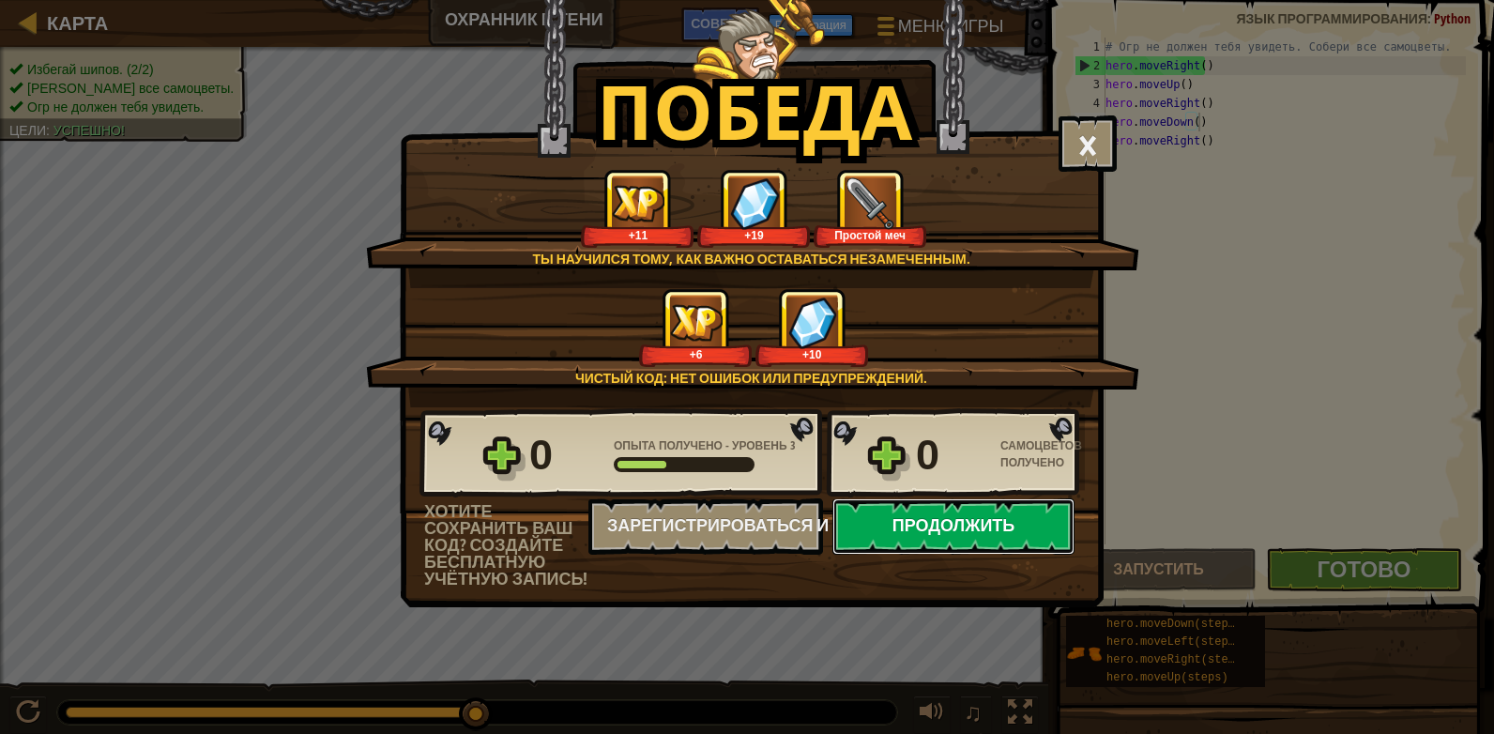
click at [949, 514] on button "Продолжить" at bounding box center [953, 526] width 242 height 56
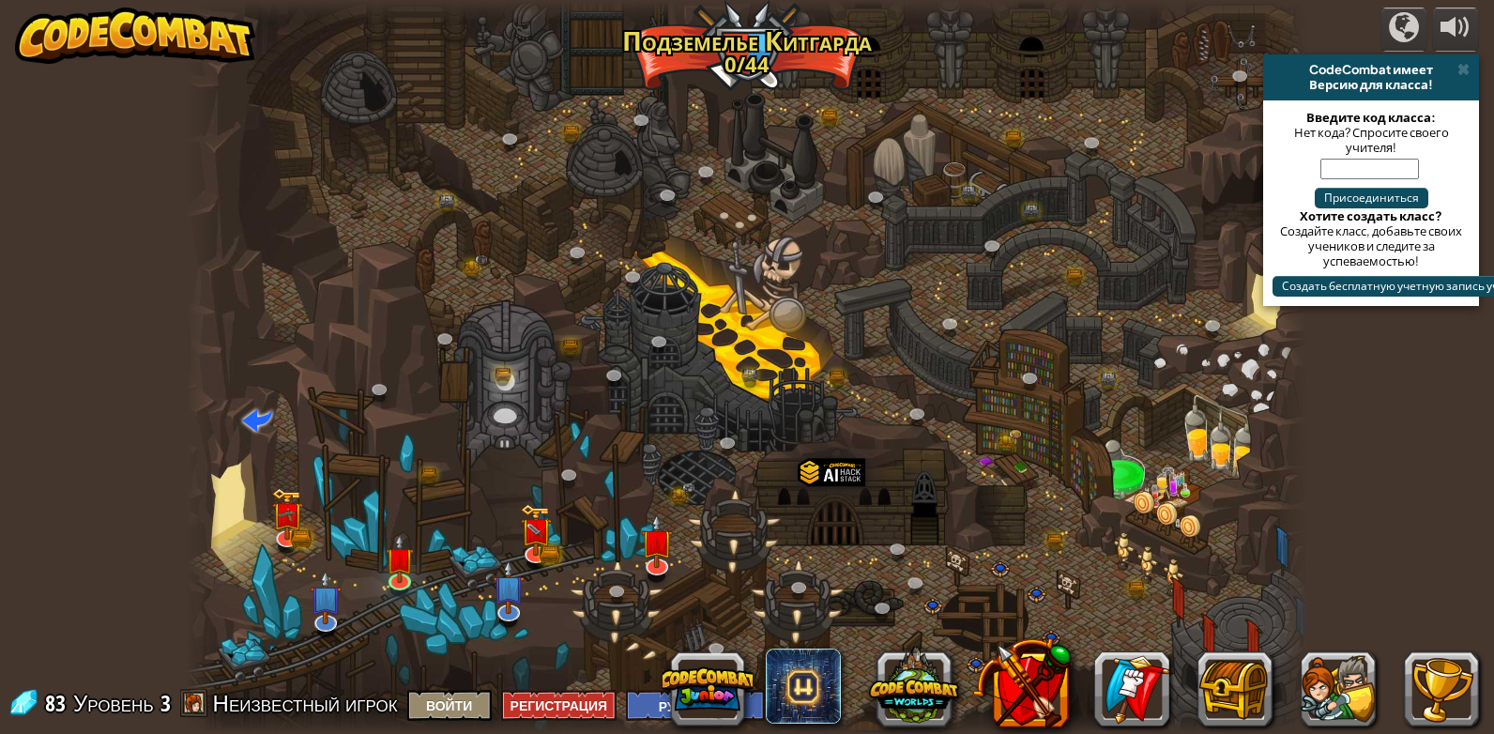
select select "ru"
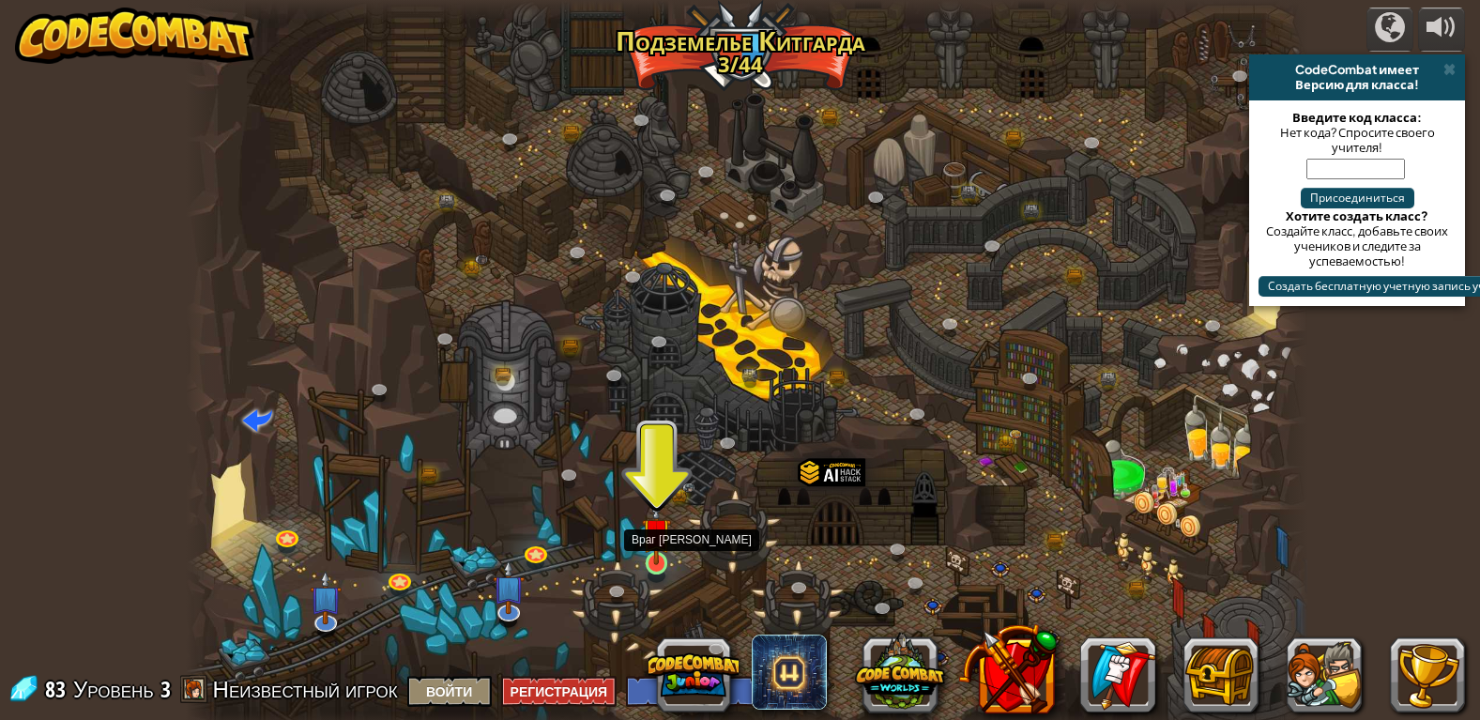
click at [662, 544] on img at bounding box center [656, 532] width 28 height 66
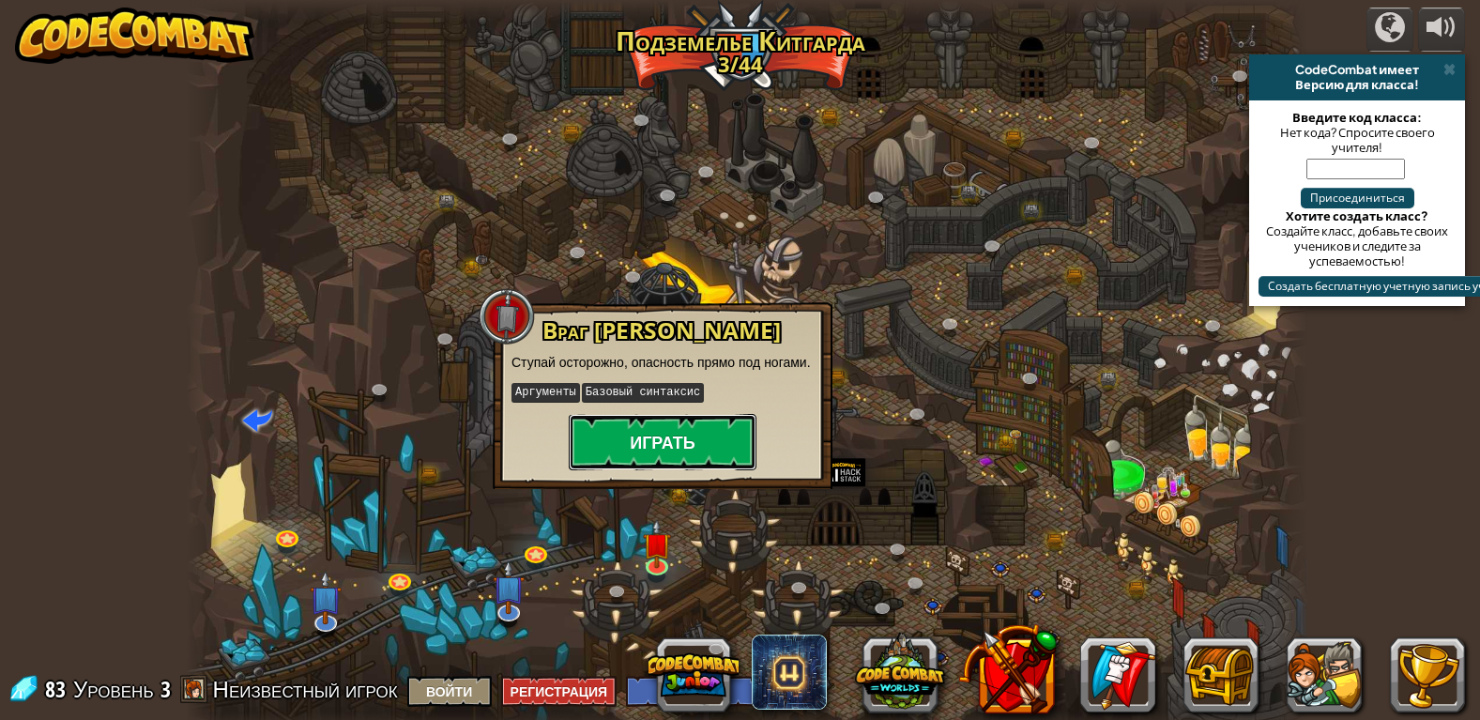
click at [638, 428] on button "Играть" at bounding box center [663, 442] width 188 height 56
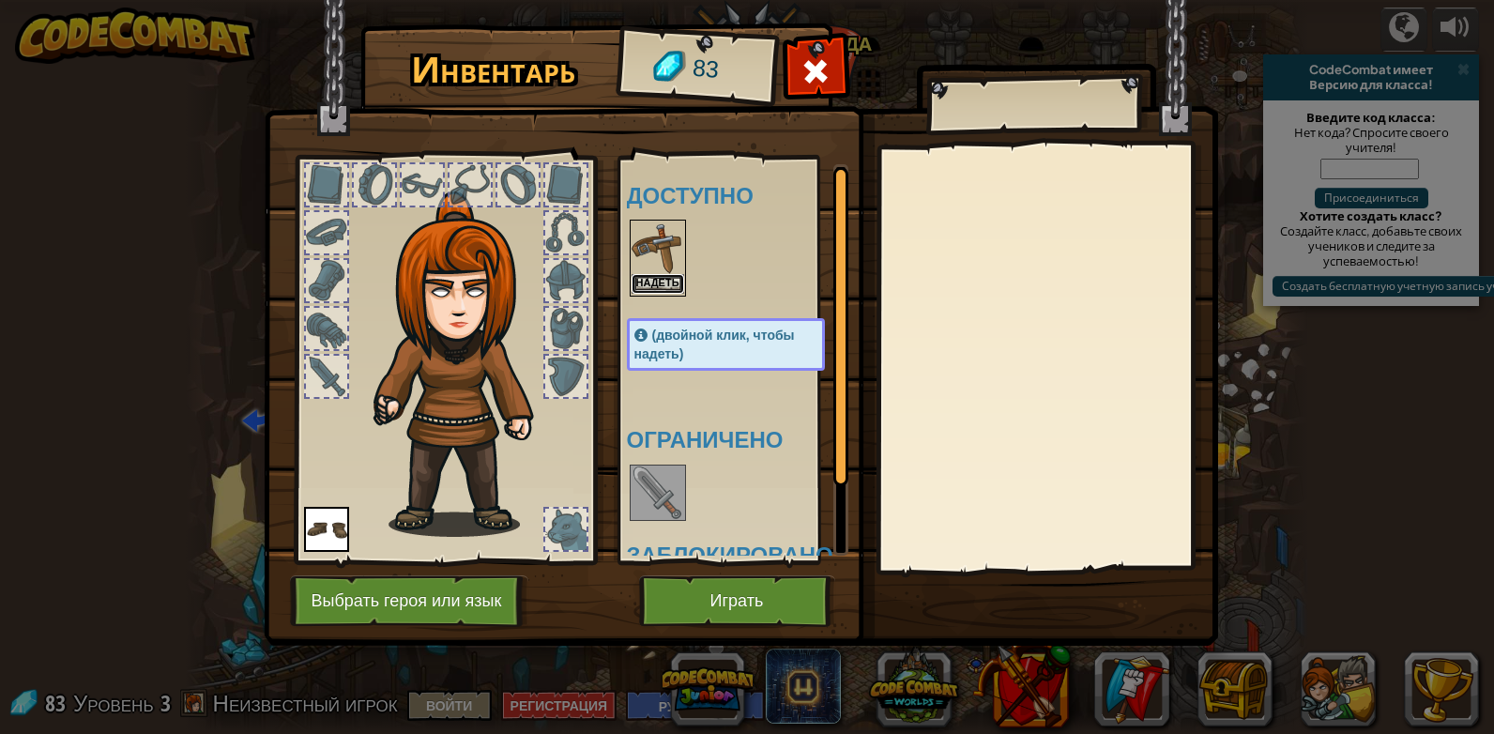
click at [665, 279] on button "Надеть" at bounding box center [657, 284] width 53 height 20
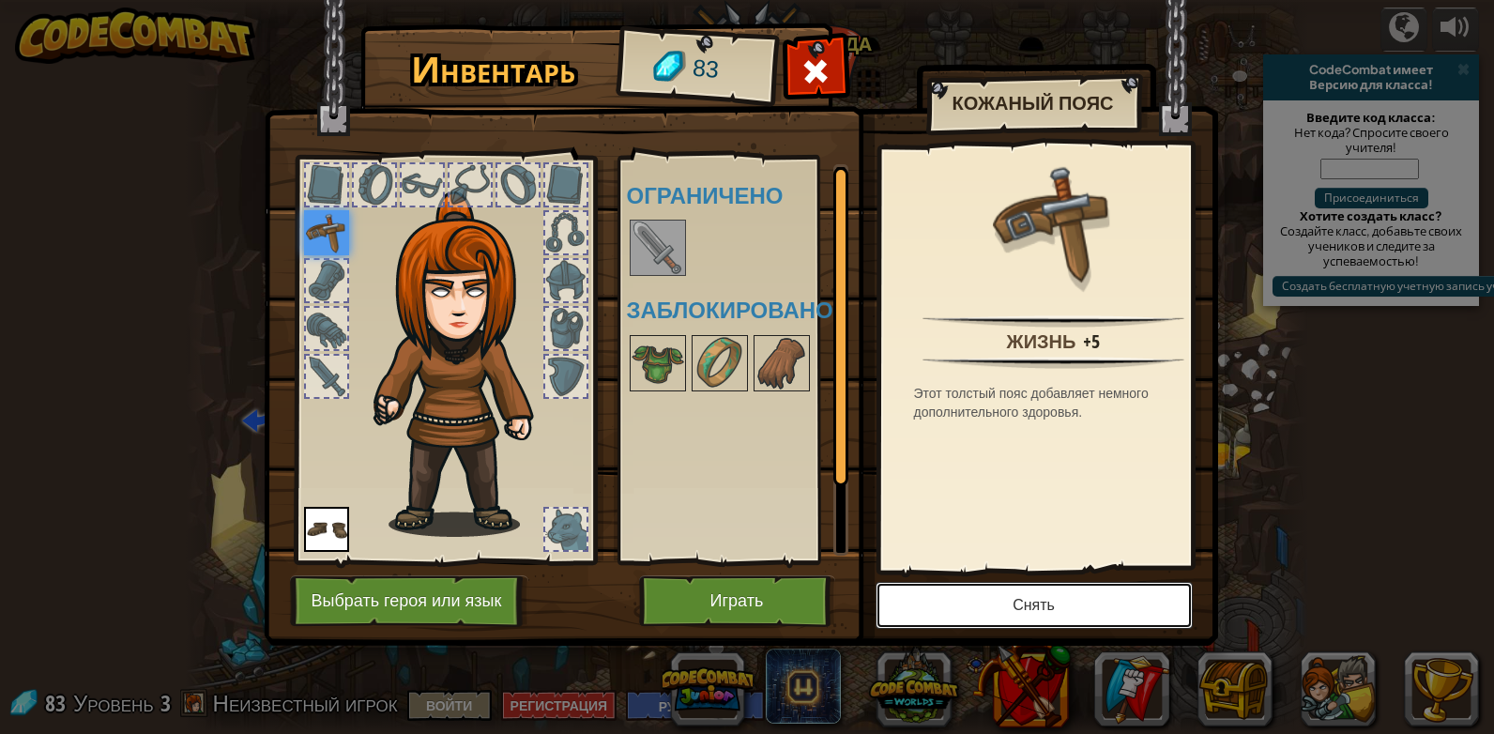
click at [1044, 603] on button "Снять" at bounding box center [1033, 605] width 317 height 47
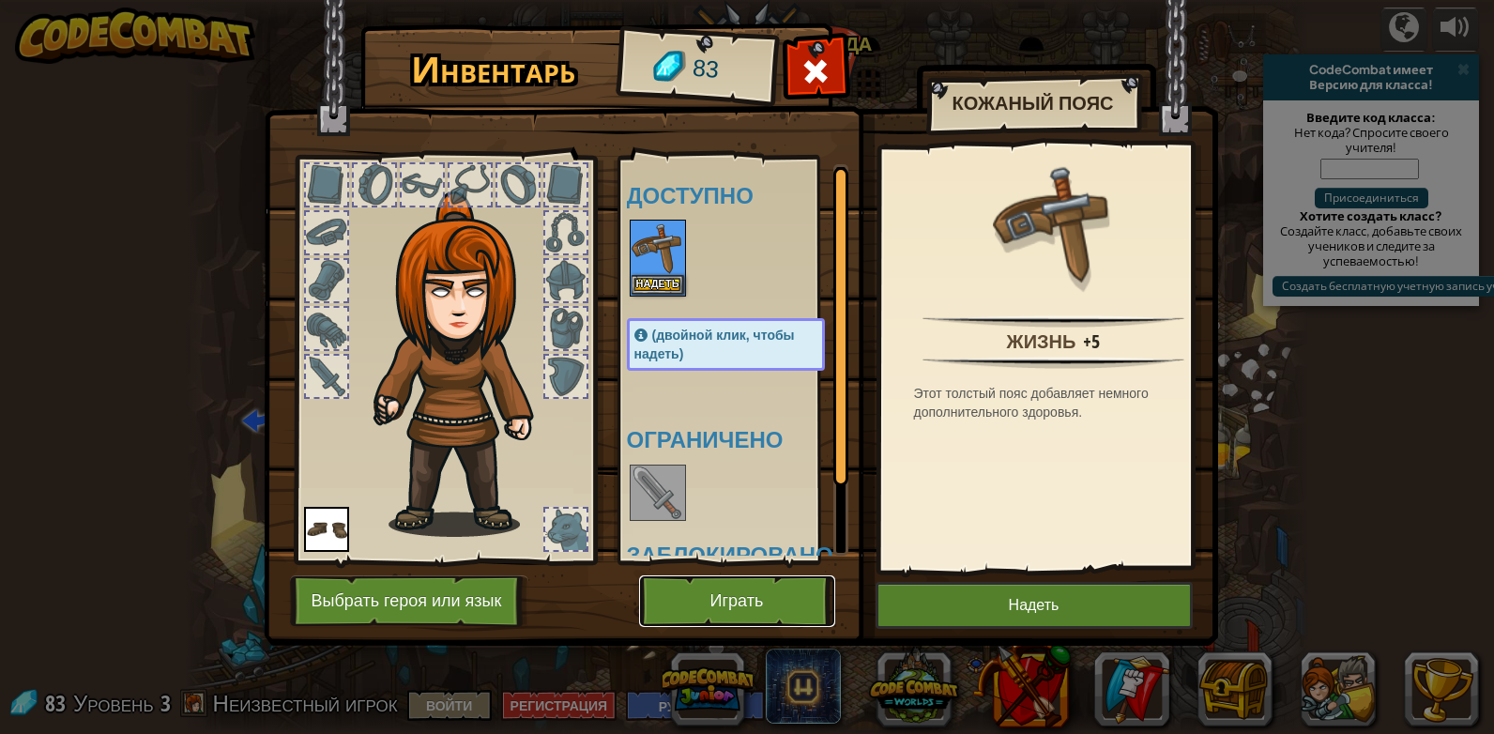
click at [739, 601] on button "Играть" at bounding box center [737, 601] width 196 height 52
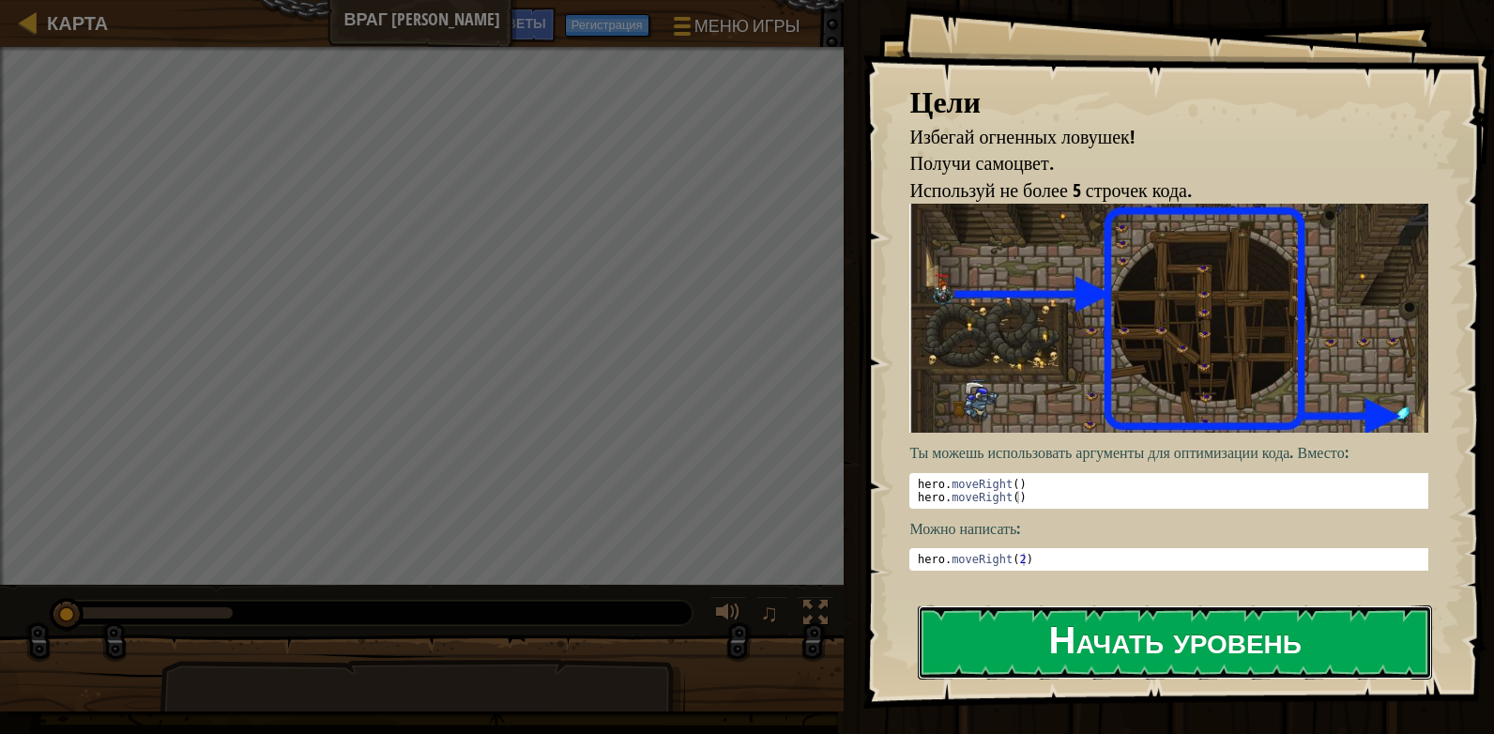
click at [1174, 634] on button "Начать уровень" at bounding box center [1175, 642] width 514 height 74
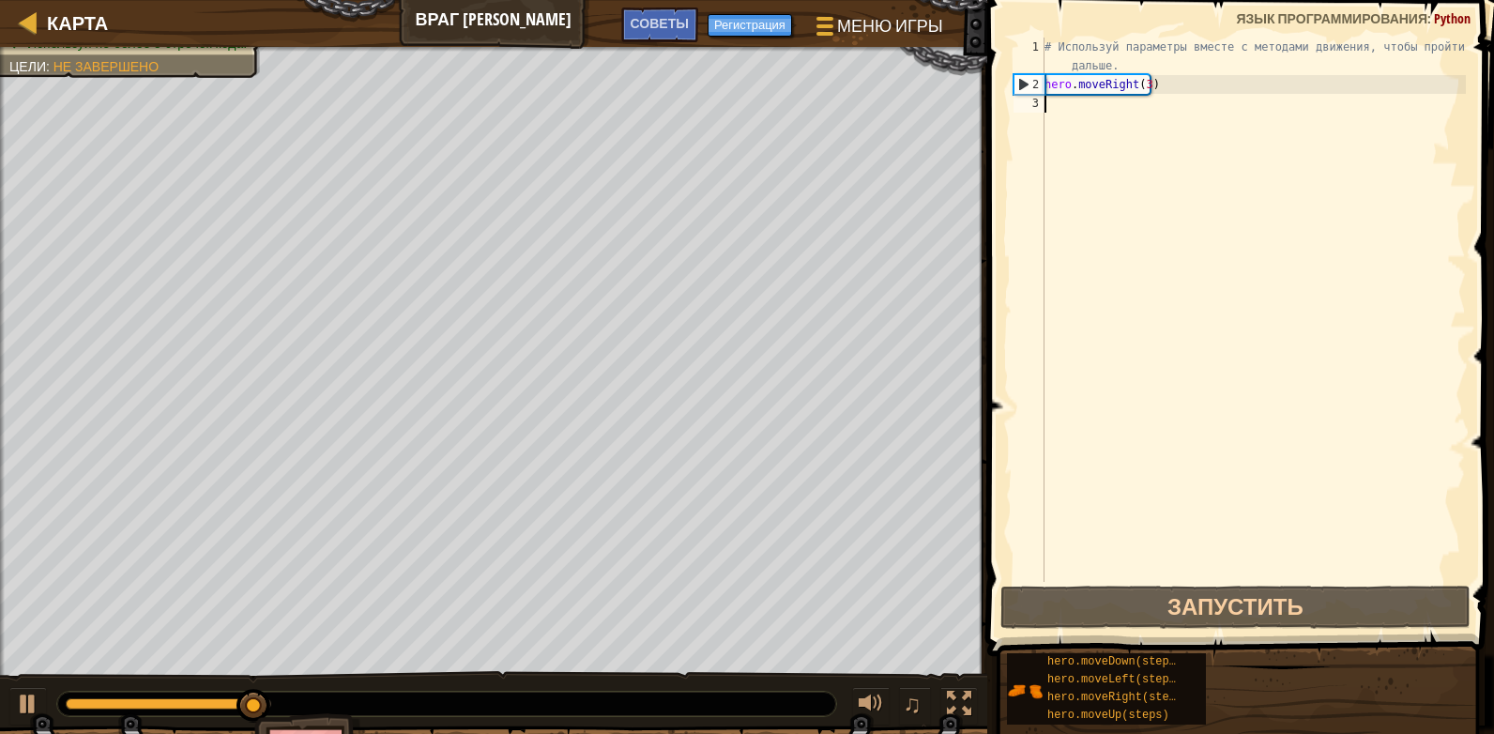
click at [1108, 117] on div "# Используй параметры вместе с методами движения, чтобы пройти дальше. hero . m…" at bounding box center [1252, 338] width 425 height 600
click at [1077, 106] on div "# Используй параметры вместе с методами движения, чтобы пройти дальше. hero . m…" at bounding box center [1252, 338] width 425 height 600
